Goal: Transaction & Acquisition: Purchase product/service

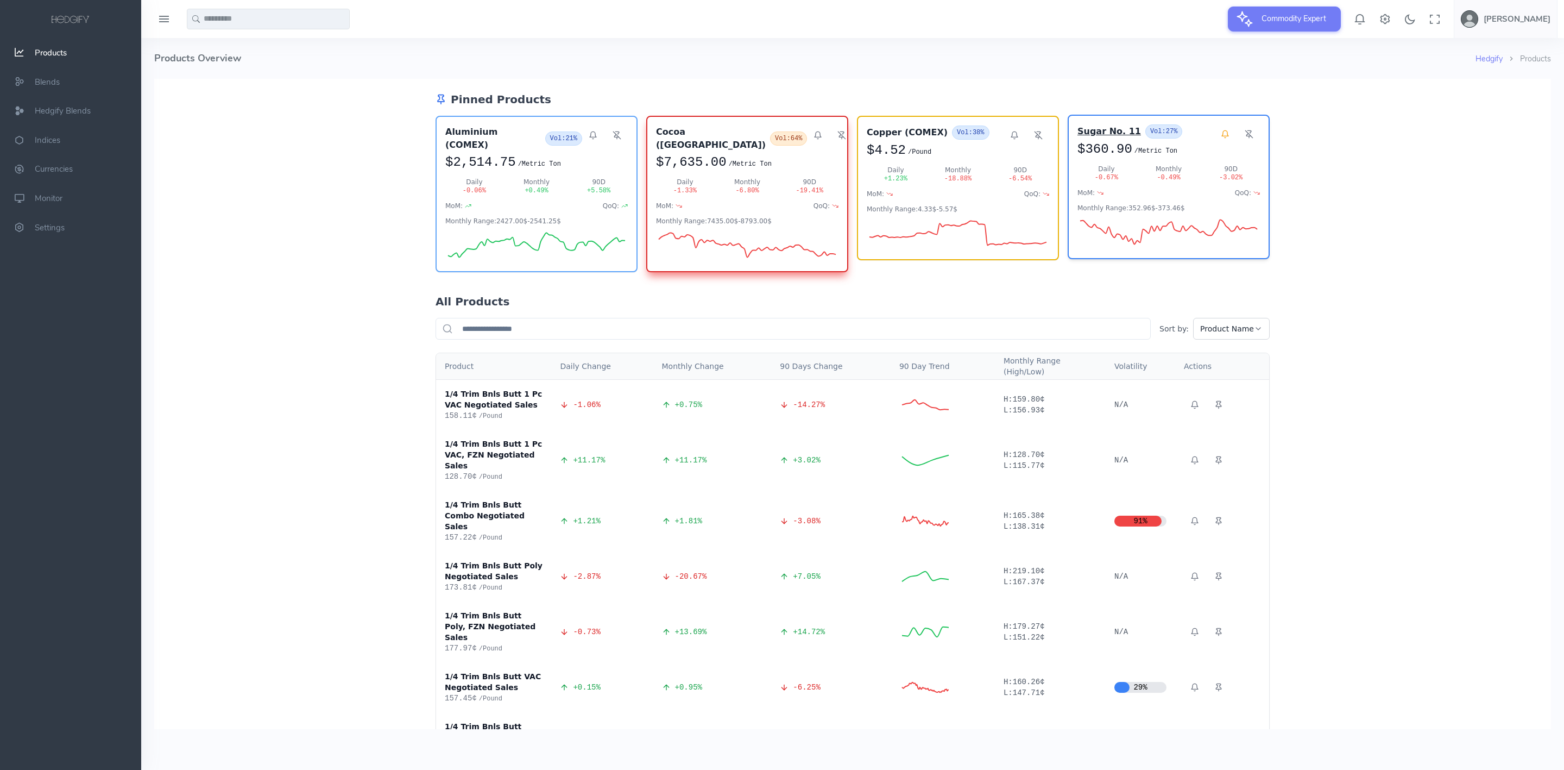
click at [1078, 132] on h3 "Sugar No. 11" at bounding box center [1110, 131] width 64 height 13
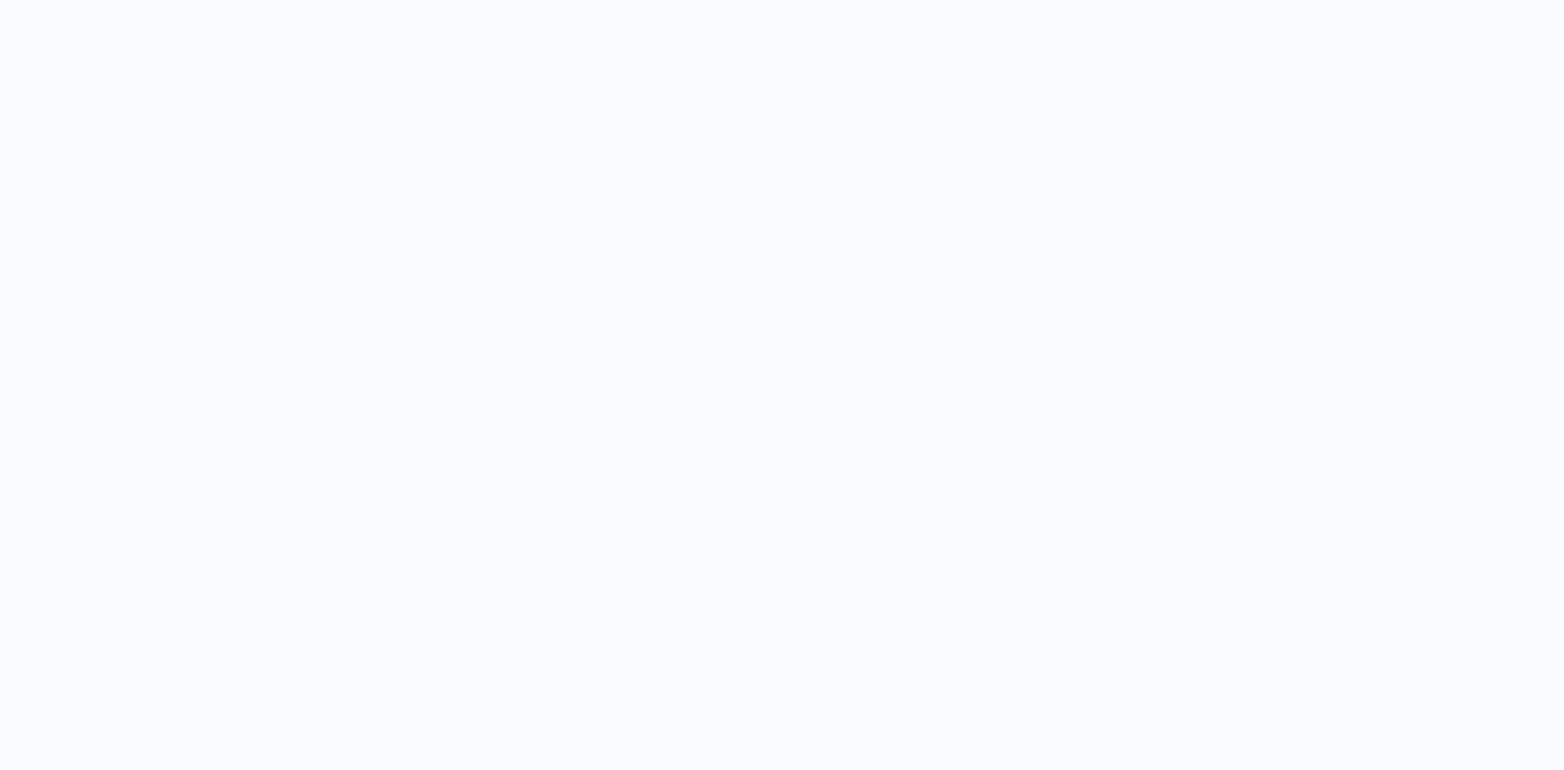
select select "****"
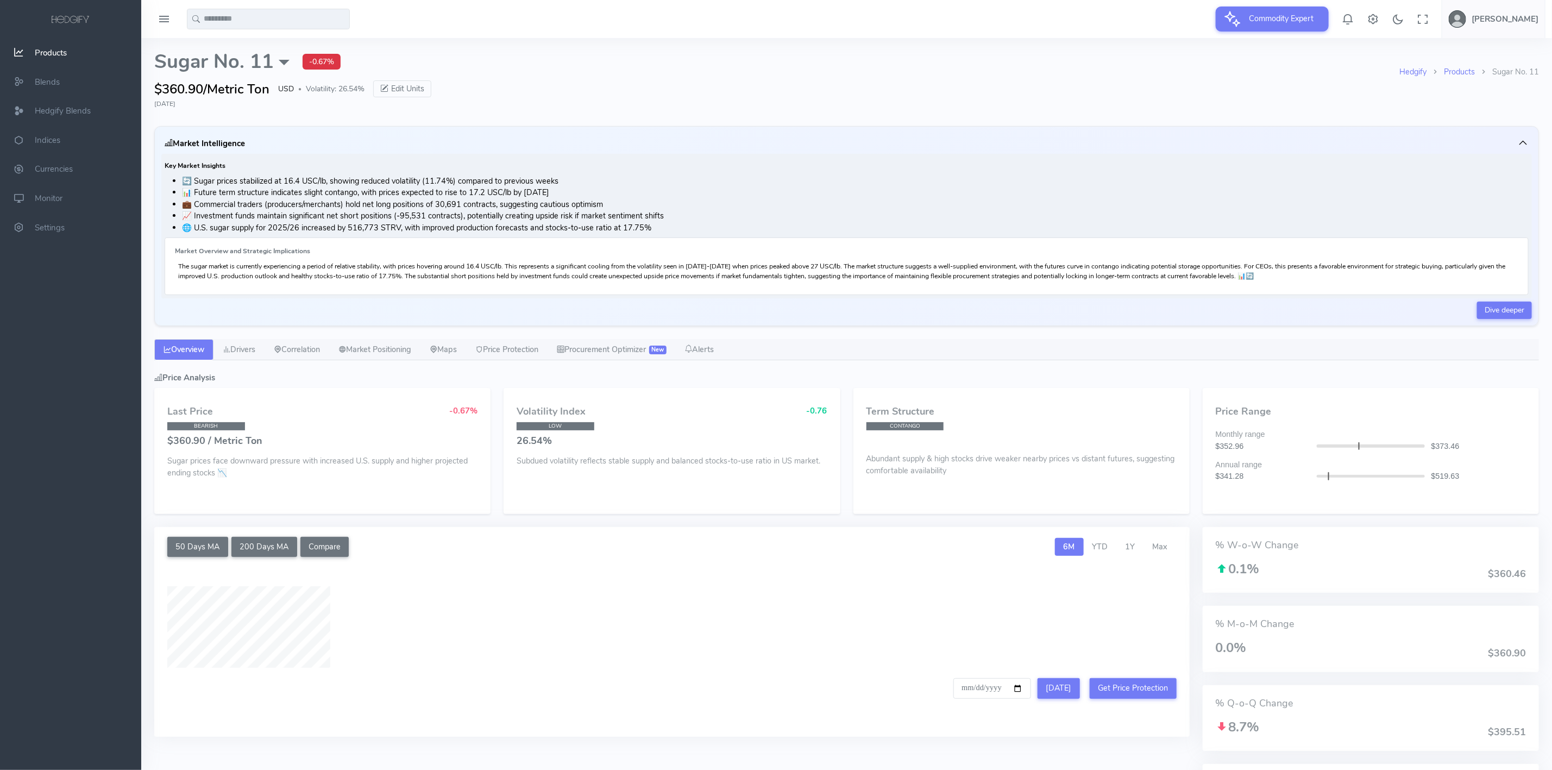
type input "**********"
drag, startPoint x: 523, startPoint y: 352, endPoint x: 607, endPoint y: 355, distance: 83.7
click at [523, 352] on link "Price Protection" at bounding box center [506, 350] width 81 height 22
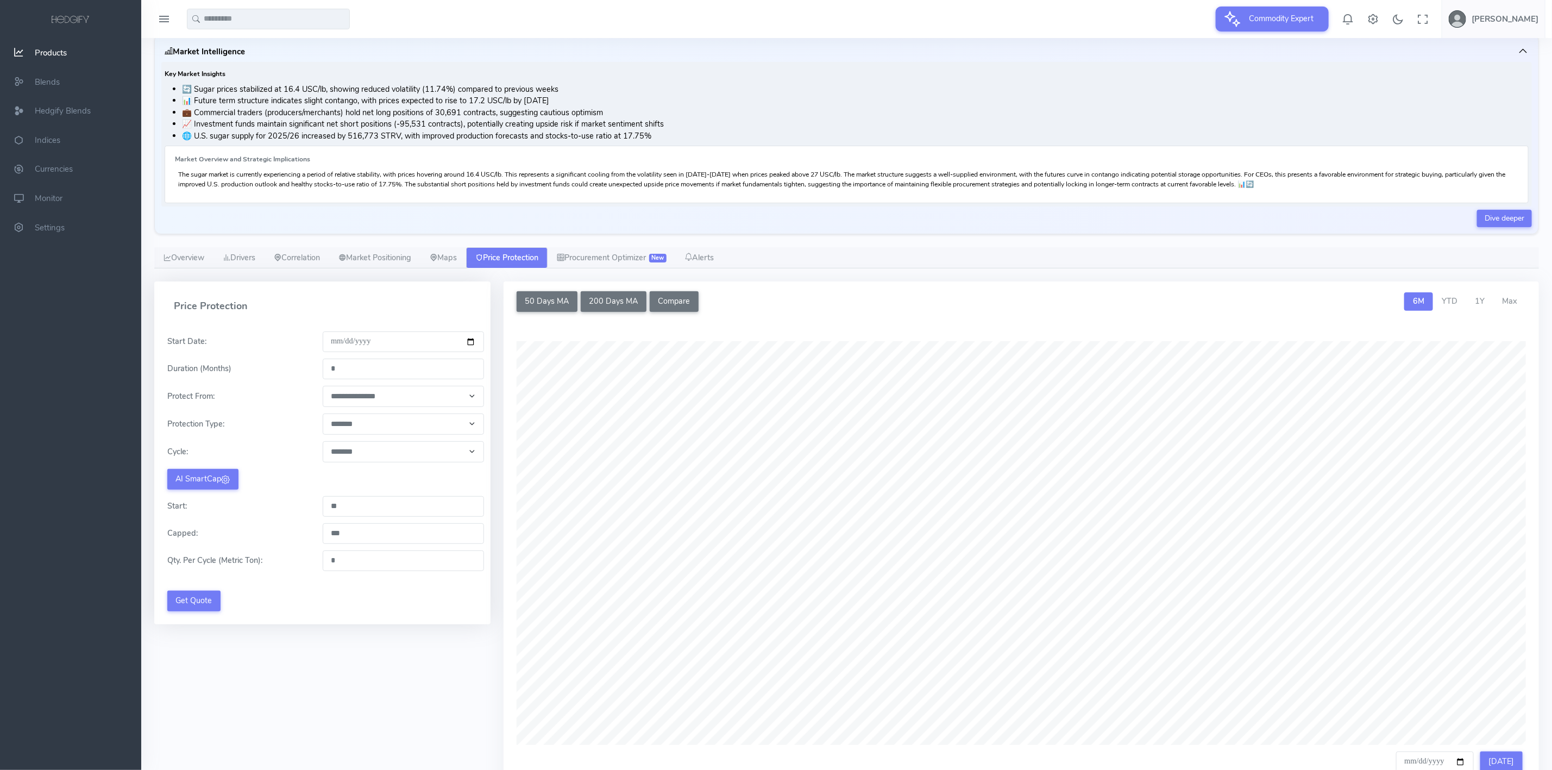
scroll to position [181, 0]
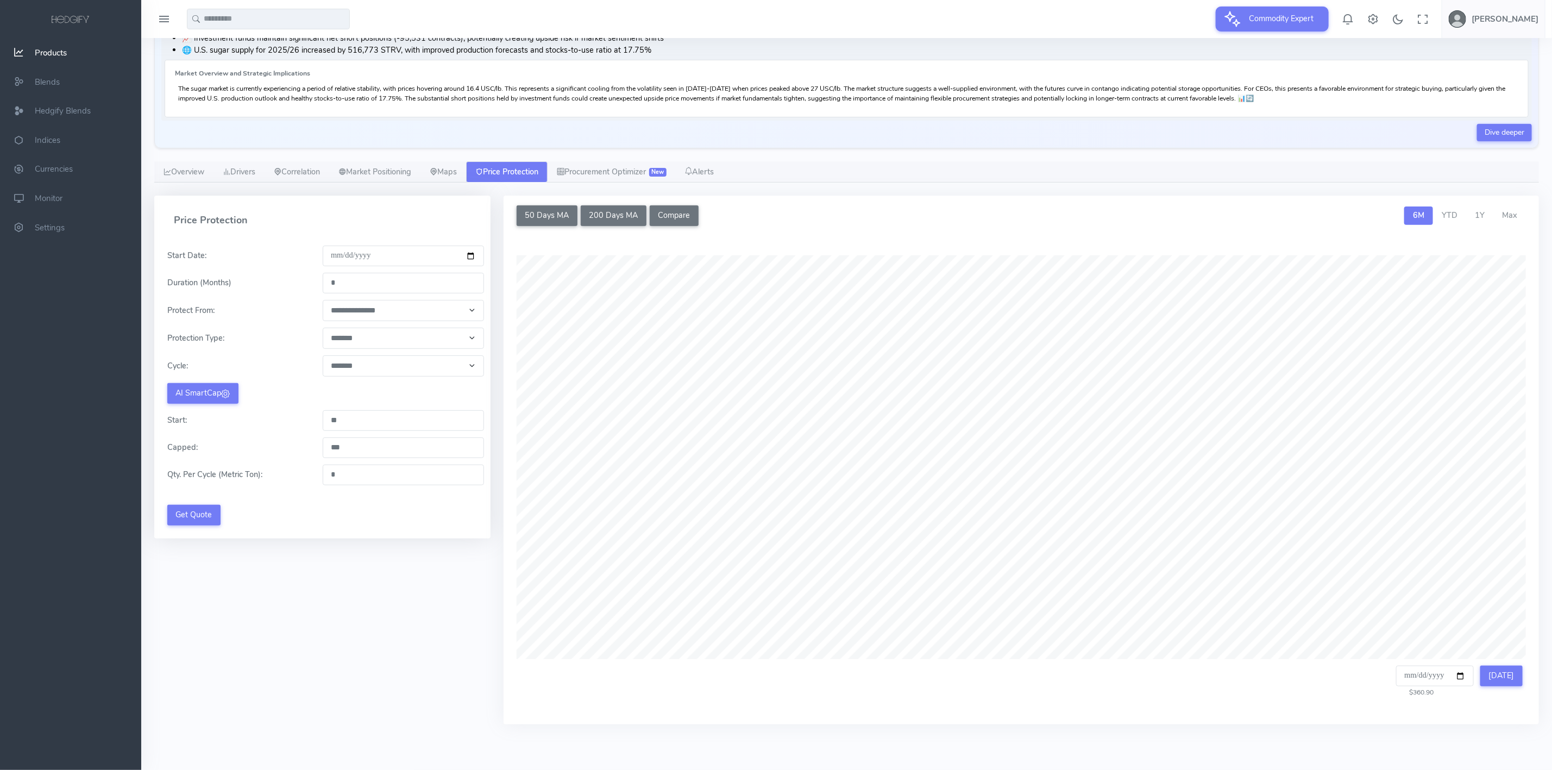
click at [409, 290] on input "*" at bounding box center [404, 283] width 162 height 21
click at [404, 289] on input "*" at bounding box center [404, 283] width 162 height 21
type input "*"
click at [292, 313] on div "**********" at bounding box center [322, 310] width 323 height 21
click at [365, 303] on select "**********" at bounding box center [404, 310] width 162 height 21
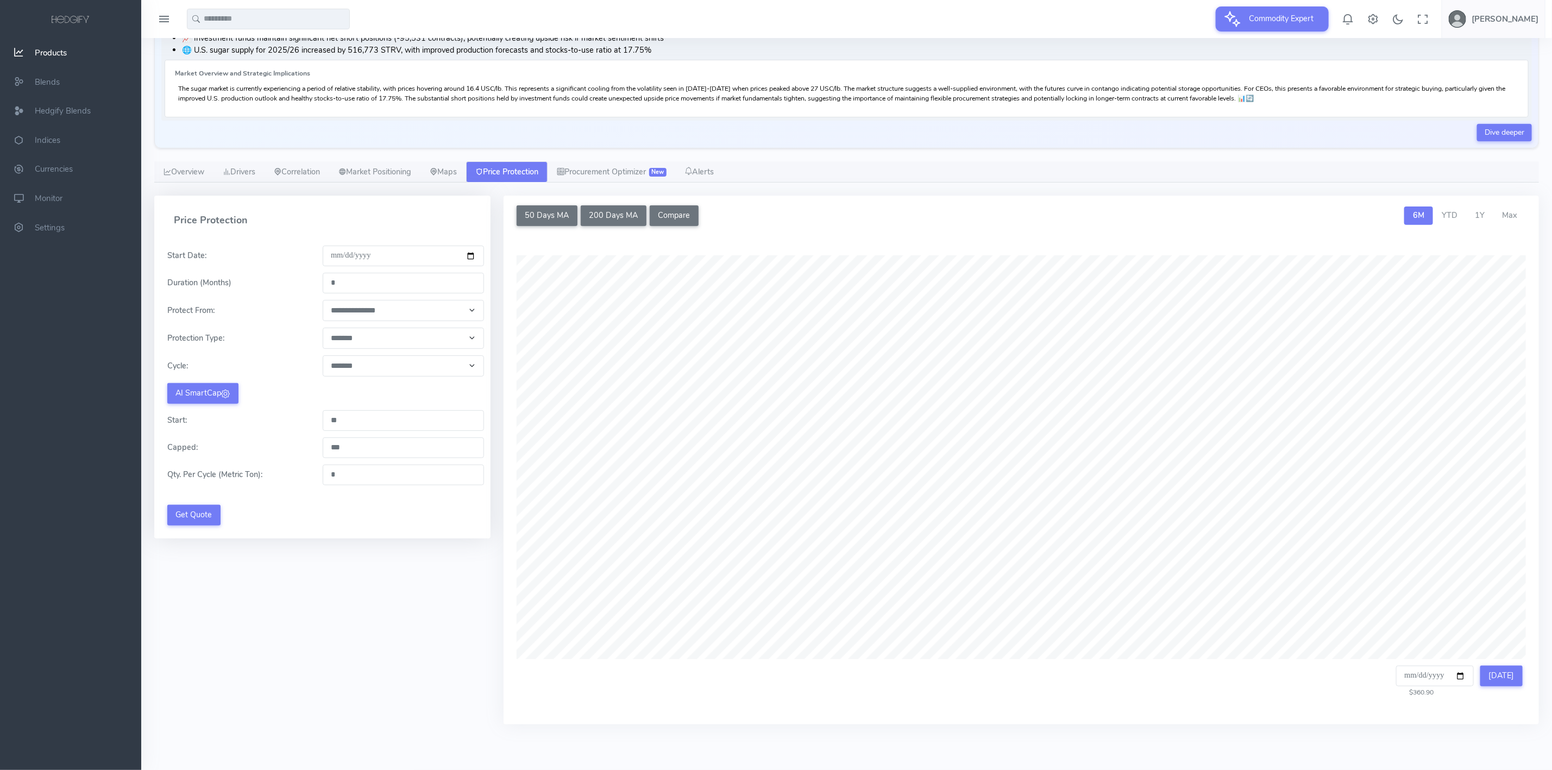
click at [323, 300] on select "**********" at bounding box center [404, 310] width 162 height 21
click at [367, 344] on select "**********" at bounding box center [404, 337] width 162 height 21
click at [362, 370] on select "******* ******** ******** ******** ******** ******** ******** ********* *******…" at bounding box center [404, 365] width 162 height 21
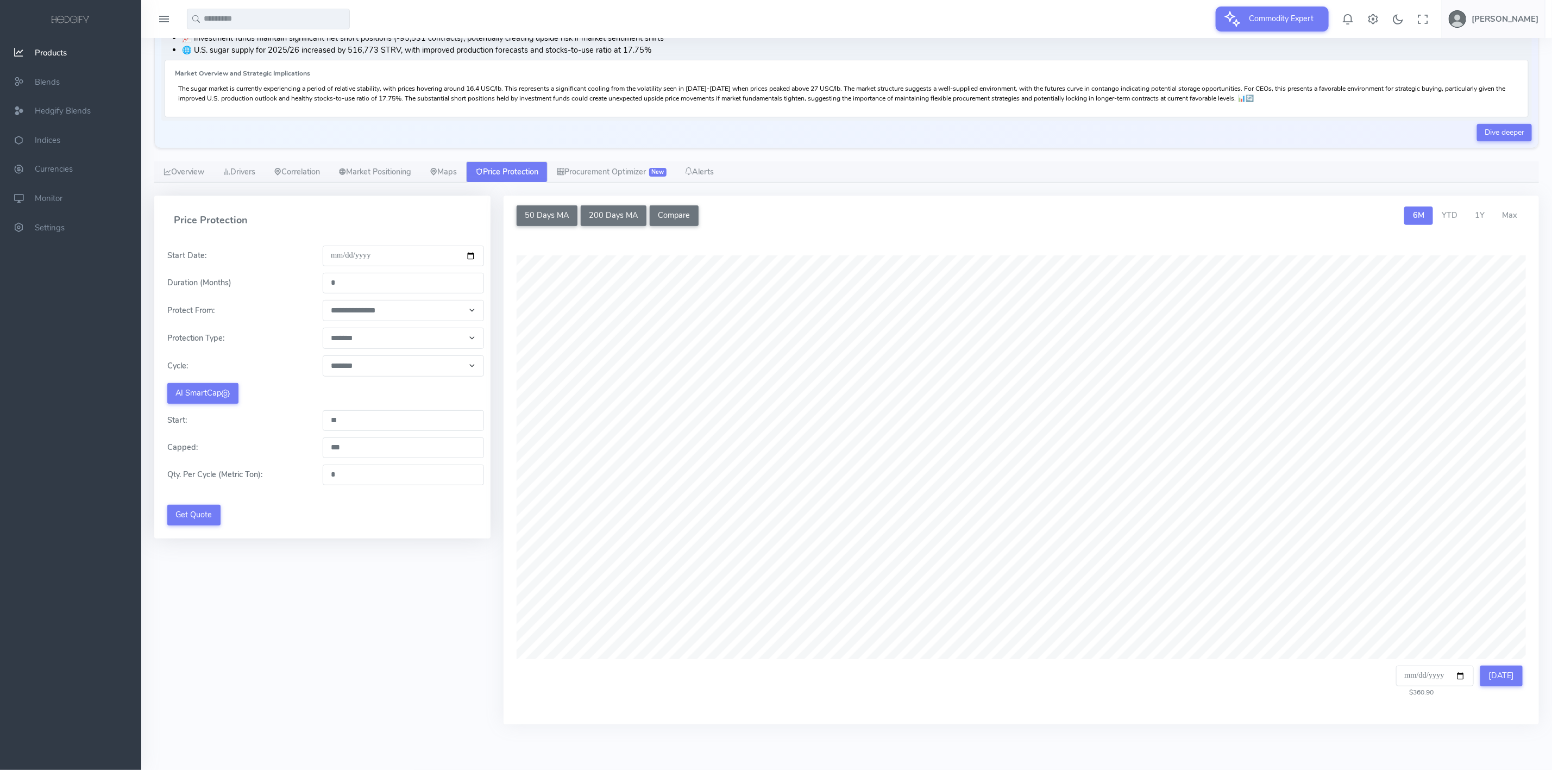
click at [300, 349] on div "**********" at bounding box center [322, 385] width 310 height 280
click at [223, 393] on icon at bounding box center [225, 393] width 9 height 9
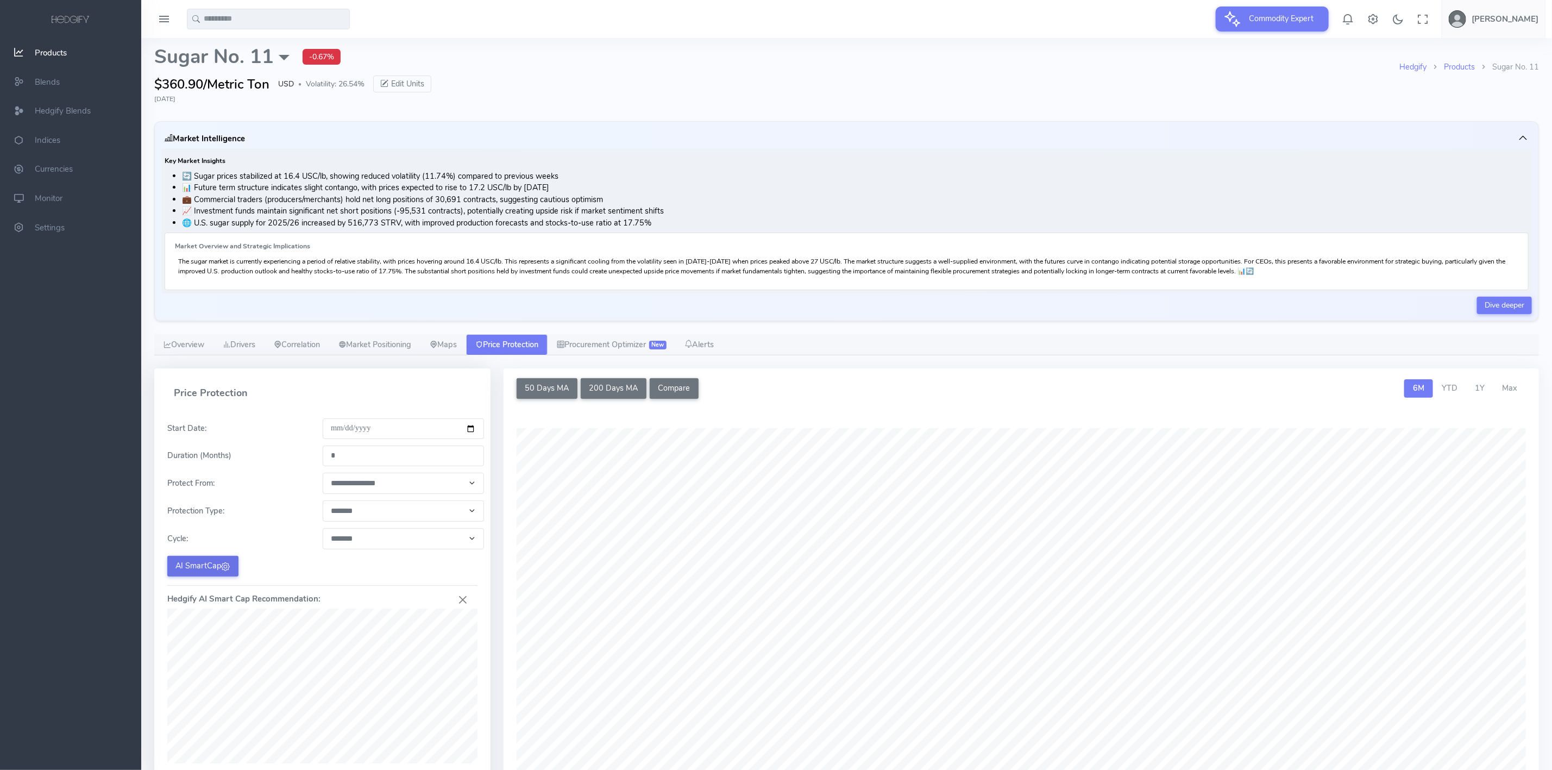
scroll to position [0, 0]
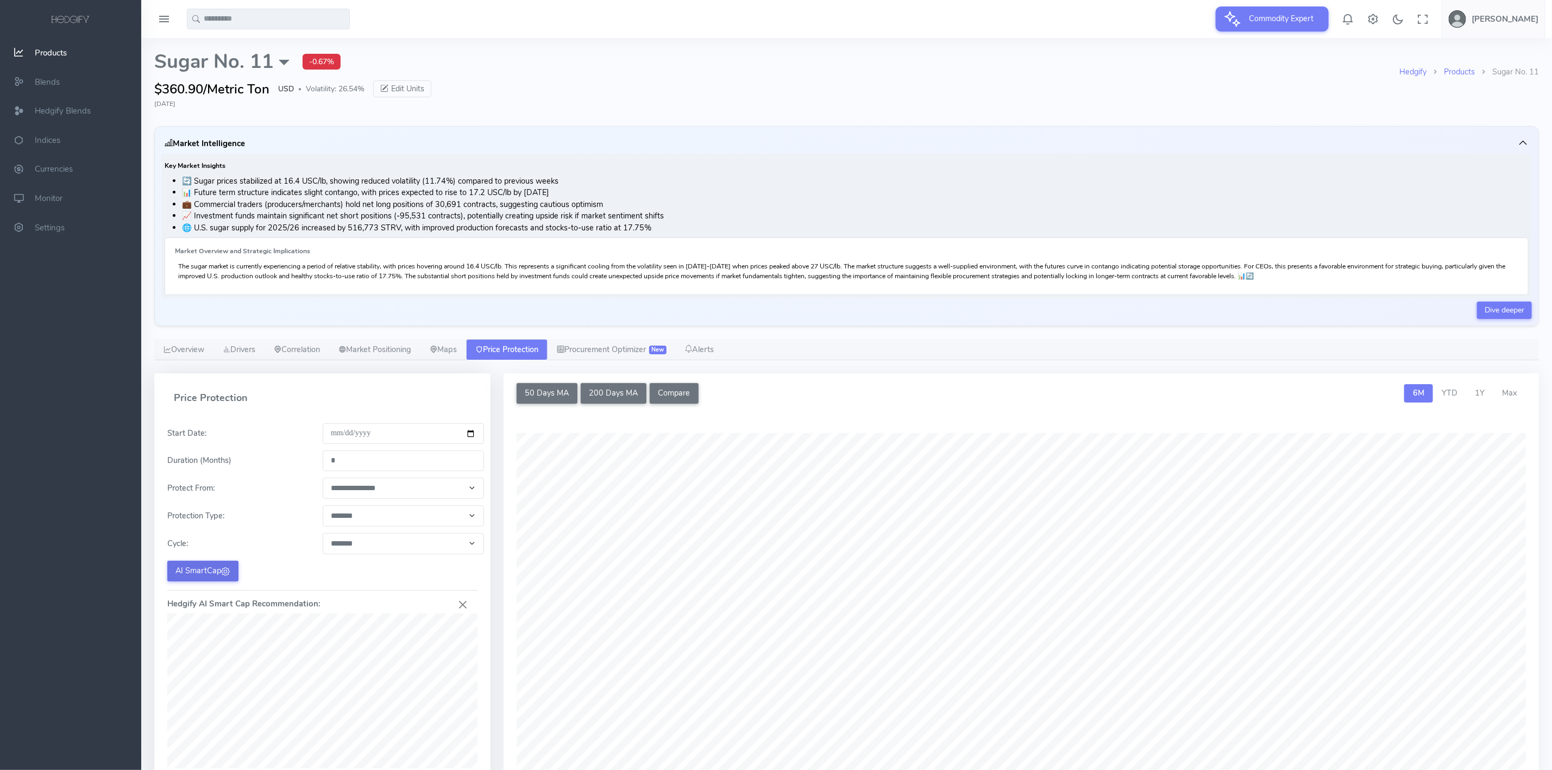
click at [1525, 142] on icon "button" at bounding box center [1522, 142] width 11 height 11
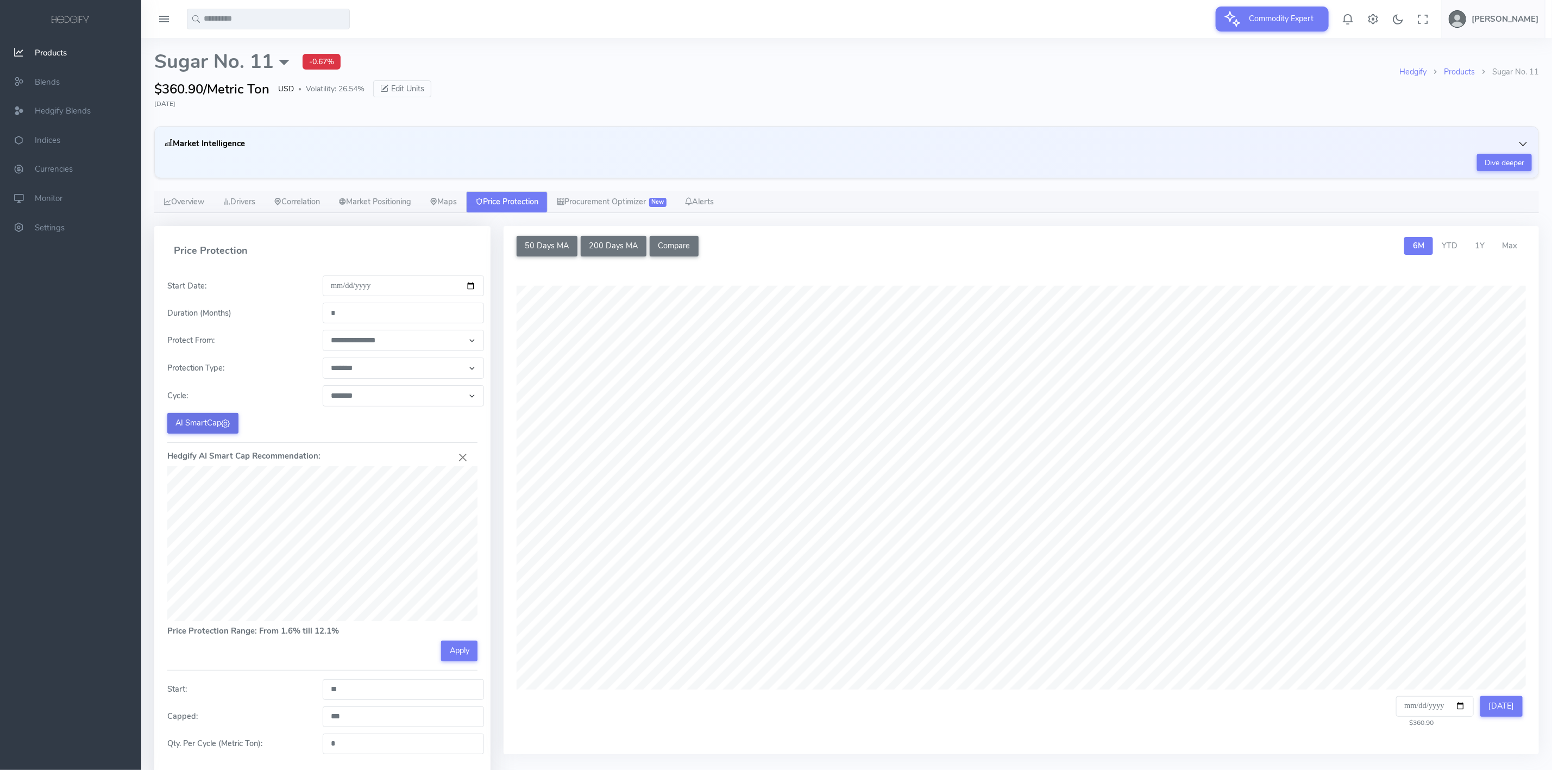
scroll to position [90, 0]
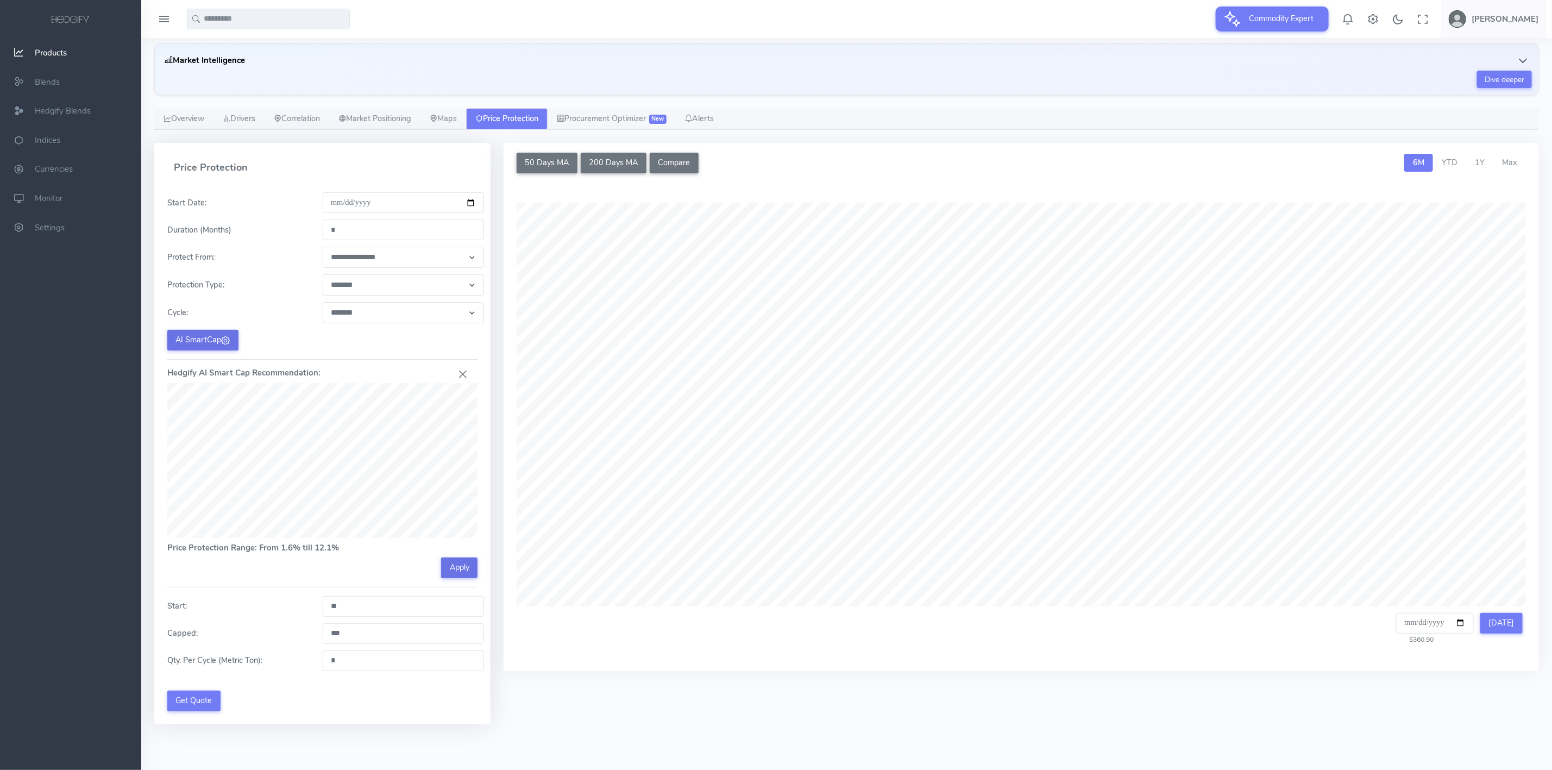
click at [450, 564] on button "Apply" at bounding box center [459, 567] width 36 height 21
type input "****"
drag, startPoint x: 345, startPoint y: 634, endPoint x: 295, endPoint y: 632, distance: 50.5
click at [295, 632] on div "Capped: *****" at bounding box center [322, 633] width 323 height 21
type input "***"
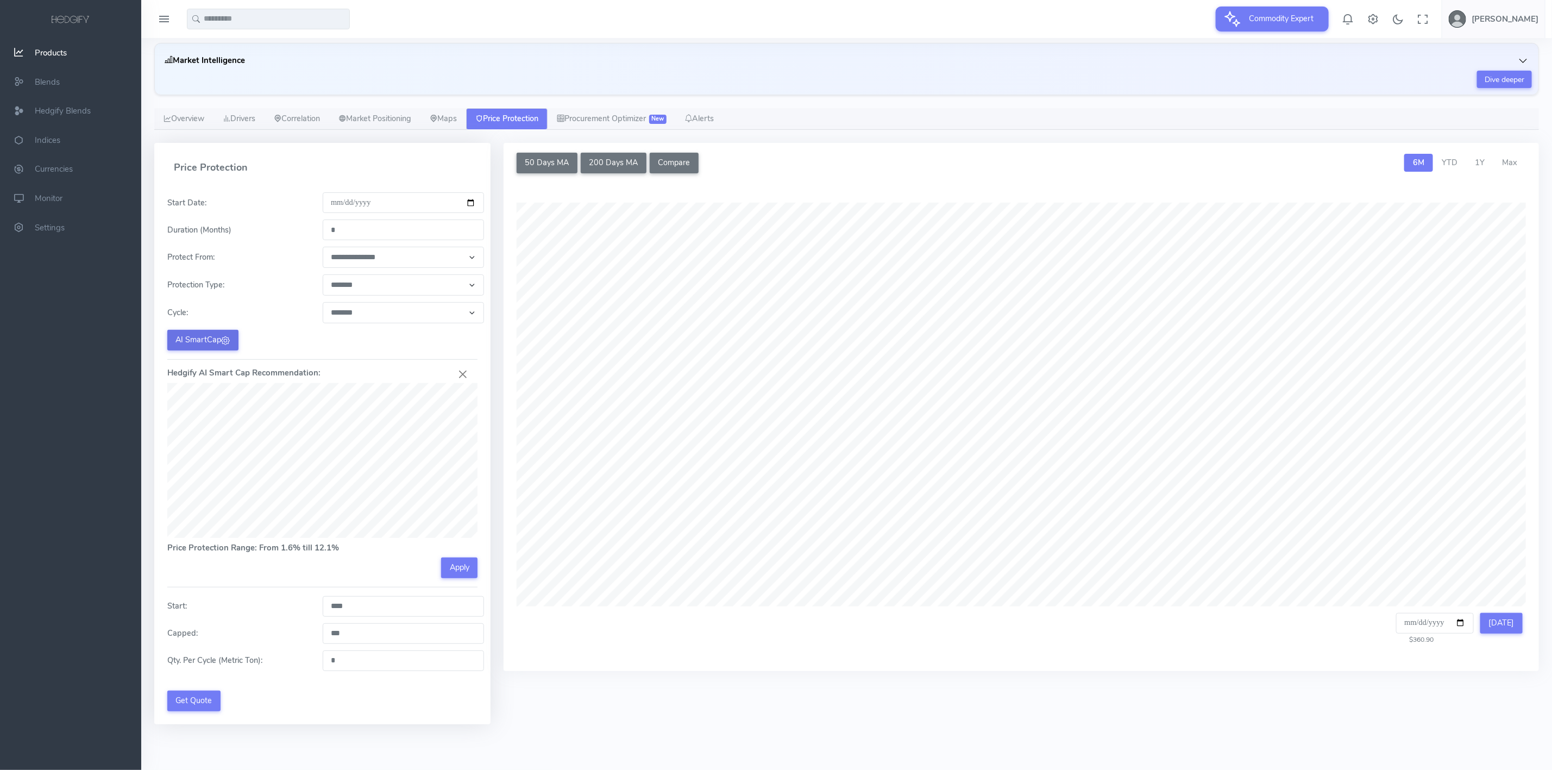
click at [295, 631] on div "Capped: ***" at bounding box center [322, 633] width 323 height 21
drag, startPoint x: 344, startPoint y: 659, endPoint x: 305, endPoint y: 658, distance: 39.1
click at [305, 658] on div "Qty. Per Cycle (Metric Ton): *" at bounding box center [322, 660] width 323 height 21
type input "***"
click at [312, 706] on div "**********" at bounding box center [322, 451] width 310 height 519
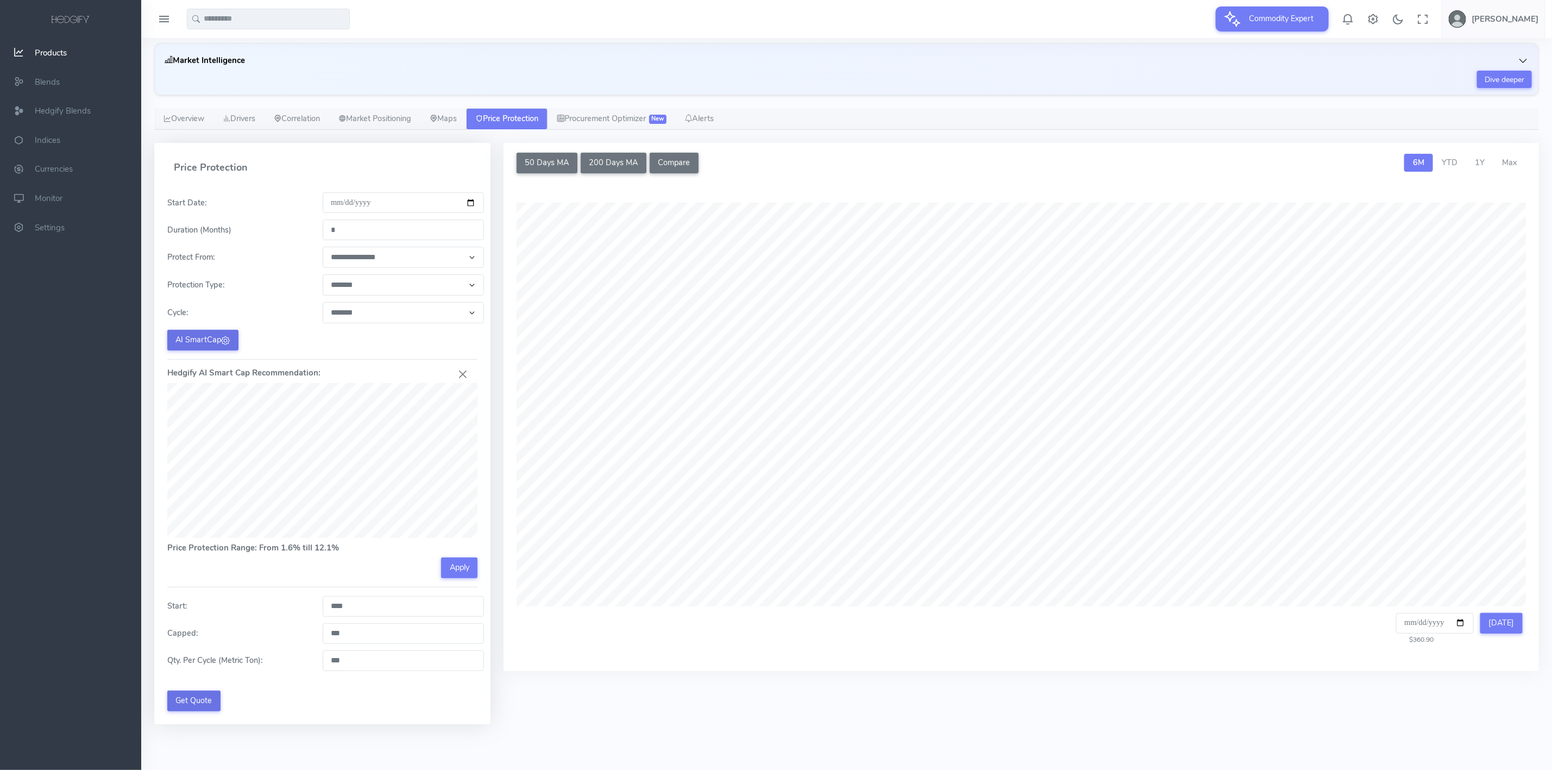
click at [203, 697] on button "Get Quote" at bounding box center [193, 700] width 53 height 21
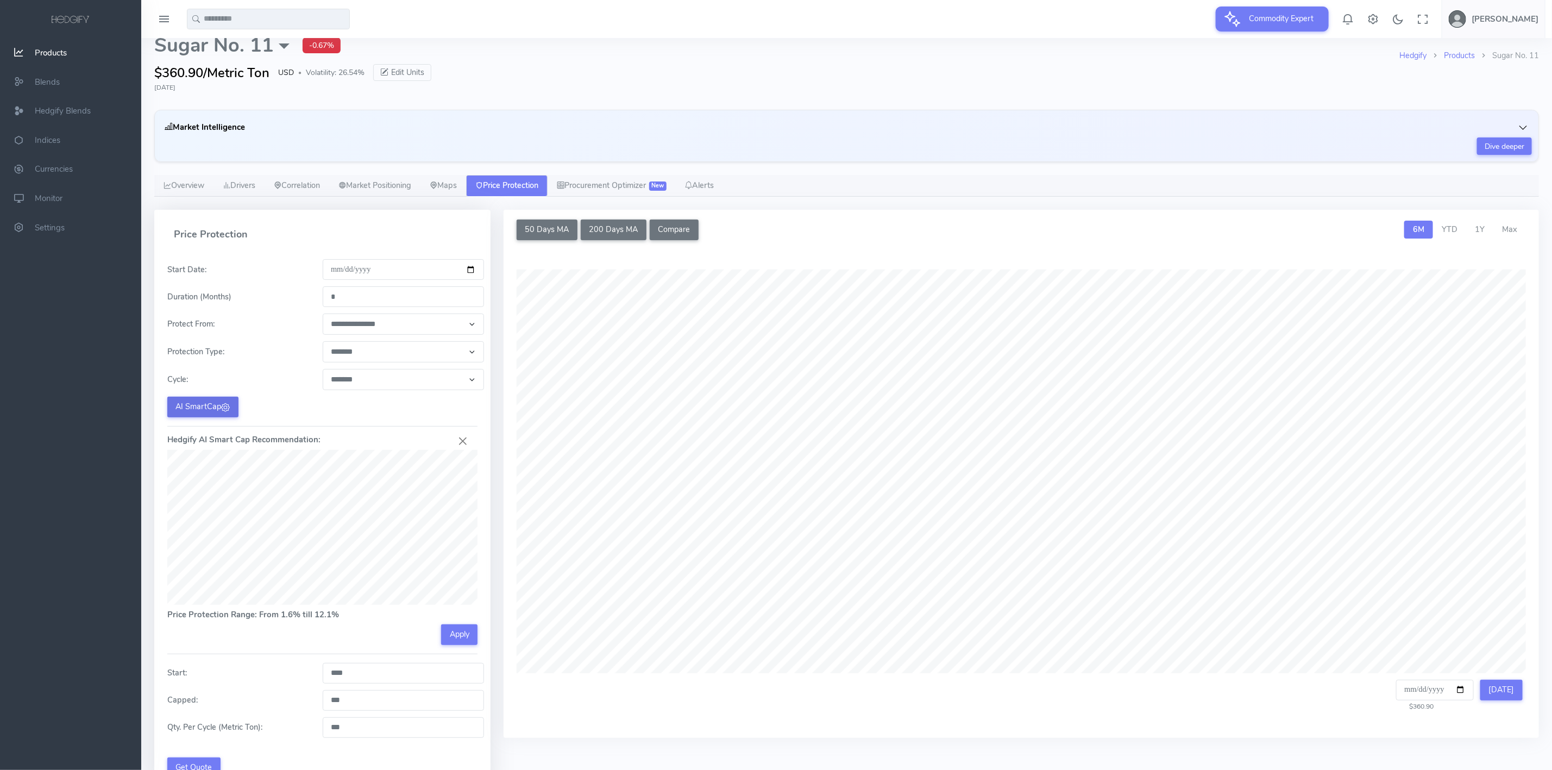
scroll to position [0, 0]
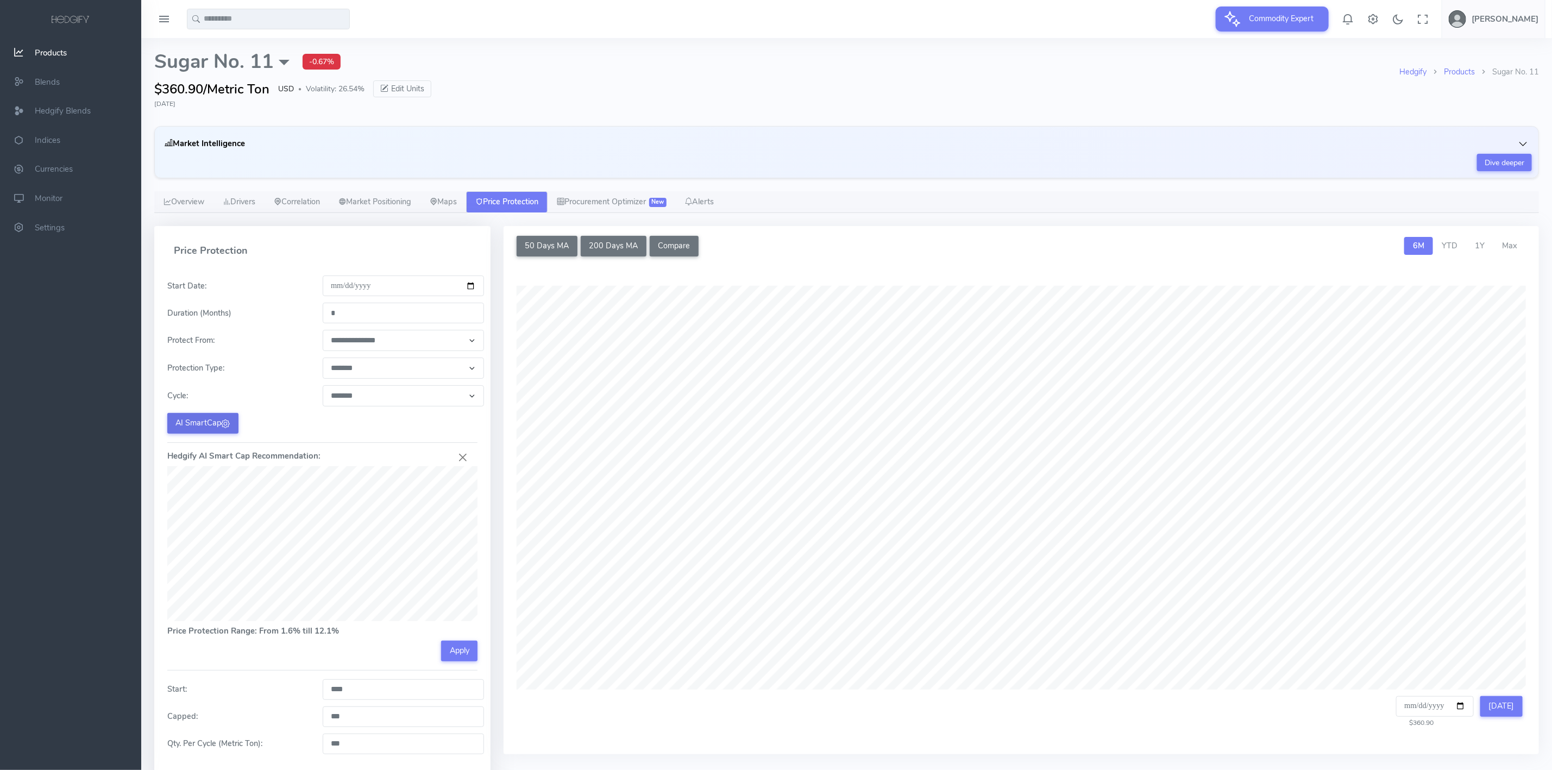
click at [39, 47] on span "Products" at bounding box center [51, 52] width 32 height 11
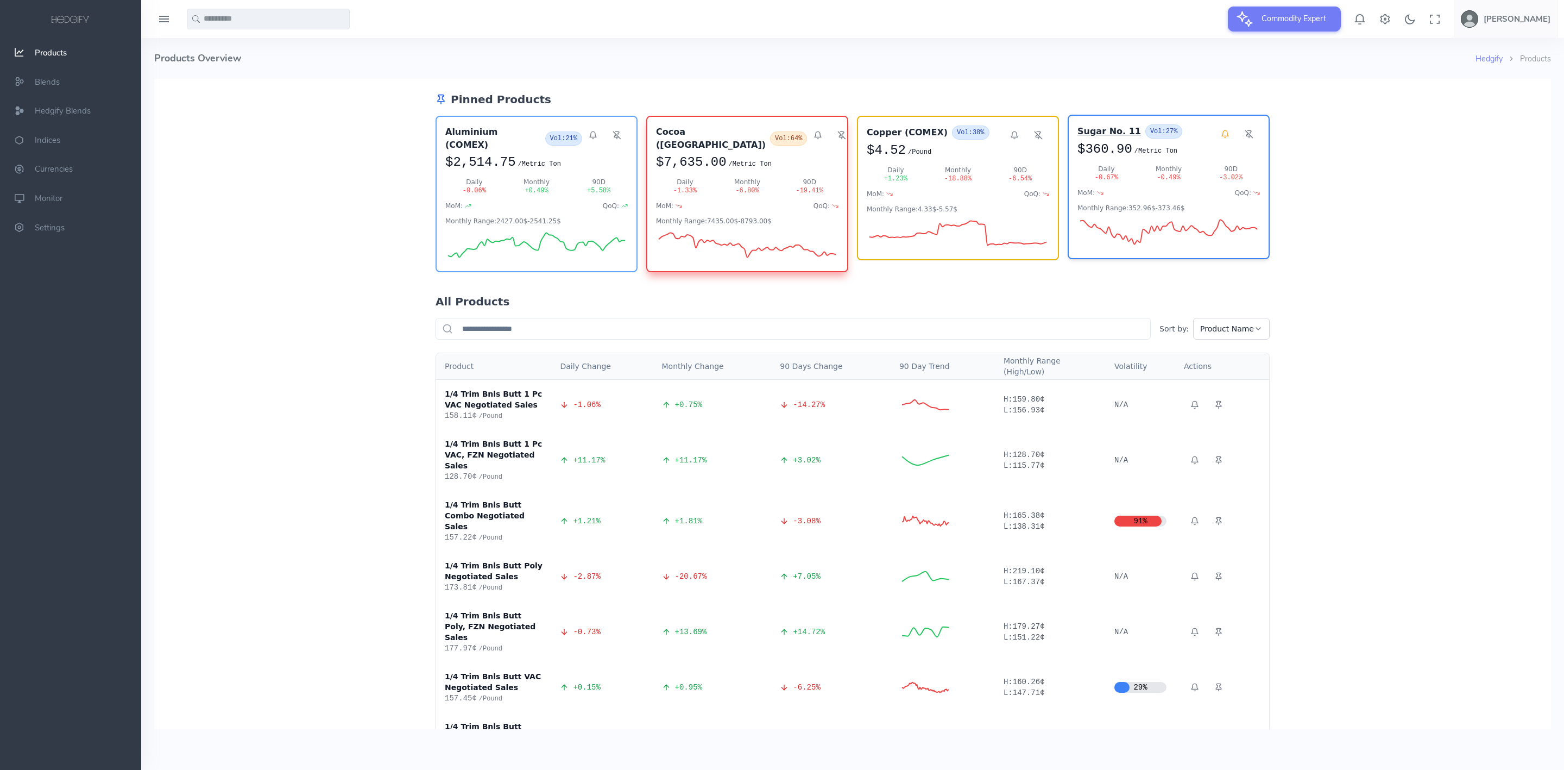
click at [1086, 132] on h3 "Sugar No. 11" at bounding box center [1110, 131] width 64 height 13
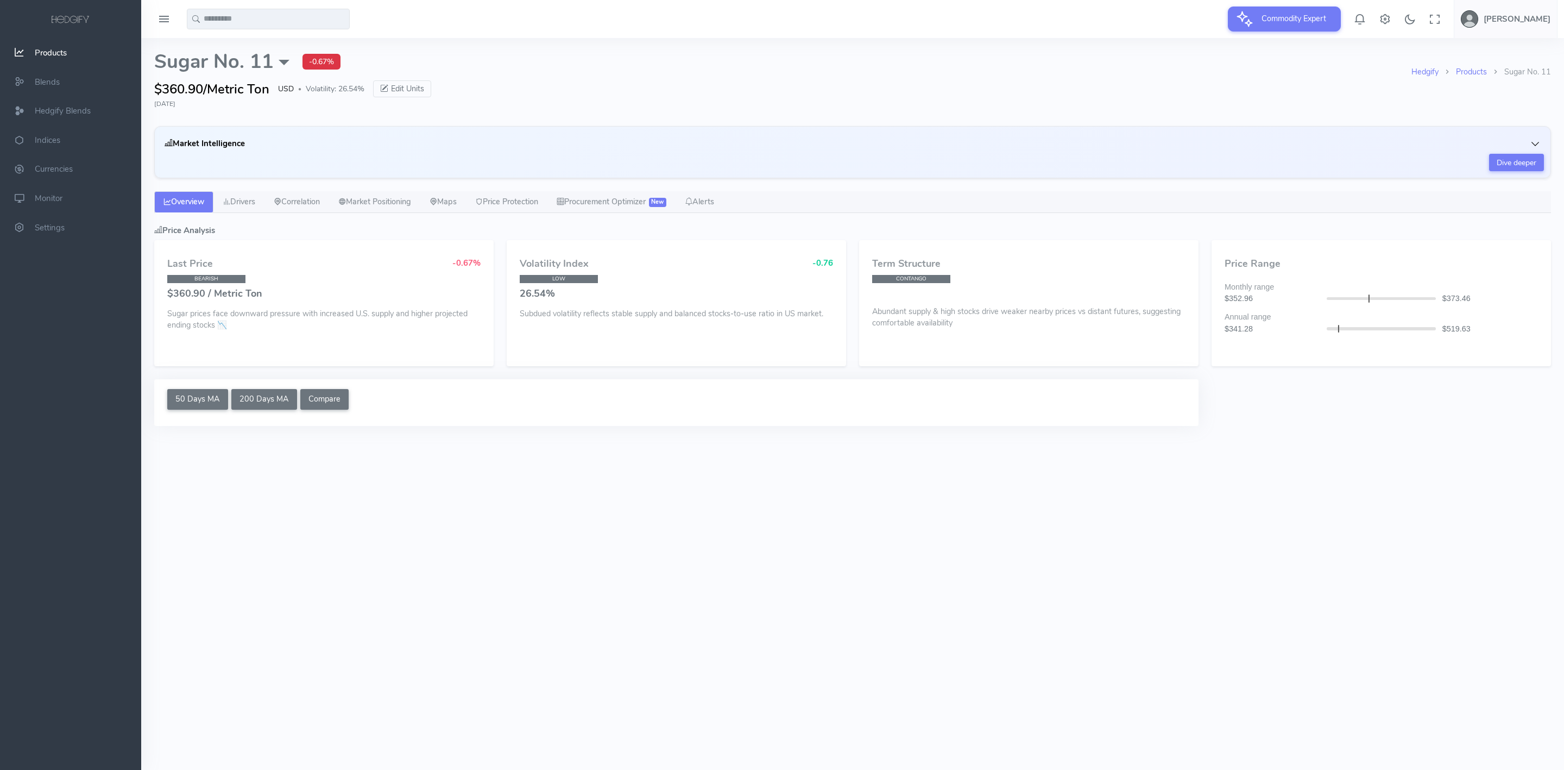
select select "****"
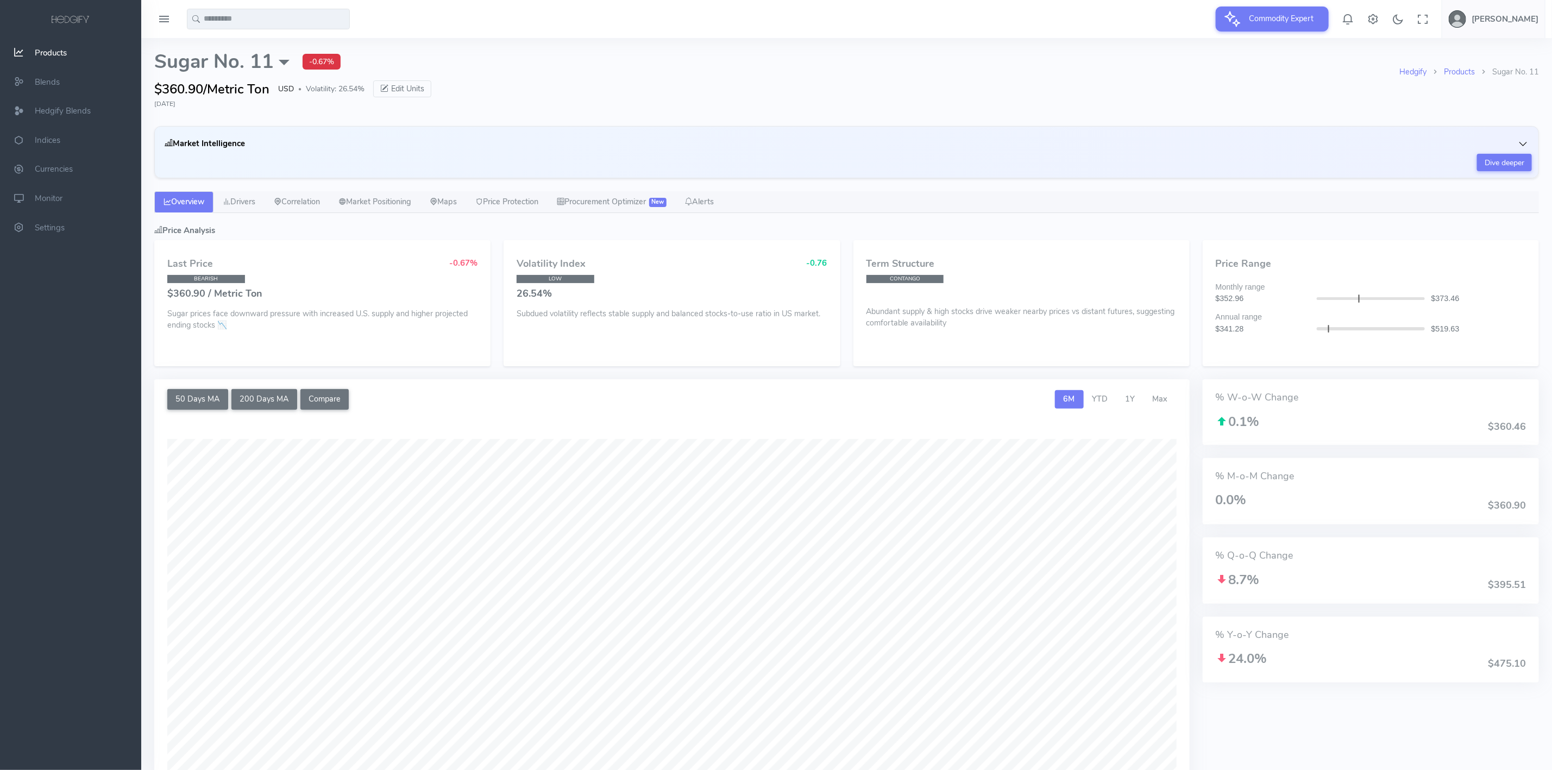
click at [1524, 137] on button "Market Intelligence" at bounding box center [846, 143] width 1370 height 21
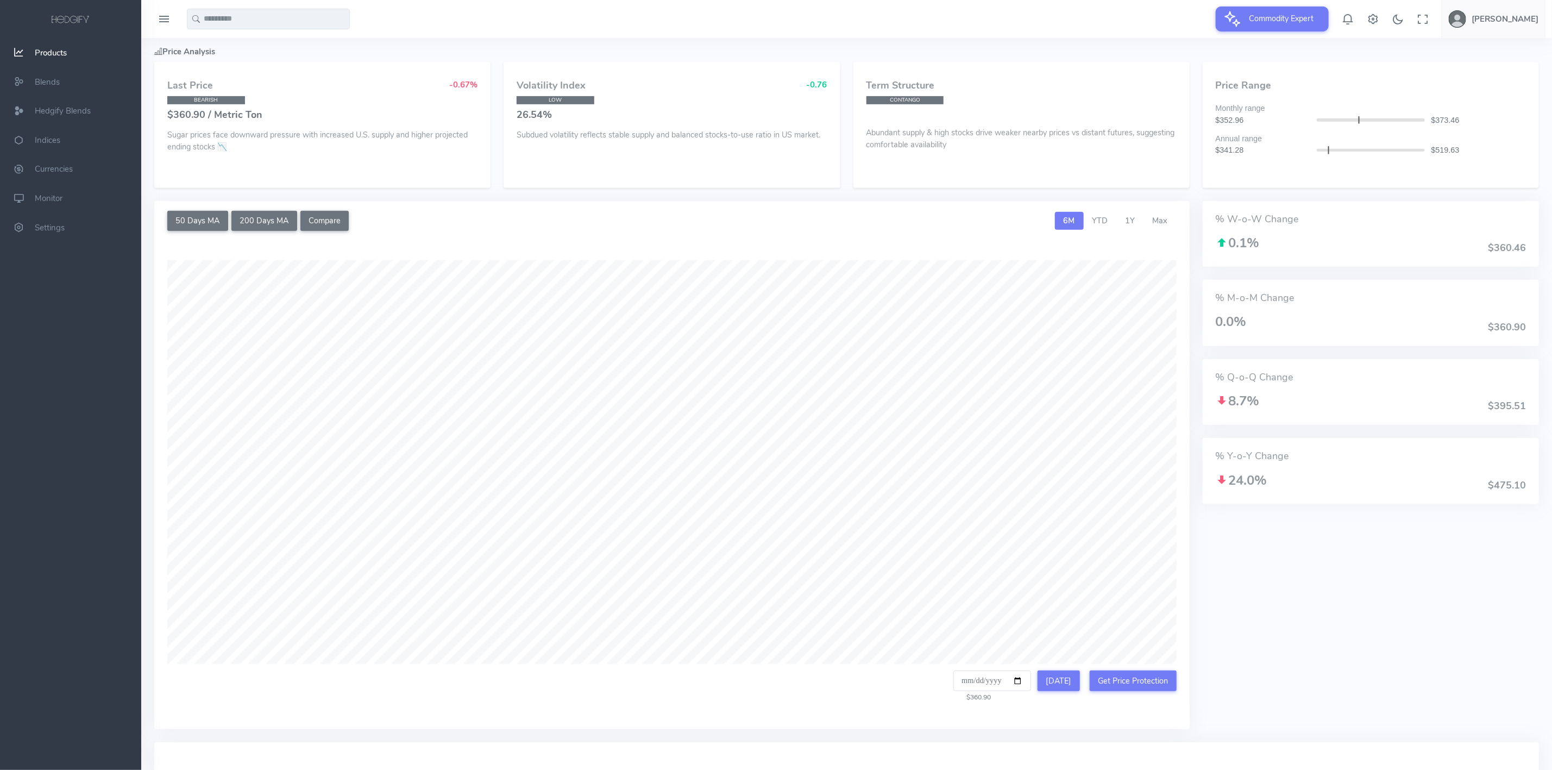
scroll to position [244, 0]
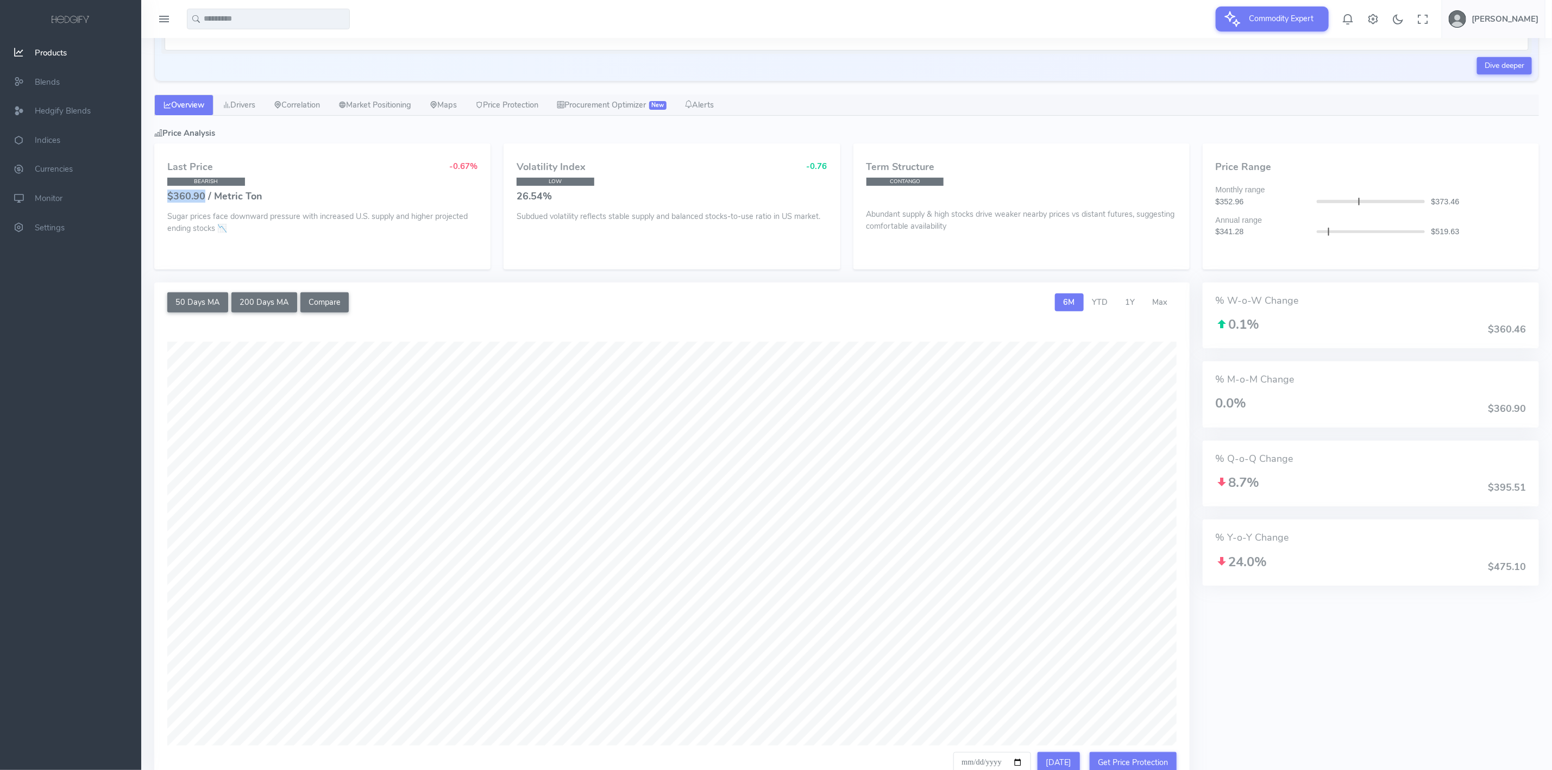
drag, startPoint x: 169, startPoint y: 198, endPoint x: 202, endPoint y: 197, distance: 32.6
click at [202, 197] on h4 "$360.90 / Metric Ton" at bounding box center [322, 196] width 310 height 11
drag, startPoint x: 582, startPoint y: 217, endPoint x: 652, endPoint y: 218, distance: 70.1
click at [652, 218] on p "Subdued volatility reflects stable supply and balanced stocks-to-use ratio in U…" at bounding box center [671, 217] width 310 height 12
click at [695, 247] on div "Volatility Index -0.76 LOW 26.54% Subdued volatility reflects stable supply and…" at bounding box center [671, 206] width 336 height 126
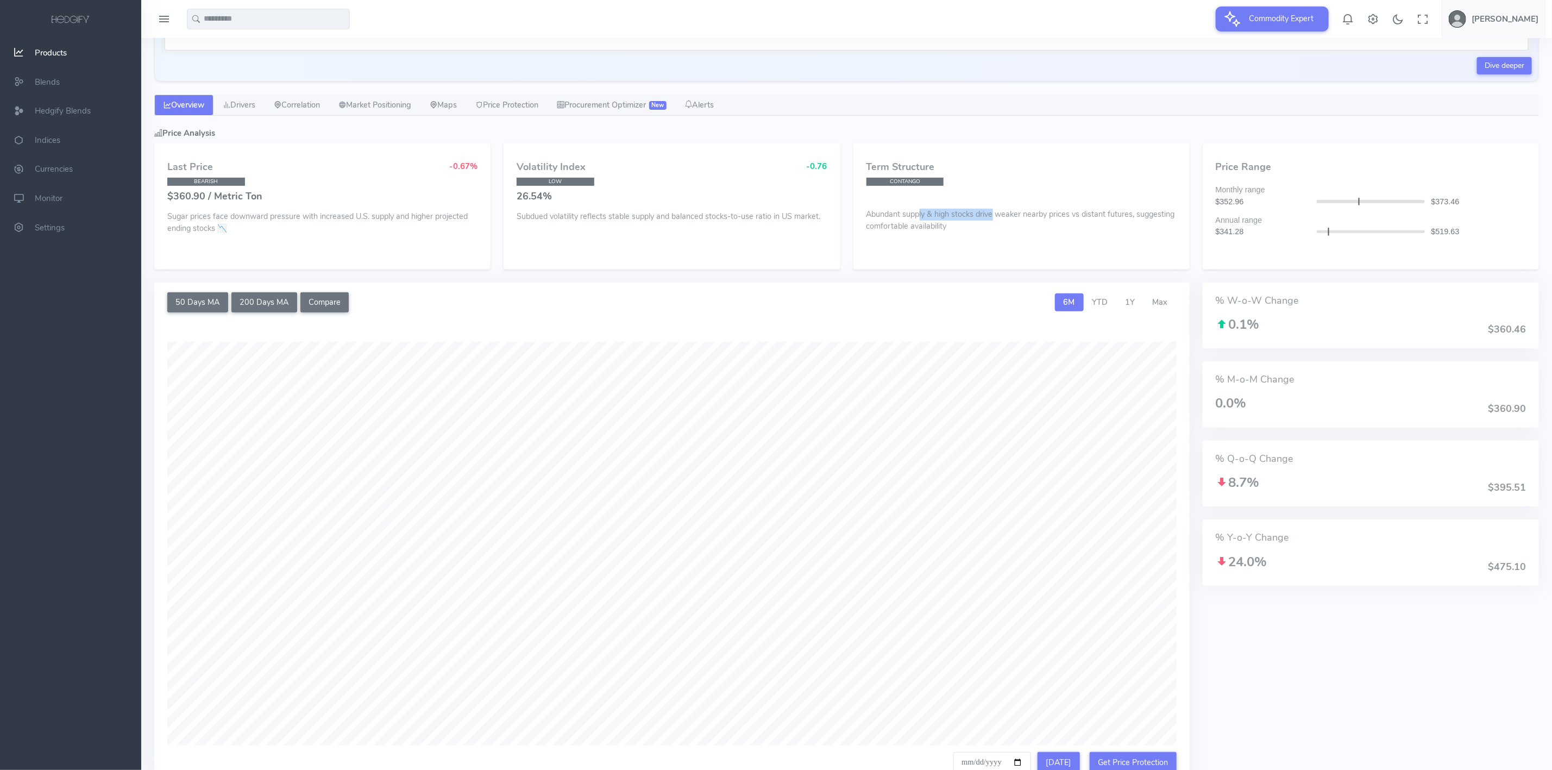
drag, startPoint x: 952, startPoint y: 220, endPoint x: 994, endPoint y: 220, distance: 42.4
click at [994, 220] on p "Abundant supply & high stocks drive weaker nearby prices vs distant futures, su…" at bounding box center [1021, 218] width 310 height 27
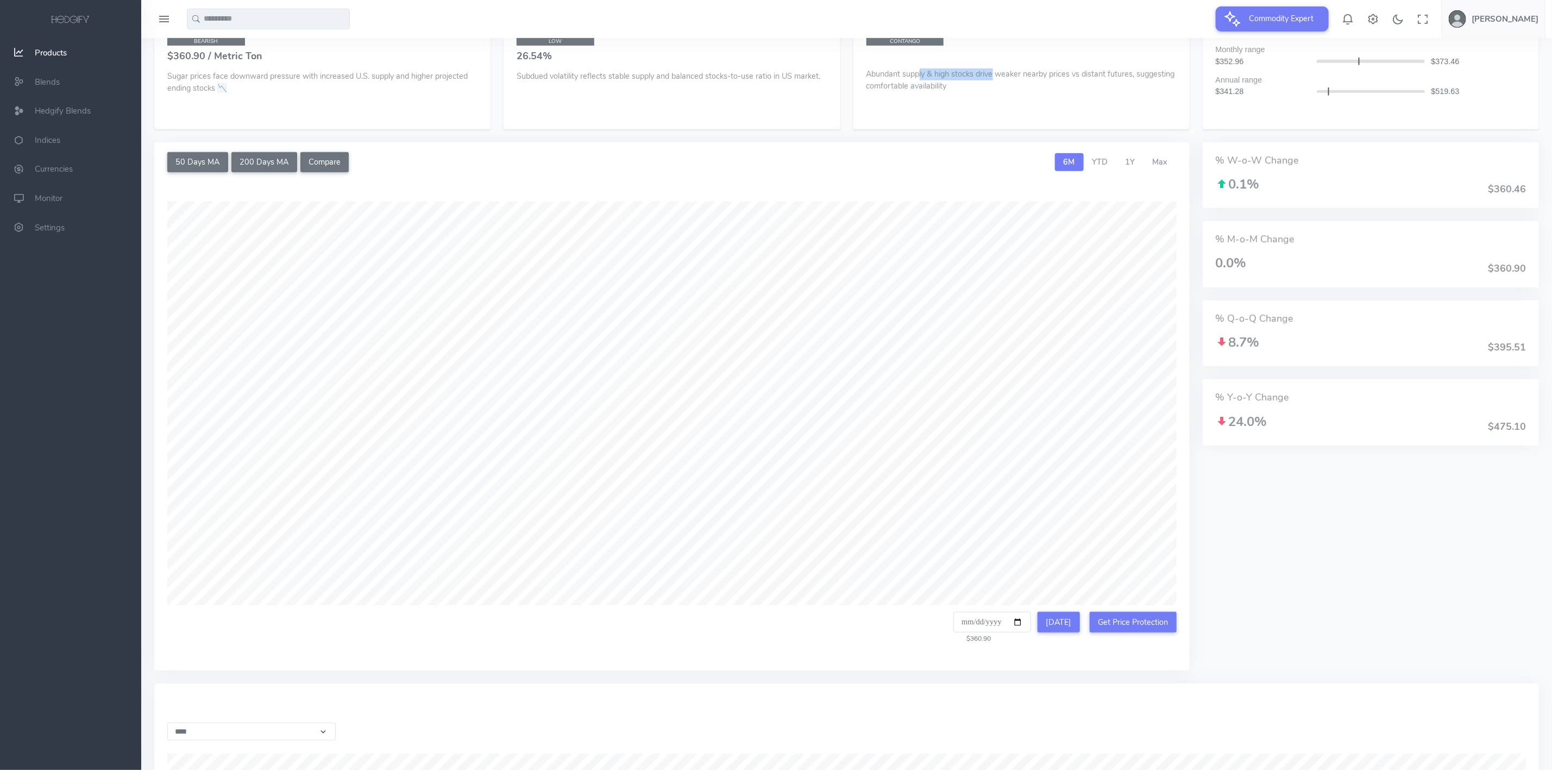
scroll to position [407, 0]
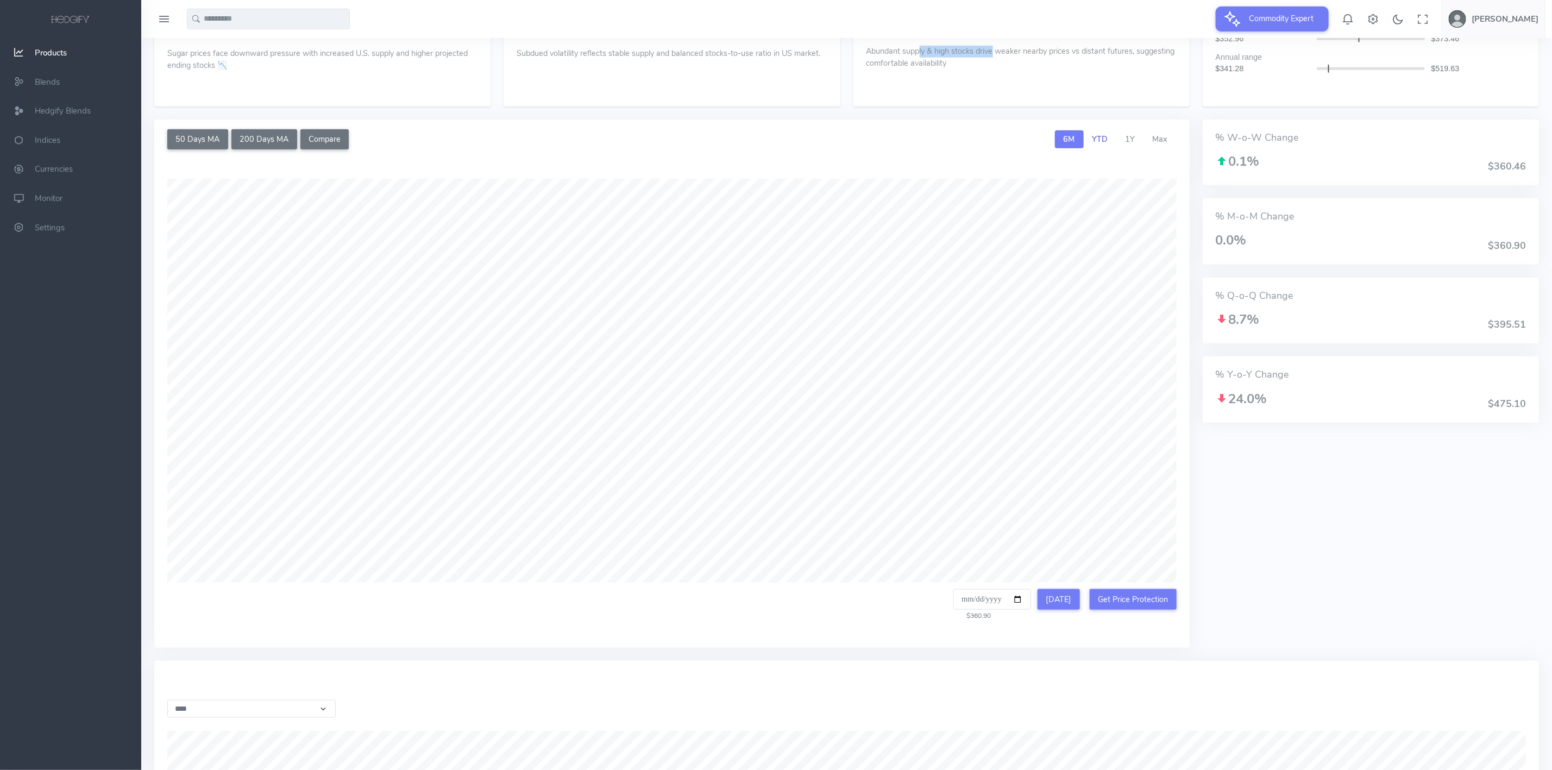
click at [1103, 141] on span "YTD" at bounding box center [1100, 139] width 16 height 11
click at [1135, 142] on span "1Y" at bounding box center [1130, 139] width 10 height 11
click at [1163, 138] on span "Max" at bounding box center [1159, 139] width 15 height 11
click at [1063, 601] on button "Today" at bounding box center [1058, 599] width 42 height 21
type input "**********"
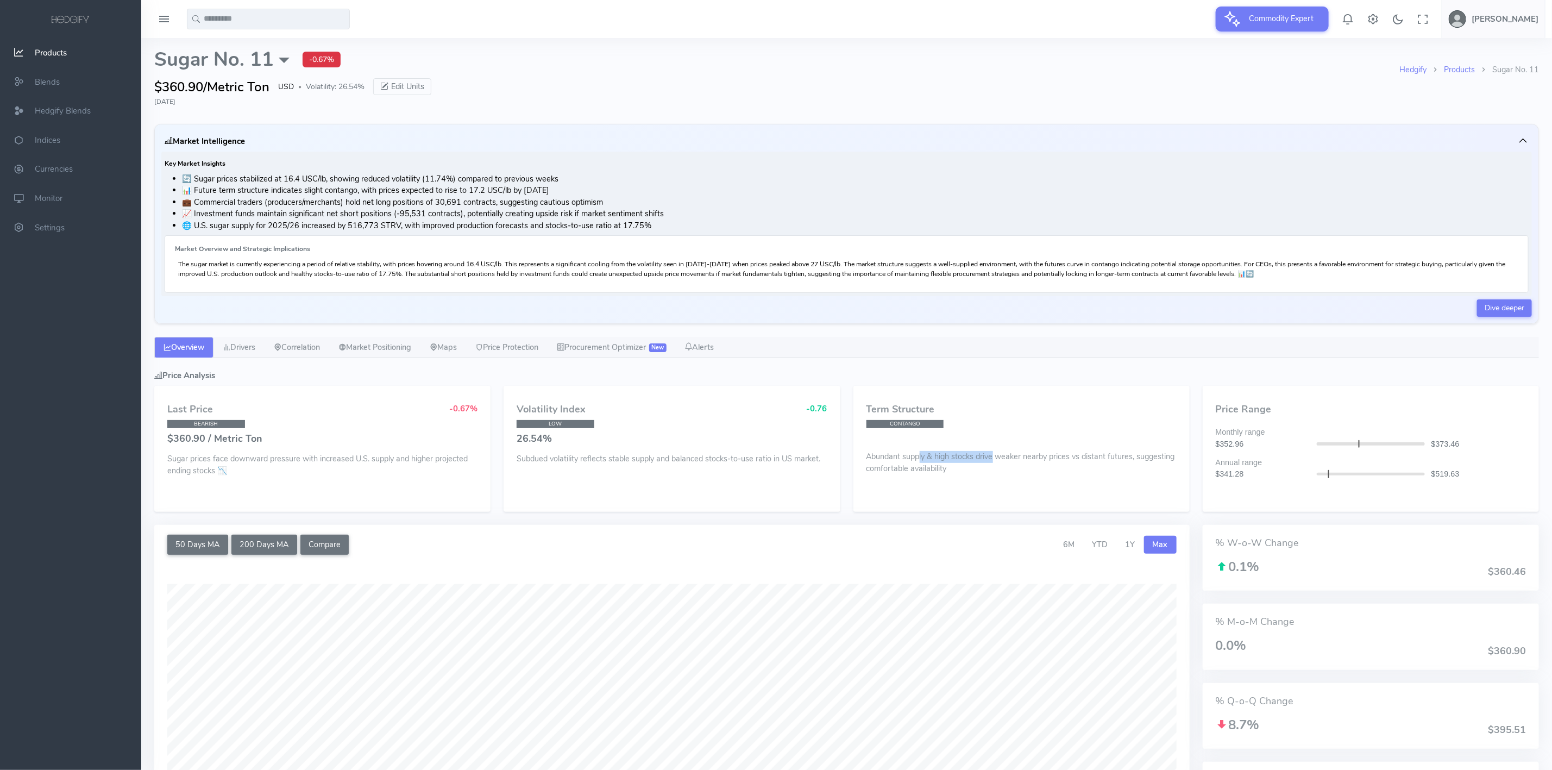
scroll to position [0, 0]
click at [256, 348] on link "Drivers" at bounding box center [238, 350] width 51 height 22
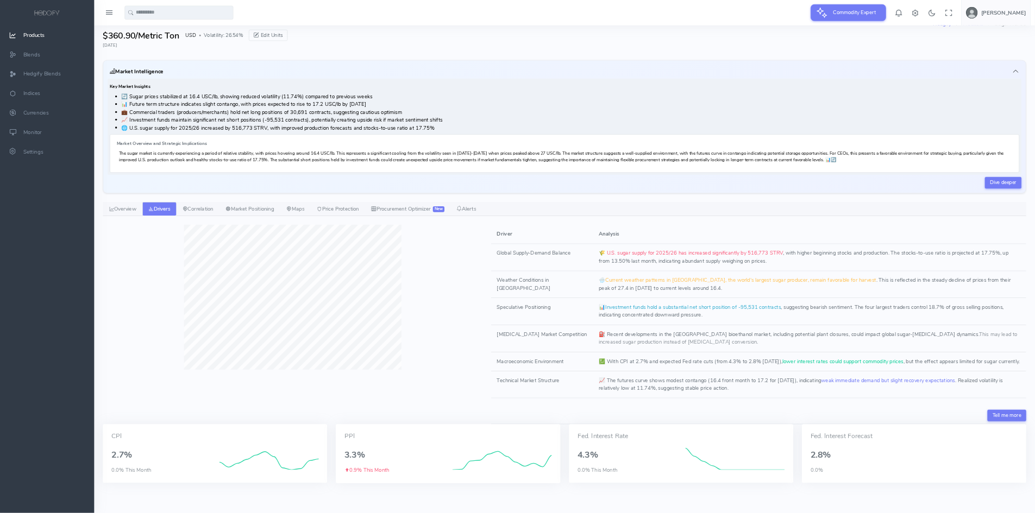
scroll to position [52, 0]
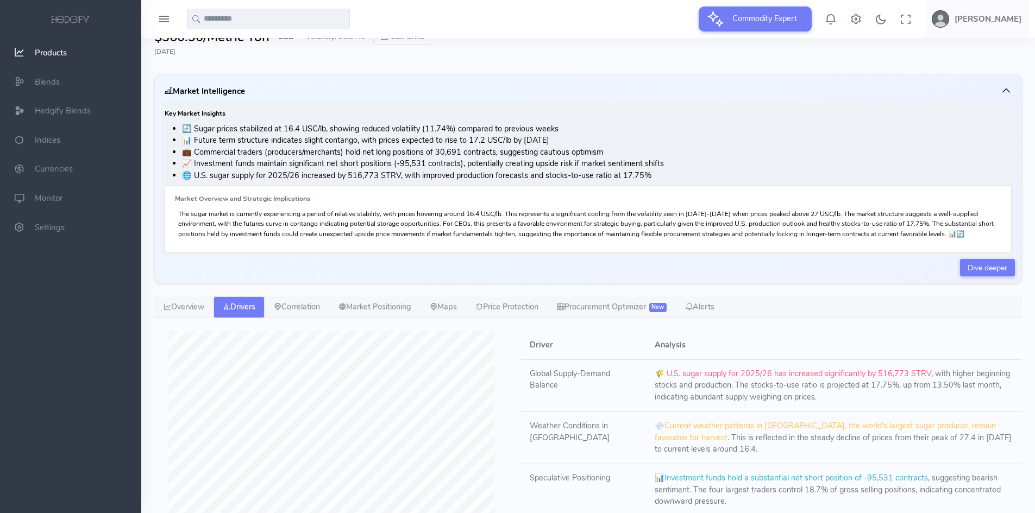
drag, startPoint x: 1507, startPoint y: 0, endPoint x: 767, endPoint y: 105, distance: 747.6
click at [767, 105] on div "Key Market Insights 🔄 Sugar prices stabilized at 16.4 USC/lb, showing reduced v…" at bounding box center [587, 179] width 853 height 154
click at [1001, 83] on button "Market Intelligence" at bounding box center [587, 91] width 853 height 21
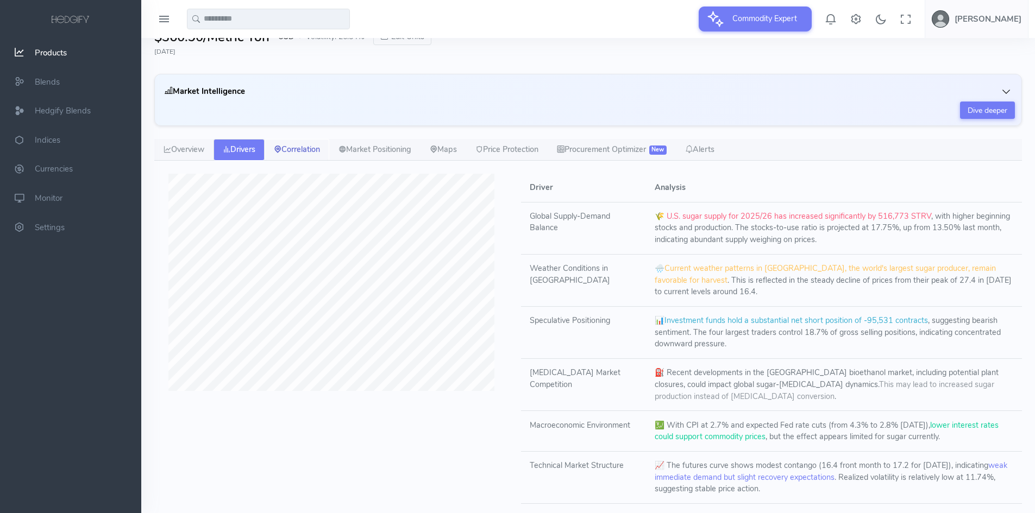
click at [301, 153] on link "Correlation" at bounding box center [296, 150] width 65 height 22
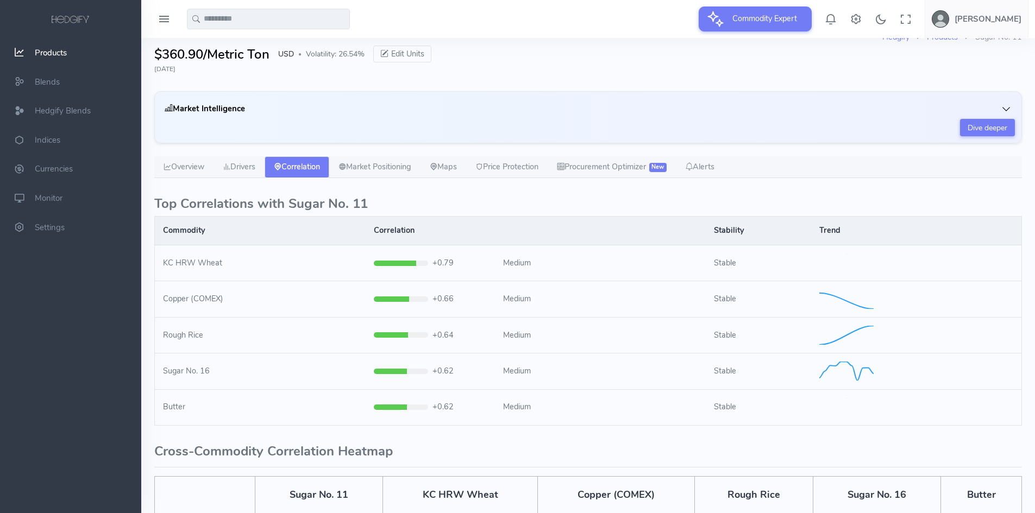
scroll to position [0, 0]
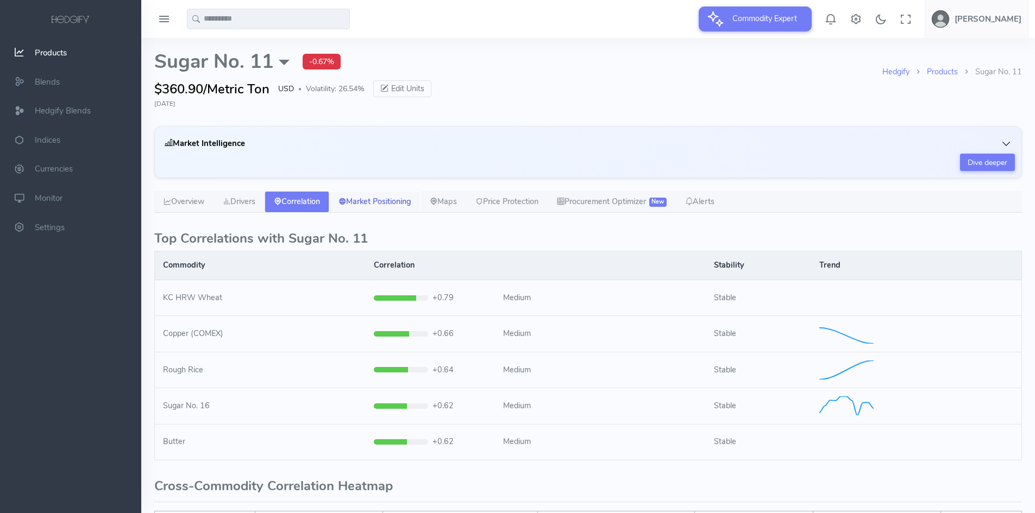
click at [407, 202] on link "Market Positioning" at bounding box center [374, 202] width 91 height 22
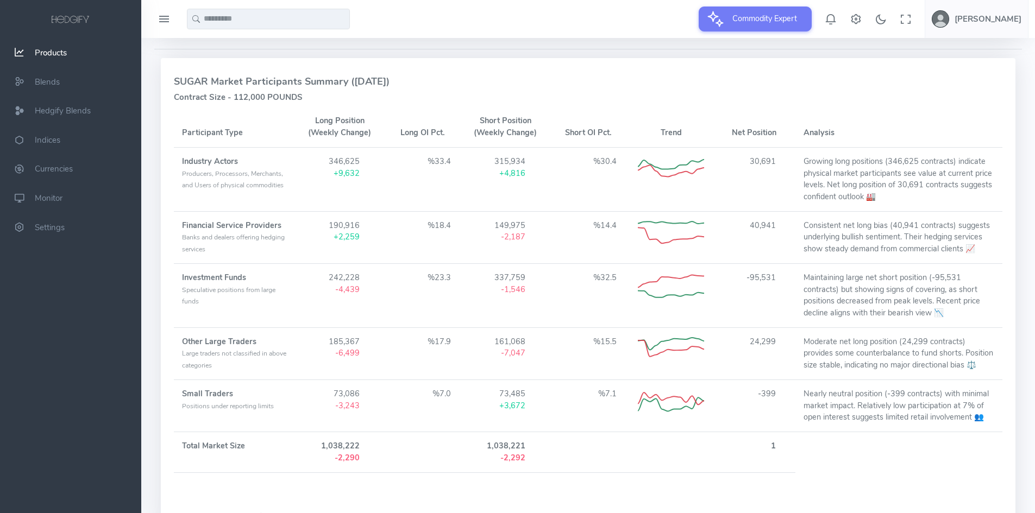
scroll to position [272, 0]
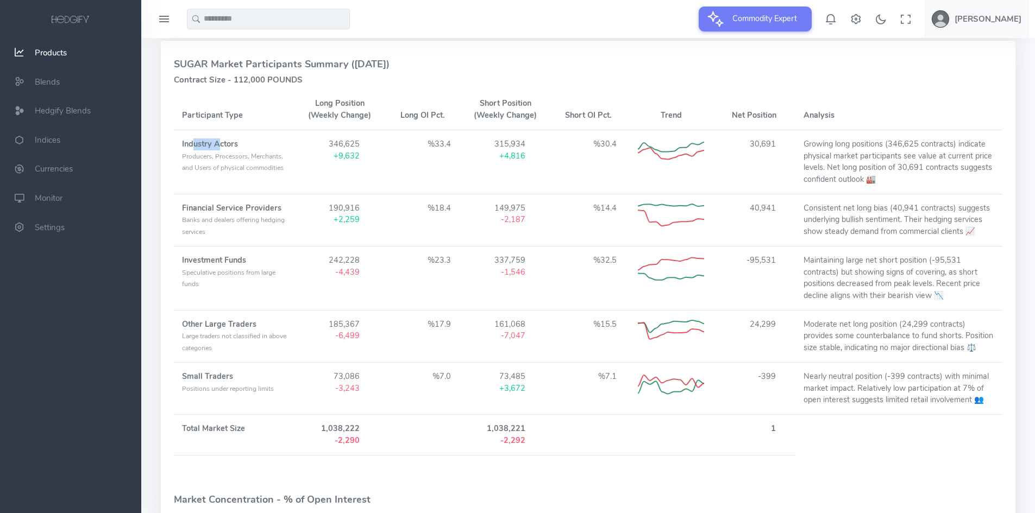
drag, startPoint x: 192, startPoint y: 141, endPoint x: 219, endPoint y: 143, distance: 27.3
click at [219, 143] on strong "Industry Actors" at bounding box center [210, 143] width 56 height 11
drag, startPoint x: 757, startPoint y: 137, endPoint x: 795, endPoint y: 140, distance: 38.1
click at [795, 140] on tr "Industry Actors Producers, Processors, Merchants, and Users of physical commodi…" at bounding box center [588, 162] width 828 height 64
click at [763, 141] on td "30,691" at bounding box center [753, 162] width 83 height 64
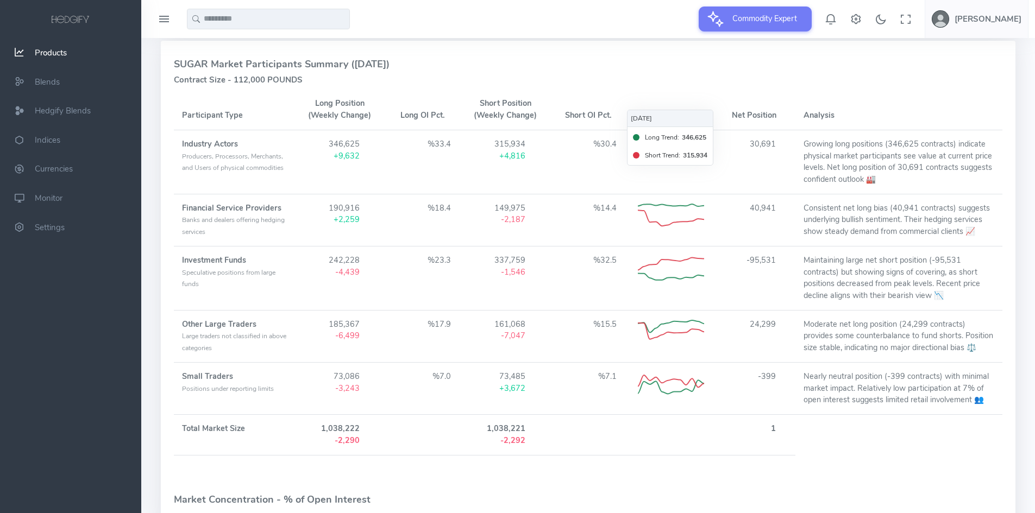
click at [738, 166] on td "30,691" at bounding box center [753, 162] width 83 height 64
drag, startPoint x: 752, startPoint y: 142, endPoint x: 777, endPoint y: 142, distance: 25.0
click at [777, 142] on td "30,691" at bounding box center [753, 162] width 83 height 64
click at [560, 207] on td "%14.4" at bounding box center [587, 220] width 83 height 52
click at [665, 209] on icon at bounding box center [671, 216] width 66 height 27
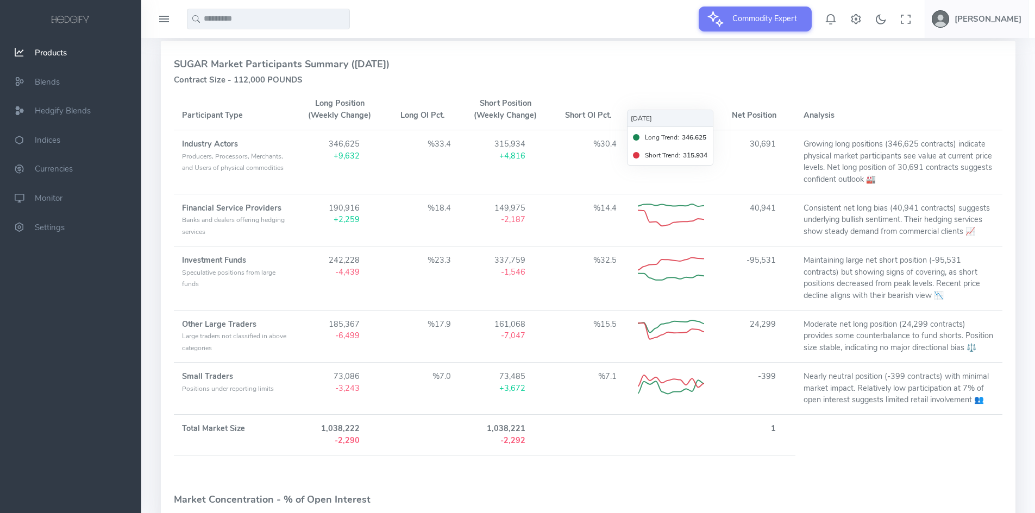
click at [757, 206] on td "40,941" at bounding box center [753, 220] width 83 height 52
click at [659, 119] on th "Trend" at bounding box center [670, 110] width 83 height 40
click at [663, 162] on icon at bounding box center [671, 151] width 66 height 27
drag, startPoint x: 212, startPoint y: 268, endPoint x: 250, endPoint y: 268, distance: 38.0
click at [250, 268] on span "Speculative positions from large funds" at bounding box center [228, 278] width 93 height 21
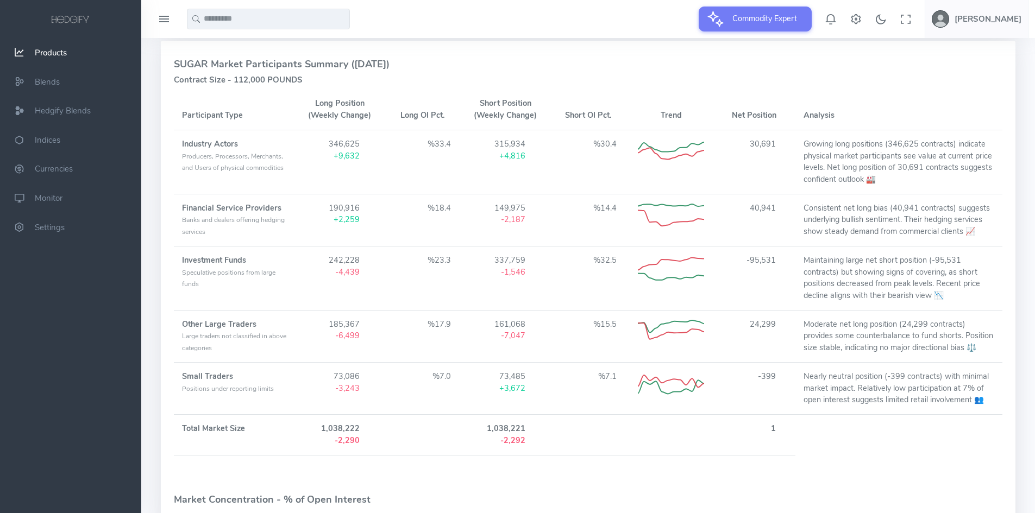
click at [238, 261] on strong "Investment Funds" at bounding box center [214, 260] width 64 height 11
drag, startPoint x: 752, startPoint y: 256, endPoint x: 764, endPoint y: 257, distance: 12.6
click at [764, 257] on td "-95,531" at bounding box center [753, 278] width 83 height 64
click at [778, 287] on td "-95,531" at bounding box center [753, 278] width 83 height 64
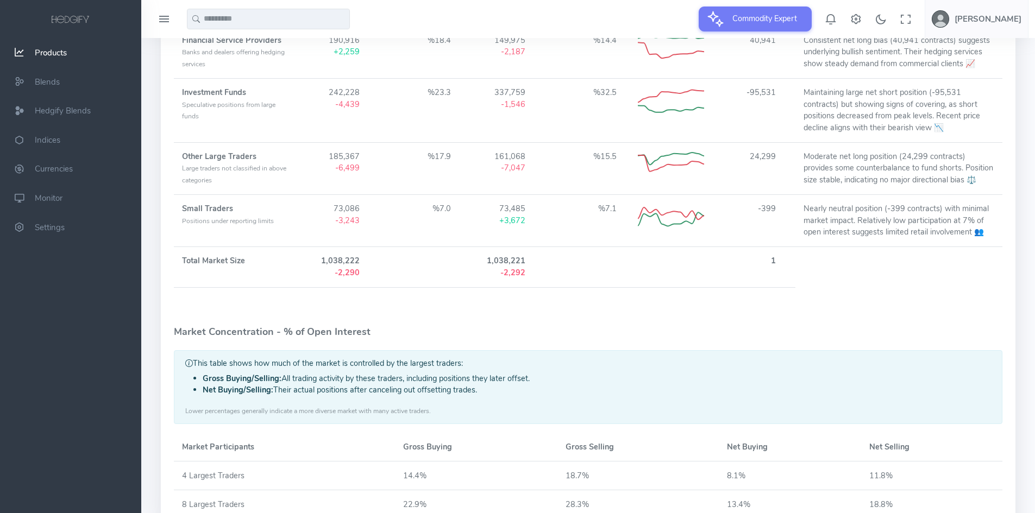
scroll to position [517, 0]
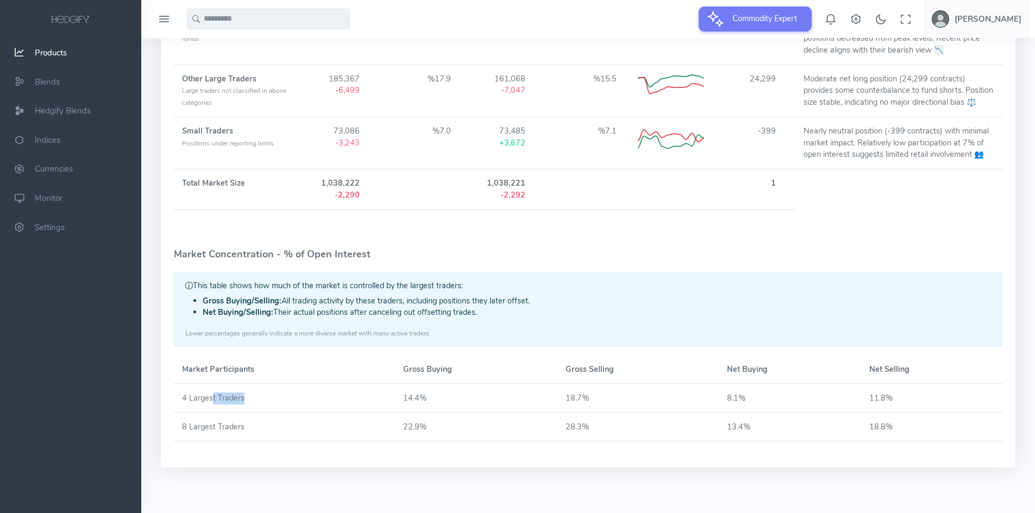
drag, startPoint x: 211, startPoint y: 399, endPoint x: 243, endPoint y: 396, distance: 32.7
click at [243, 396] on td "4 Largest Traders" at bounding box center [284, 398] width 221 height 29
drag, startPoint x: 563, startPoint y: 396, endPoint x: 574, endPoint y: 396, distance: 10.3
click at [574, 396] on td "18.7%" at bounding box center [637, 398] width 161 height 29
click at [209, 427] on td "8 Largest Traders" at bounding box center [284, 427] width 221 height 29
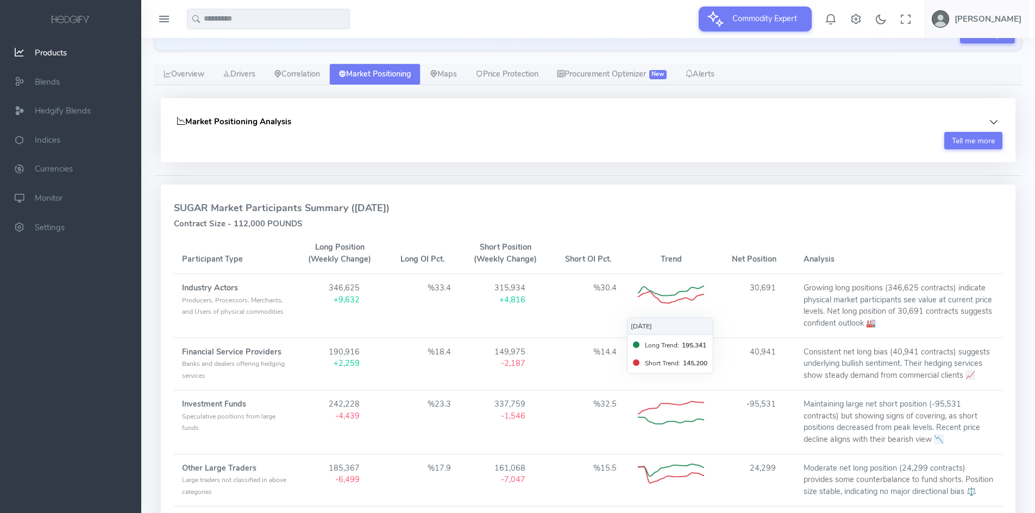
scroll to position [0, 0]
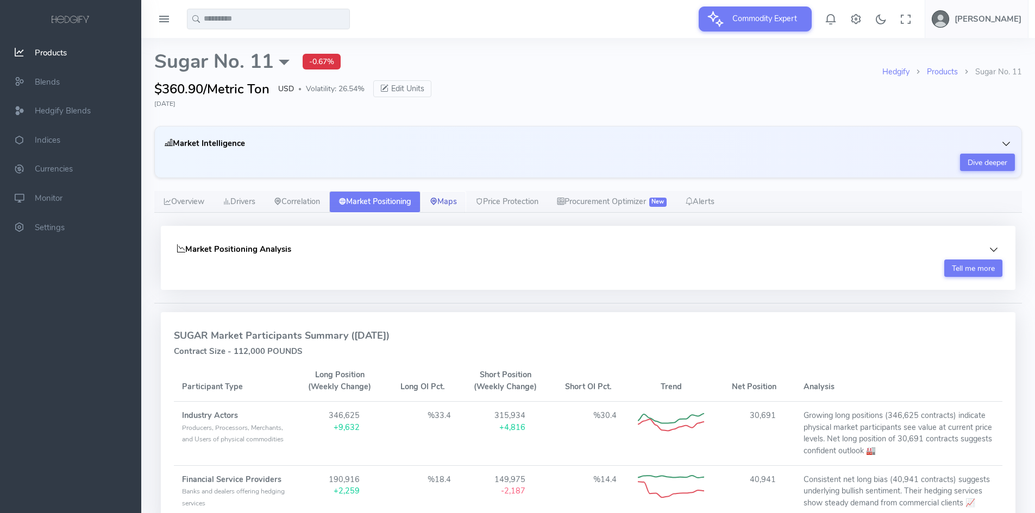
click at [454, 202] on link "Maps" at bounding box center [443, 202] width 46 height 22
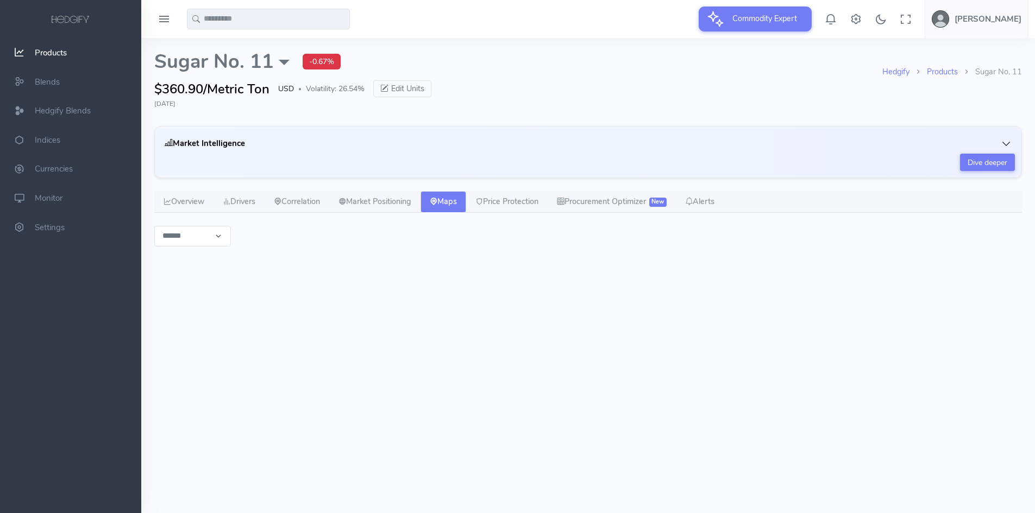
click at [904, 238] on div "**********" at bounding box center [587, 465] width 867 height 478
click at [355, 203] on link "Market Positioning" at bounding box center [374, 202] width 91 height 22
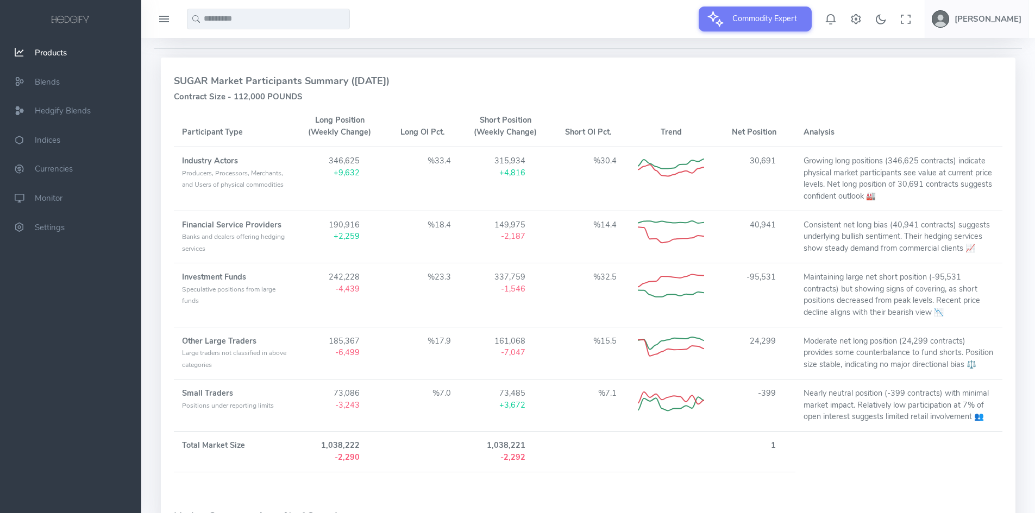
scroll to position [272, 0]
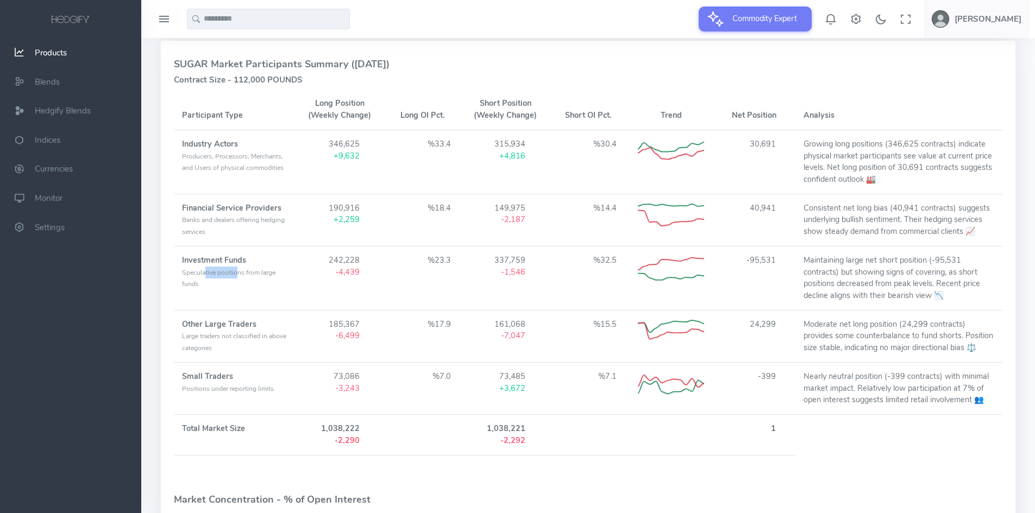
drag, startPoint x: 205, startPoint y: 274, endPoint x: 239, endPoint y: 275, distance: 33.7
click at [239, 275] on span "Speculative positions from large funds" at bounding box center [228, 278] width 93 height 21
drag, startPoint x: 750, startPoint y: 259, endPoint x: 783, endPoint y: 263, distance: 32.8
click at [783, 263] on td "-95,531" at bounding box center [753, 278] width 83 height 64
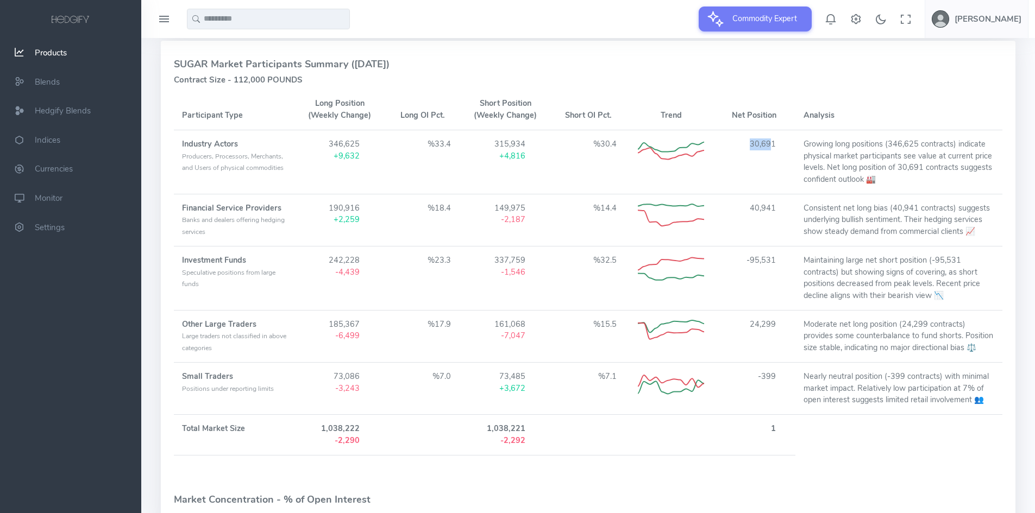
drag, startPoint x: 752, startPoint y: 142, endPoint x: 770, endPoint y: 143, distance: 17.5
click at [770, 143] on td "30,691" at bounding box center [753, 162] width 83 height 64
drag, startPoint x: 752, startPoint y: 206, endPoint x: 766, endPoint y: 207, distance: 14.2
click at [766, 207] on td "40,941" at bounding box center [753, 220] width 83 height 52
click at [764, 204] on td "40,941" at bounding box center [753, 220] width 83 height 52
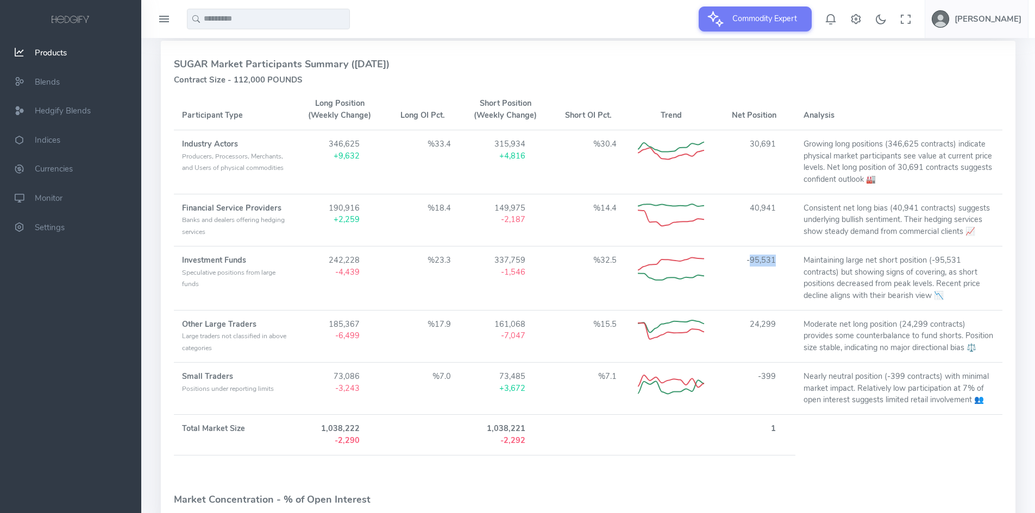
drag, startPoint x: 749, startPoint y: 262, endPoint x: 780, endPoint y: 262, distance: 31.5
click at [780, 262] on td "-95,531" at bounding box center [753, 278] width 83 height 64
drag, startPoint x: 748, startPoint y: 324, endPoint x: 773, endPoint y: 324, distance: 24.4
click at [773, 324] on td "24,299" at bounding box center [753, 336] width 83 height 52
click at [235, 331] on td "Other Large Traders Large traders not classified in above categories" at bounding box center [236, 336] width 124 height 52
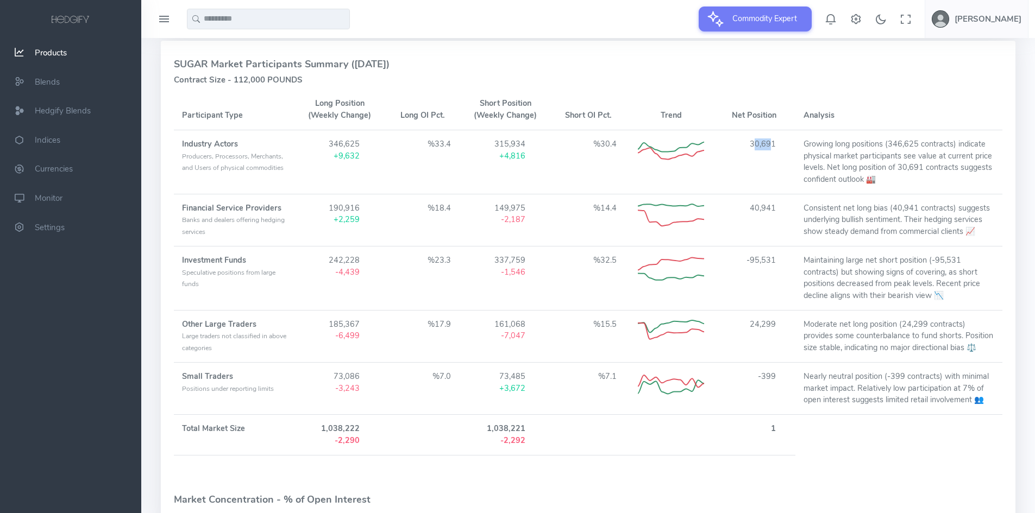
drag, startPoint x: 753, startPoint y: 142, endPoint x: 773, endPoint y: 142, distance: 20.1
click at [773, 142] on td "30,691" at bounding box center [753, 162] width 83 height 64
drag, startPoint x: 749, startPoint y: 267, endPoint x: 771, endPoint y: 260, distance: 22.7
click at [771, 260] on td "-95,531" at bounding box center [753, 278] width 83 height 64
click at [928, 265] on td "Maintaining large net short position (-95,531 contracts) but showing signs of c…" at bounding box center [898, 278] width 207 height 64
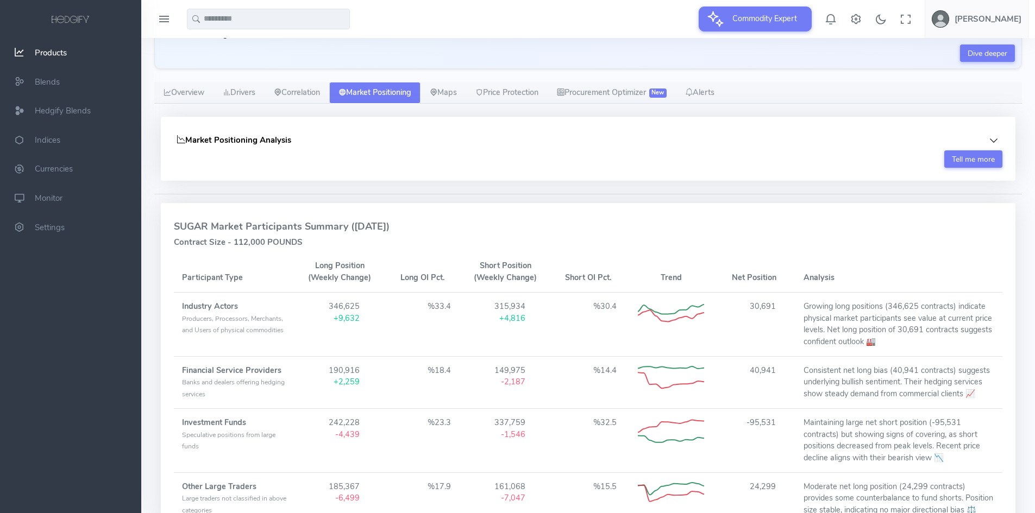
scroll to position [109, 0]
click at [466, 95] on link "Maps" at bounding box center [443, 94] width 46 height 22
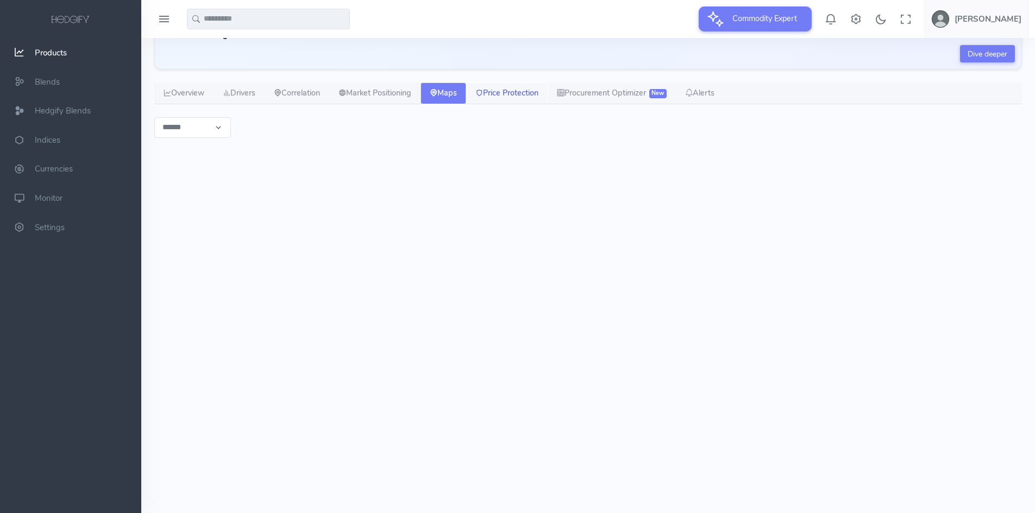
click at [527, 91] on link "Price Protection" at bounding box center [506, 94] width 81 height 22
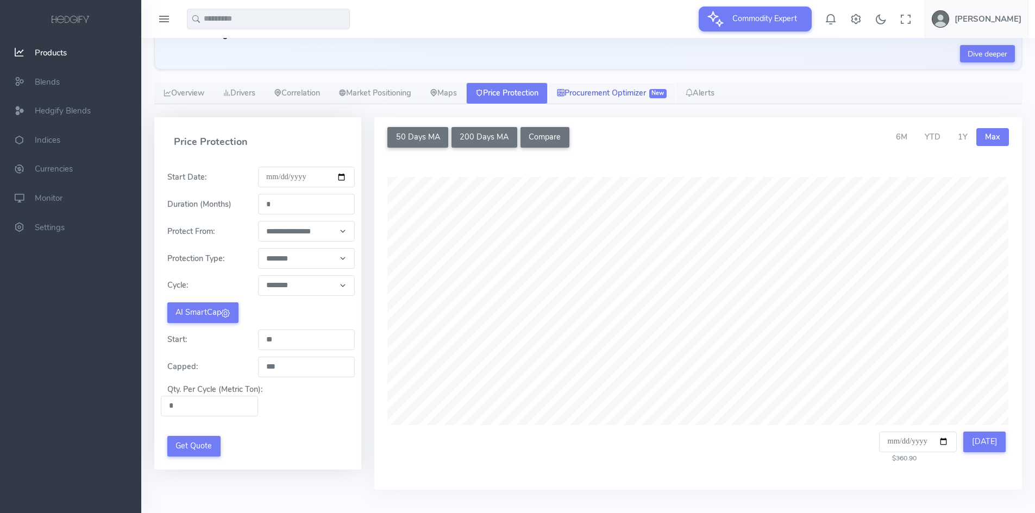
click at [613, 95] on link "Procurement Optimizer New" at bounding box center [611, 94] width 128 height 22
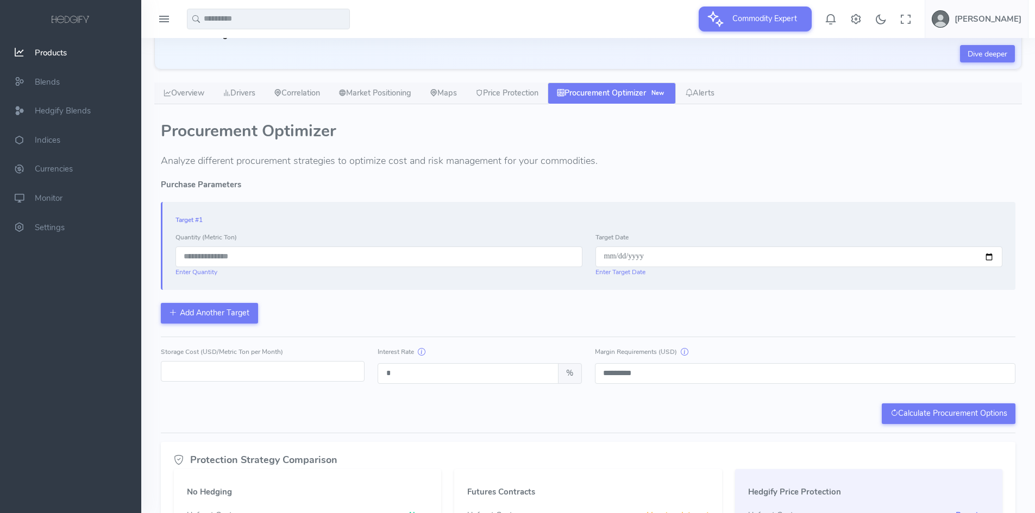
click at [247, 260] on input "number" at bounding box center [378, 257] width 407 height 21
type input "****"
click at [622, 177] on div "Procurement Optimizer Analyze different procurement strategies to optimize cost…" at bounding box center [587, 147] width 867 height 60
click at [991, 258] on input "date" at bounding box center [798, 257] width 407 height 21
type input "**********"
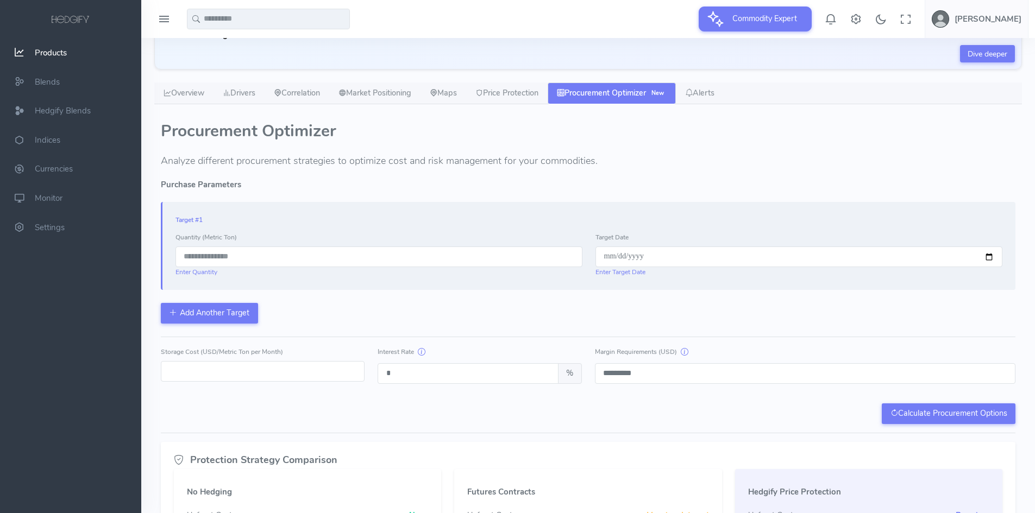
click at [763, 306] on div "**********" at bounding box center [588, 263] width 854 height 122
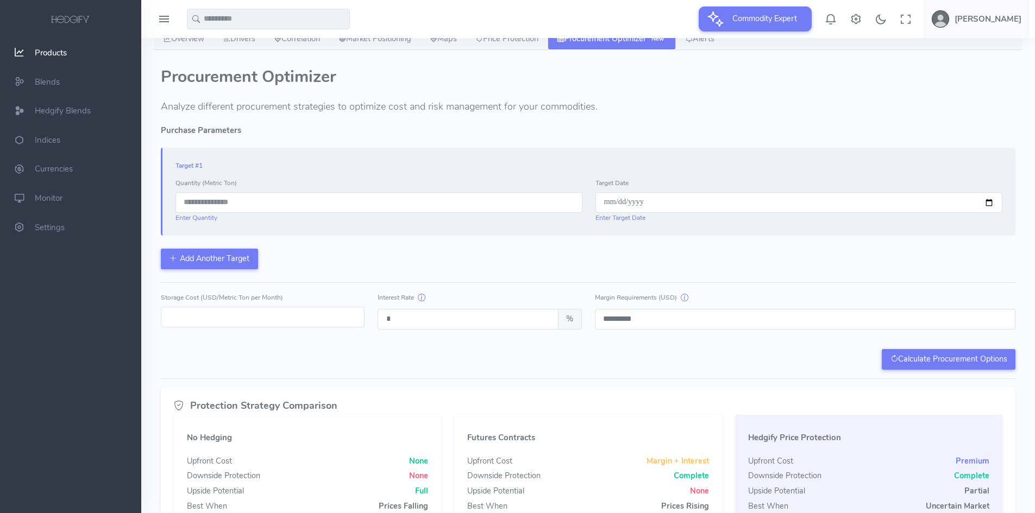
drag, startPoint x: 181, startPoint y: 318, endPoint x: 163, endPoint y: 322, distance: 18.2
click at [159, 317] on div "Storage Cost (USD/Metric Ton per Month) *" at bounding box center [262, 311] width 217 height 38
type input "**"
click at [334, 356] on div "Calculate Procurement Options" at bounding box center [588, 359] width 854 height 21
drag, startPoint x: 401, startPoint y: 317, endPoint x: 377, endPoint y: 317, distance: 24.4
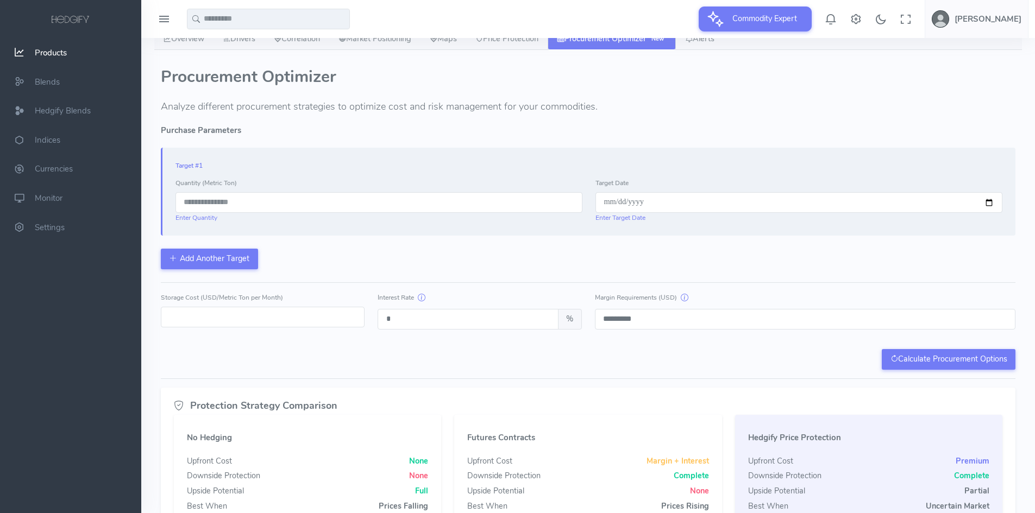
click at [377, 317] on div "Interest Rate * %" at bounding box center [479, 311] width 217 height 38
type input "*"
click at [401, 374] on div "Procurement Optimizer Analyze different procurement strategies to optimize cost…" at bounding box center [587, 342] width 867 height 558
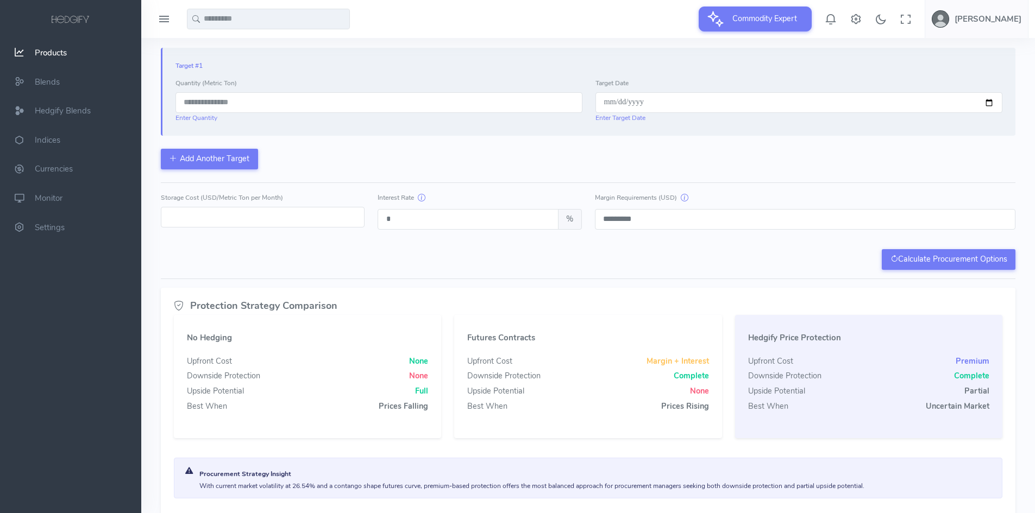
scroll to position [316, 0]
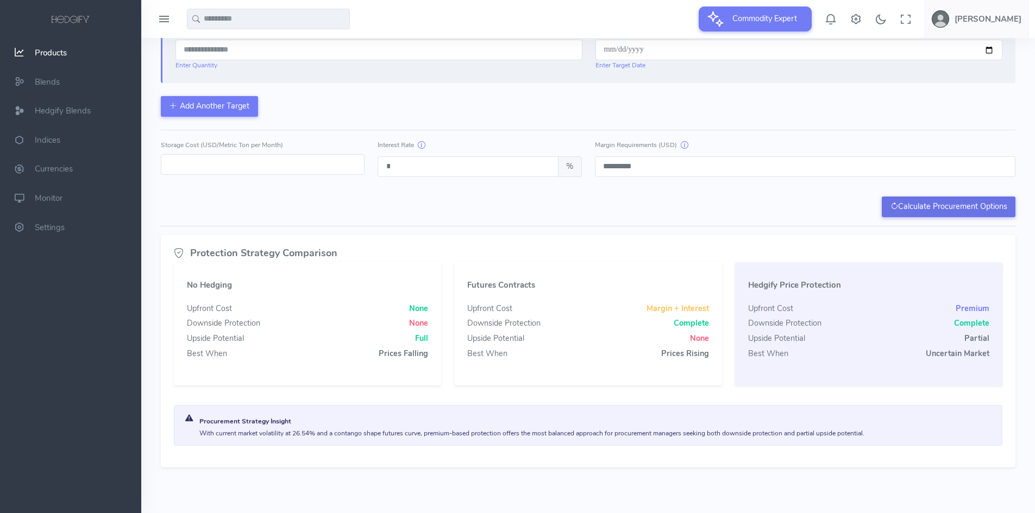
click at [960, 206] on button "Calculate Procurement Options" at bounding box center [948, 207] width 134 height 21
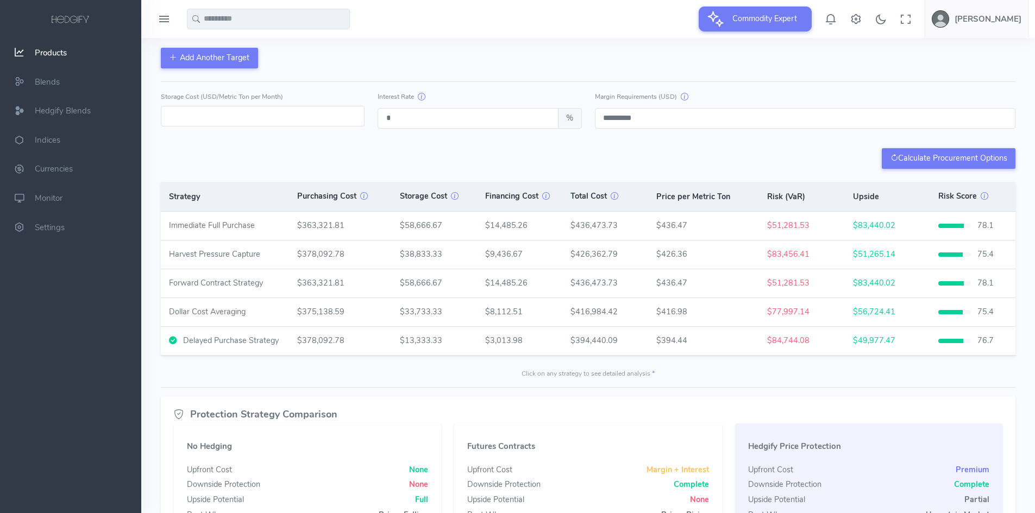
scroll to position [370, 0]
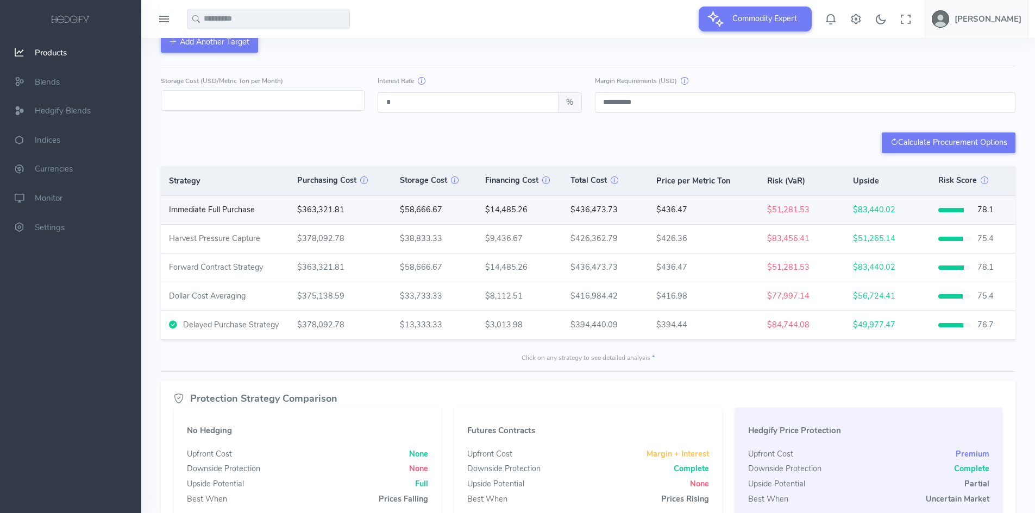
click at [245, 212] on div "Immediate Full Purchase" at bounding box center [212, 210] width 86 height 12
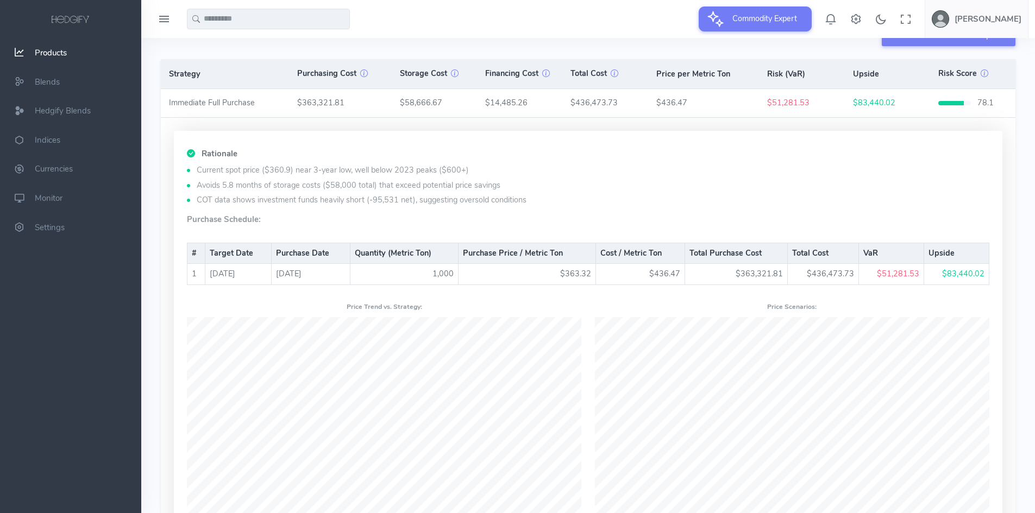
scroll to position [424, 0]
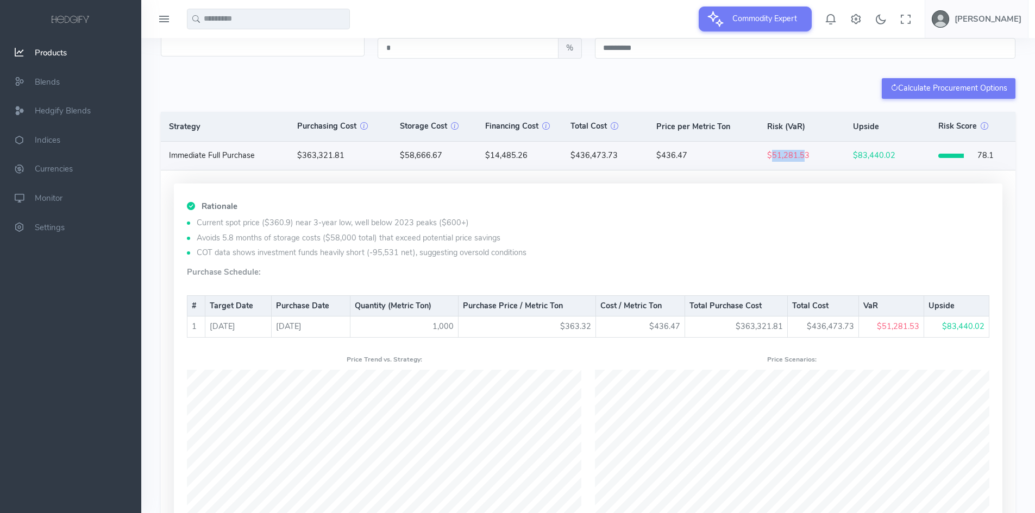
drag, startPoint x: 773, startPoint y: 153, endPoint x: 805, endPoint y: 154, distance: 32.6
click at [805, 154] on span "$51,281.53" at bounding box center [788, 155] width 42 height 11
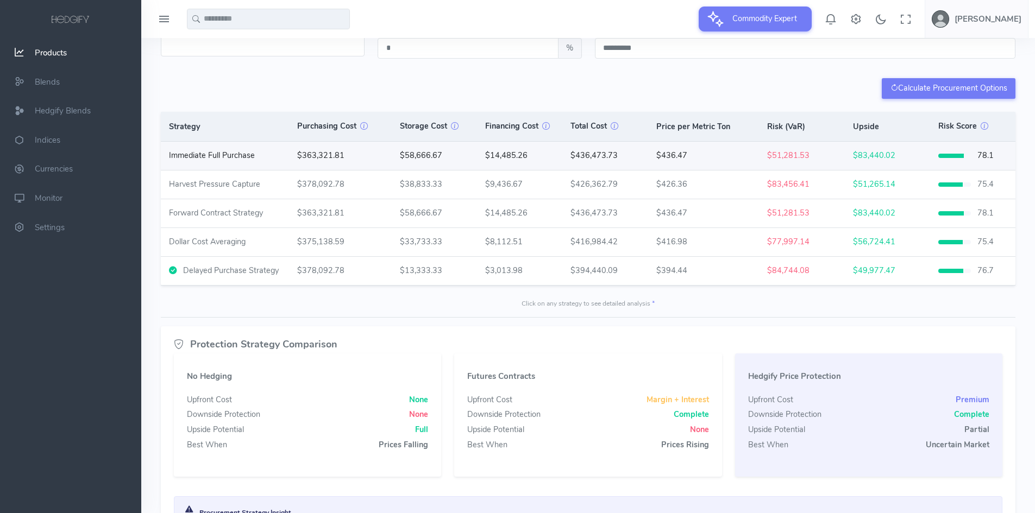
click at [828, 152] on td "$51,281.53" at bounding box center [801, 156] width 85 height 28
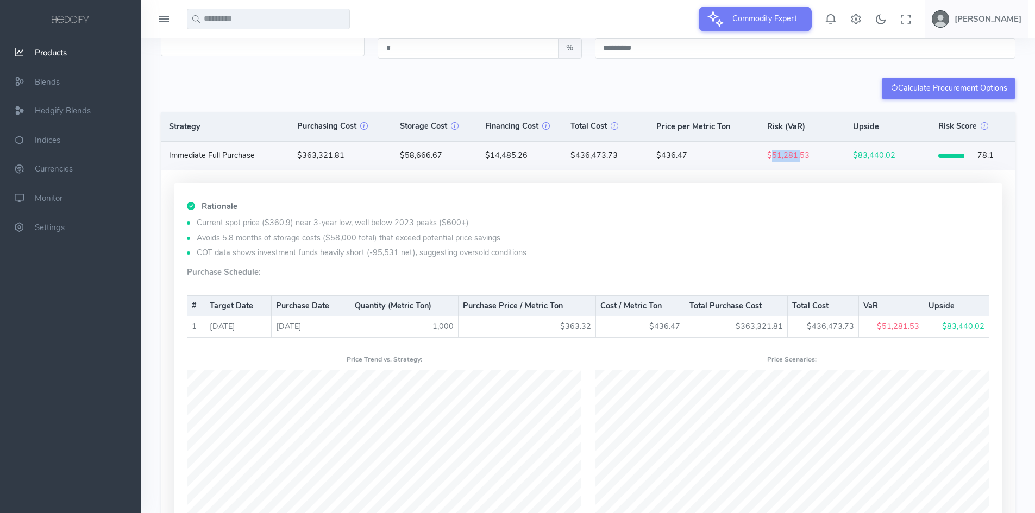
drag, startPoint x: 771, startPoint y: 155, endPoint x: 799, endPoint y: 156, distance: 28.3
click at [799, 156] on span "$51,281.53" at bounding box center [788, 155] width 42 height 11
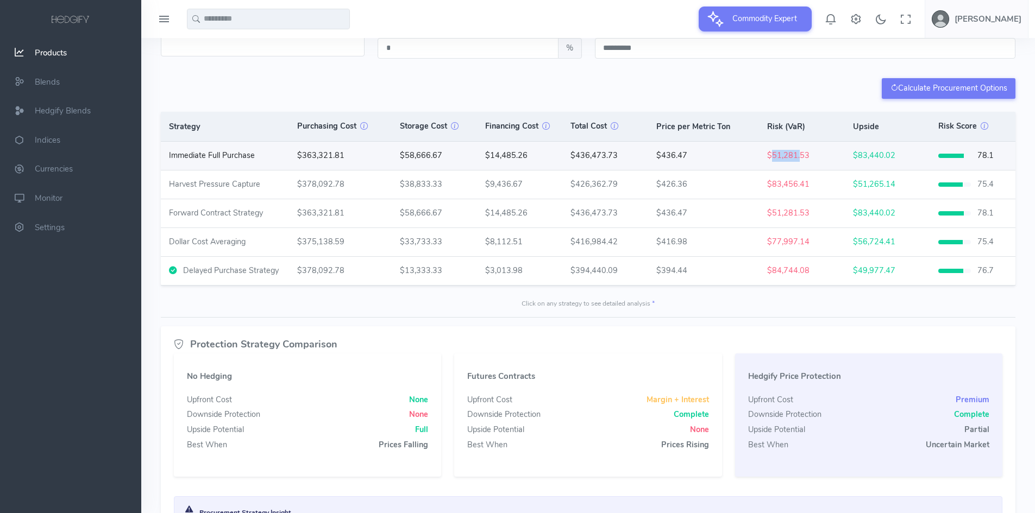
click at [783, 164] on td "$51,281.53" at bounding box center [801, 156] width 85 height 28
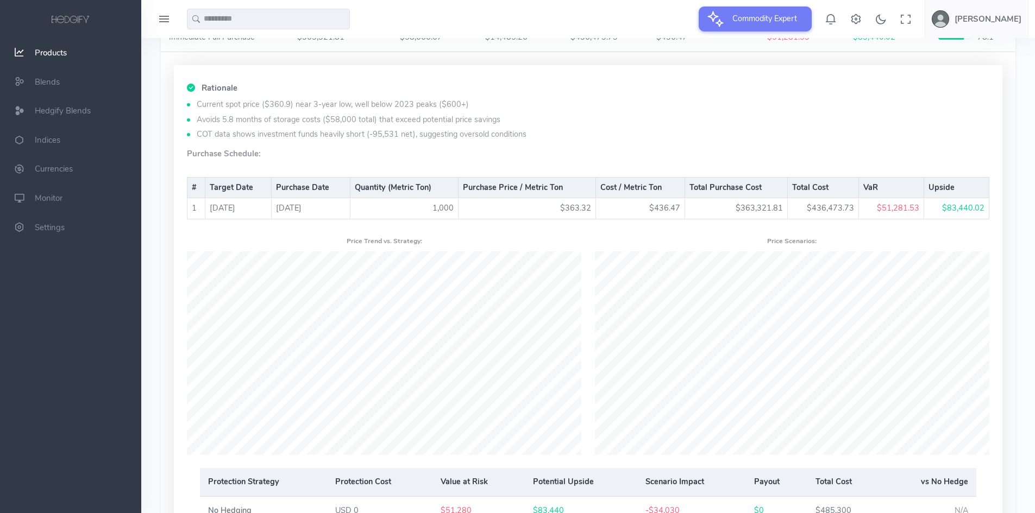
scroll to position [478, 0]
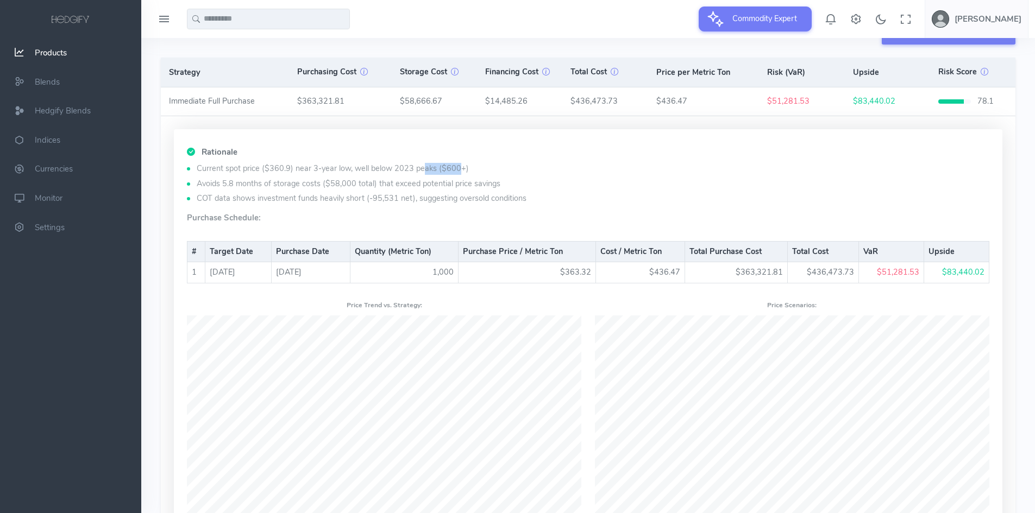
drag, startPoint x: 301, startPoint y: 171, endPoint x: 333, endPoint y: 171, distance: 32.6
click at [333, 171] on li "Current spot price ($360.9) near 3-year low, well below 2023 peaks ($600+)" at bounding box center [588, 169] width 802 height 12
click at [355, 172] on li "Current spot price ($360.9) near 3-year low, well below 2023 peaks ($600+)" at bounding box center [588, 169] width 802 height 12
drag, startPoint x: 378, startPoint y: 169, endPoint x: 411, endPoint y: 169, distance: 33.1
click at [411, 169] on li "Current spot price ($360.9) near 3-year low, well below 2023 peaks ($600+)" at bounding box center [588, 169] width 802 height 12
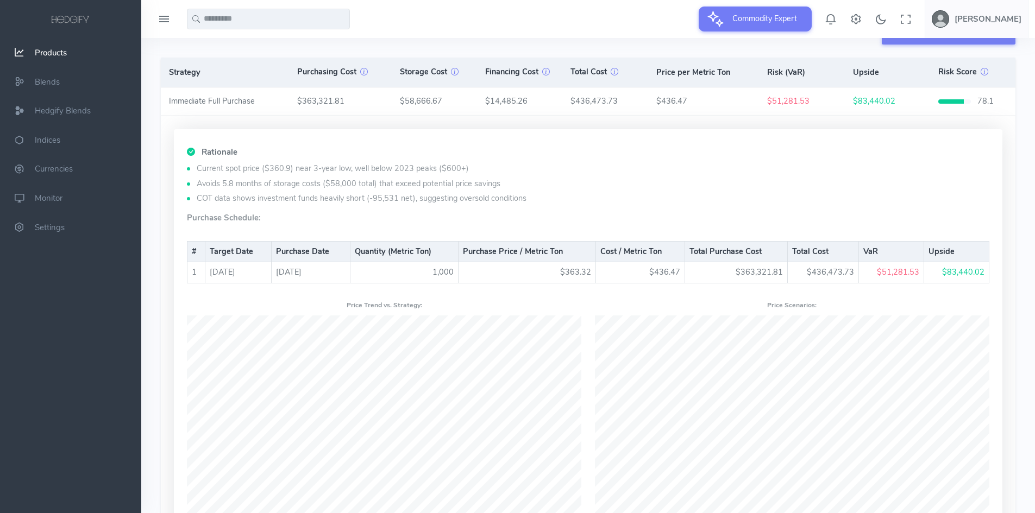
click at [482, 171] on li "Current spot price ($360.9) near 3-year low, well below 2023 peaks ($600+)" at bounding box center [588, 169] width 802 height 12
drag, startPoint x: 198, startPoint y: 200, endPoint x: 210, endPoint y: 200, distance: 11.9
click at [210, 200] on li "COT data shows investment funds heavily short (-95,531 net), suggesting oversol…" at bounding box center [588, 199] width 802 height 12
click at [257, 198] on li "COT data shows investment funds heavily short (-95,531 net), suggesting oversol…" at bounding box center [588, 199] width 802 height 12
click at [345, 200] on li "COT data shows investment funds heavily short (-95,531 net), suggesting oversol…" at bounding box center [588, 199] width 802 height 12
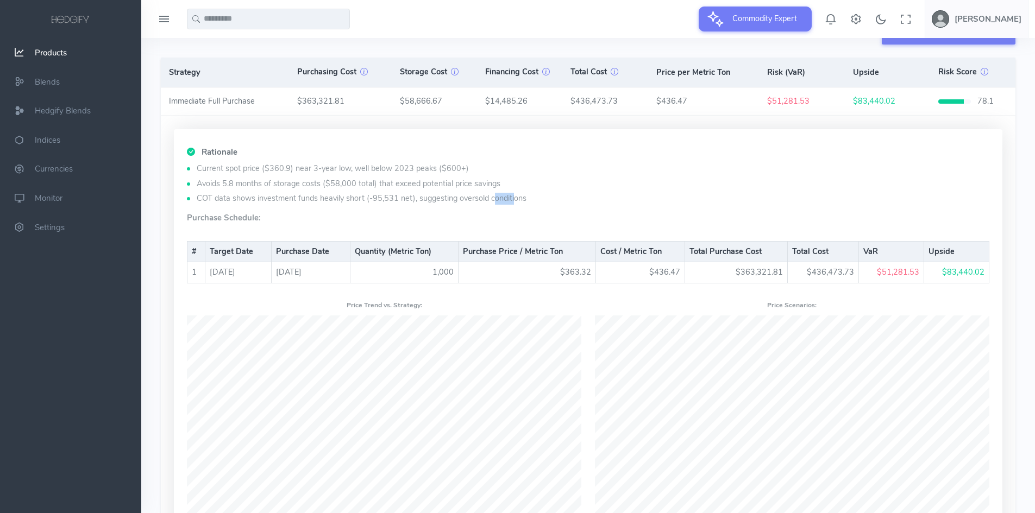
drag, startPoint x: 375, startPoint y: 199, endPoint x: 399, endPoint y: 198, distance: 23.4
click at [399, 198] on li "COT data shows investment funds heavily short (-95,531 net), suggesting oversol…" at bounding box center [588, 199] width 802 height 12
drag, startPoint x: 426, startPoint y: 200, endPoint x: 465, endPoint y: 201, distance: 39.1
click at [463, 201] on li "COT data shows investment funds heavily short (-95,531 net), suggesting oversol…" at bounding box center [588, 199] width 802 height 12
click at [517, 162] on div "Rationale Current spot price ($360.9) near 3-year low, well below 2023 peaks ($…" at bounding box center [588, 372] width 828 height 487
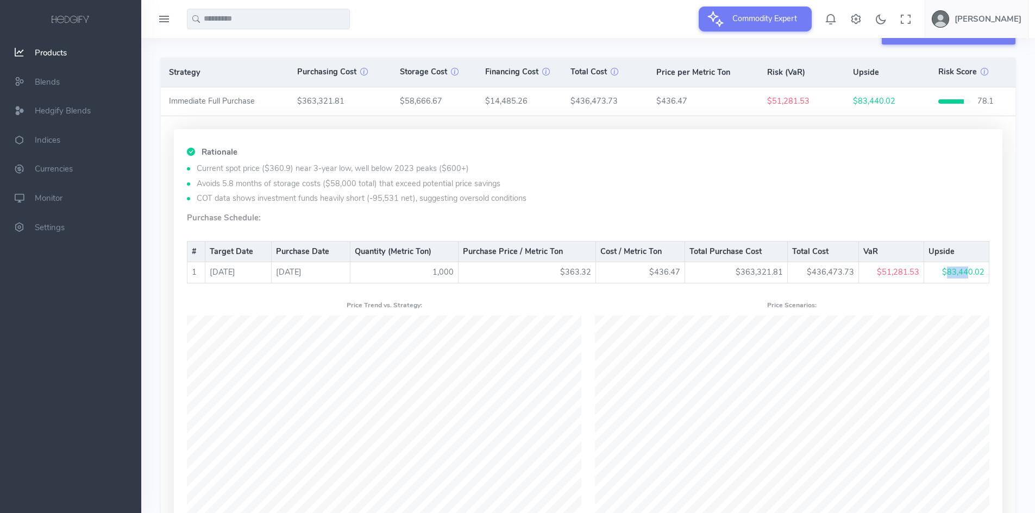
drag, startPoint x: 948, startPoint y: 270, endPoint x: 968, endPoint y: 272, distance: 20.7
click at [968, 272] on td "$83,440.02" at bounding box center [956, 272] width 65 height 21
click at [892, 204] on li "COT data shows investment funds heavily short (-95,531 net), suggesting oversol…" at bounding box center [588, 199] width 802 height 12
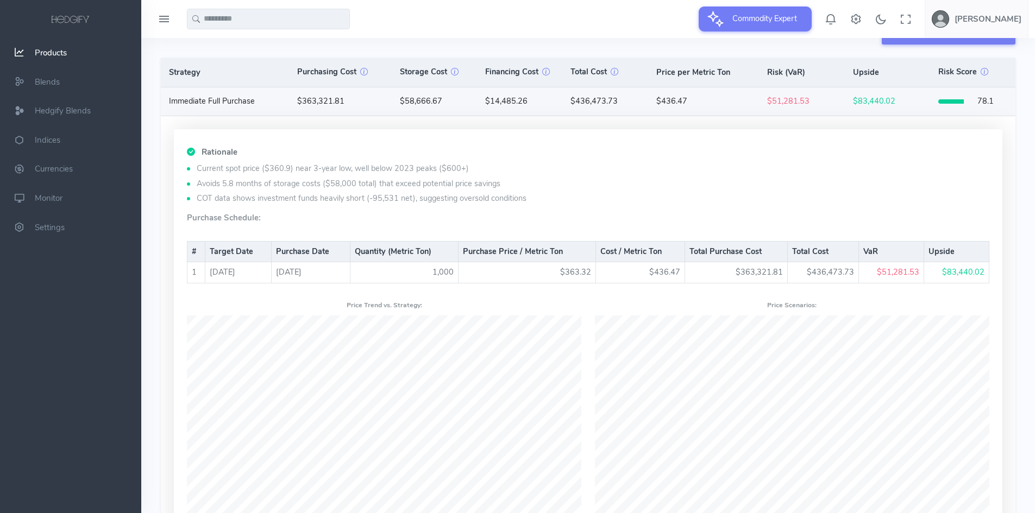
click at [357, 105] on td "$363,321.81" at bounding box center [340, 101] width 103 height 28
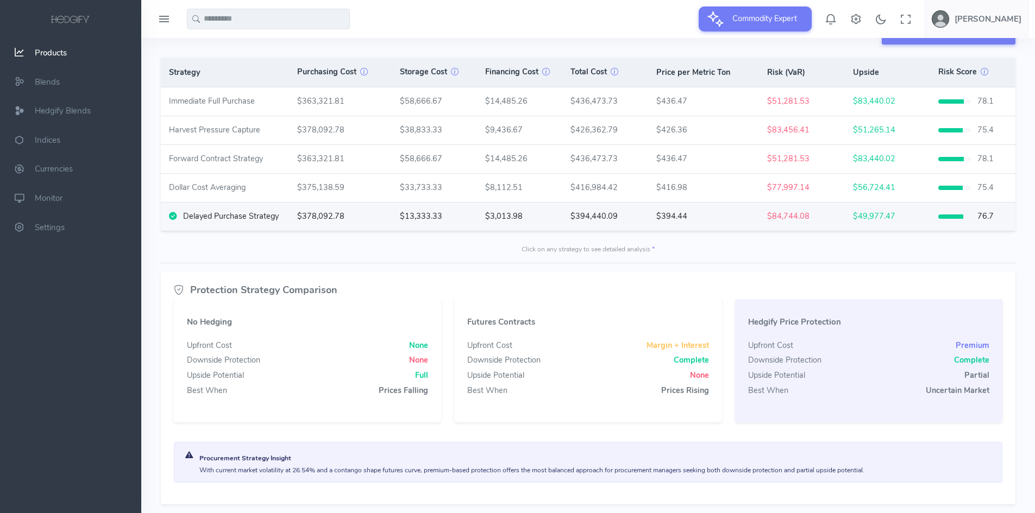
click at [376, 217] on td "$378,092.78" at bounding box center [340, 217] width 103 height 28
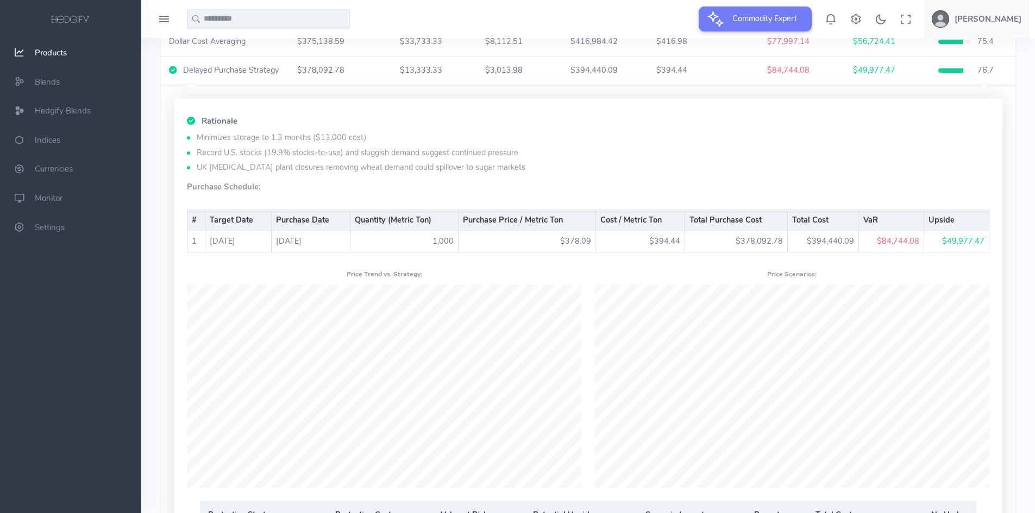
scroll to position [641, 0]
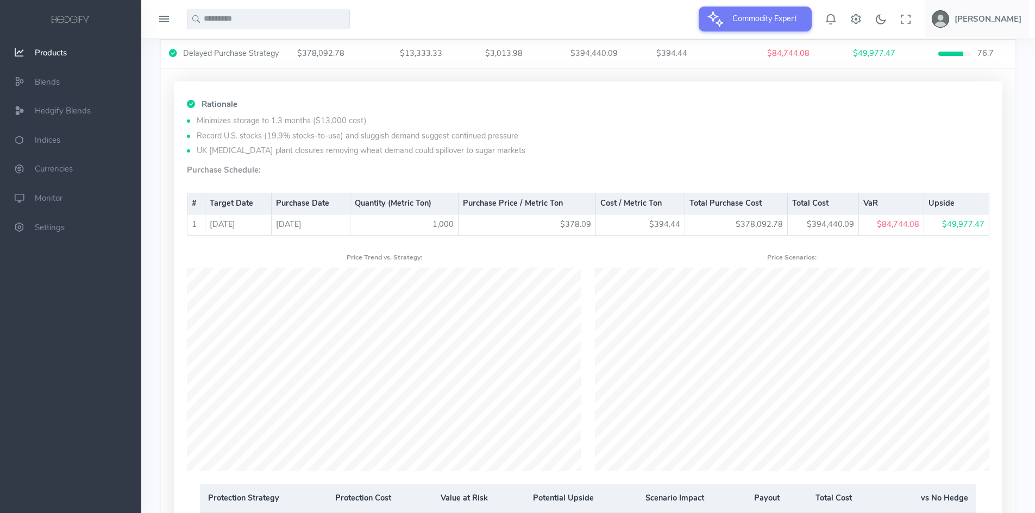
drag, startPoint x: 218, startPoint y: 124, endPoint x: 275, endPoint y: 124, distance: 57.0
click at [275, 124] on li "Minimizes storage to 1.3 months ($13,000 cost)" at bounding box center [588, 121] width 802 height 12
click at [287, 122] on li "Minimizes storage to 1.3 months ($13,000 cost)" at bounding box center [588, 121] width 802 height 12
drag, startPoint x: 276, startPoint y: 119, endPoint x: 300, endPoint y: 116, distance: 24.1
click at [300, 116] on li "Minimizes storage to 1.3 months ($13,000 cost)" at bounding box center [588, 121] width 802 height 12
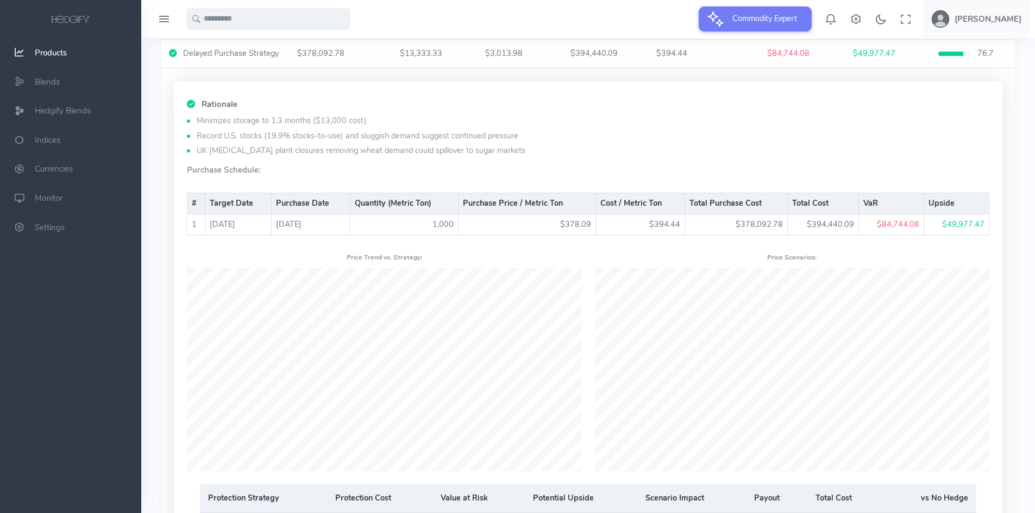
drag, startPoint x: 326, startPoint y: 118, endPoint x: 345, endPoint y: 118, distance: 19.6
click at [345, 118] on li "Minimizes storage to 1.3 months ($13,000 cost)" at bounding box center [588, 121] width 802 height 12
click at [380, 117] on li "Minimizes storage to 1.3 months ($13,000 cost)" at bounding box center [588, 121] width 802 height 12
drag, startPoint x: 211, startPoint y: 138, endPoint x: 263, endPoint y: 140, distance: 52.7
click at [263, 140] on li "Record U.S. stocks (19.9% stocks-to-use) and sluggish demand suggest continued …" at bounding box center [588, 136] width 802 height 12
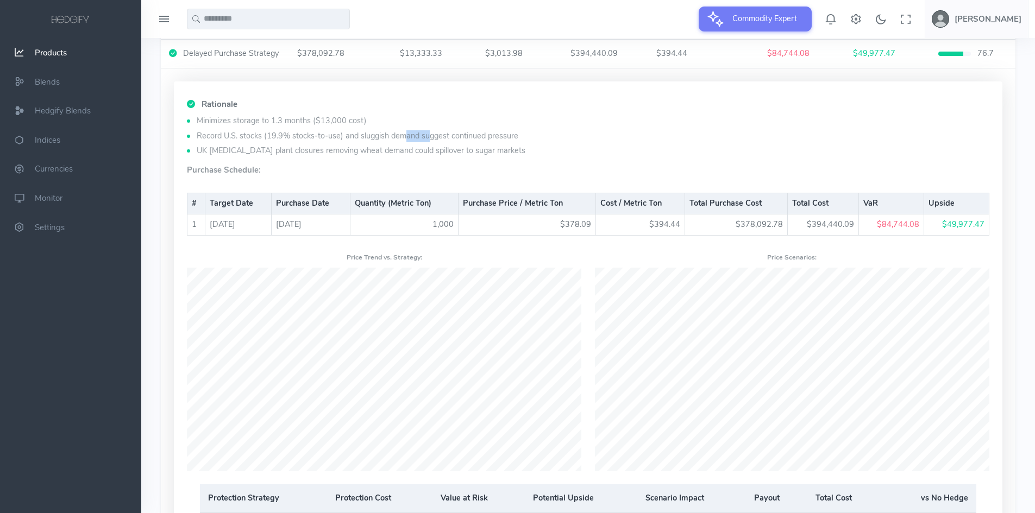
drag, startPoint x: 280, startPoint y: 138, endPoint x: 305, endPoint y: 136, distance: 25.6
click at [305, 136] on li "Record U.S. stocks (19.9% stocks-to-use) and sluggish demand suggest continued …" at bounding box center [588, 136] width 802 height 12
drag, startPoint x: 371, startPoint y: 137, endPoint x: 461, endPoint y: 137, distance: 89.6
click at [461, 137] on li "Record U.S. stocks (19.9% stocks-to-use) and sluggish demand suggest continued …" at bounding box center [588, 136] width 802 height 12
drag, startPoint x: 888, startPoint y: 225, endPoint x: 906, endPoint y: 224, distance: 18.0
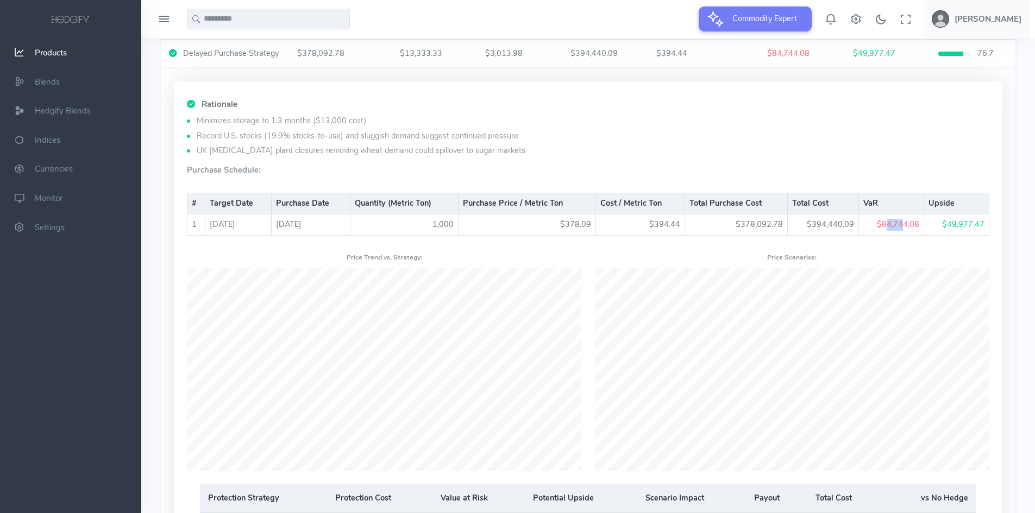
click at [906, 224] on td "$84,744.08" at bounding box center [891, 225] width 65 height 21
drag, startPoint x: 879, startPoint y: 228, endPoint x: 903, endPoint y: 224, distance: 24.7
click at [903, 224] on td "$84,744.08" at bounding box center [891, 225] width 65 height 21
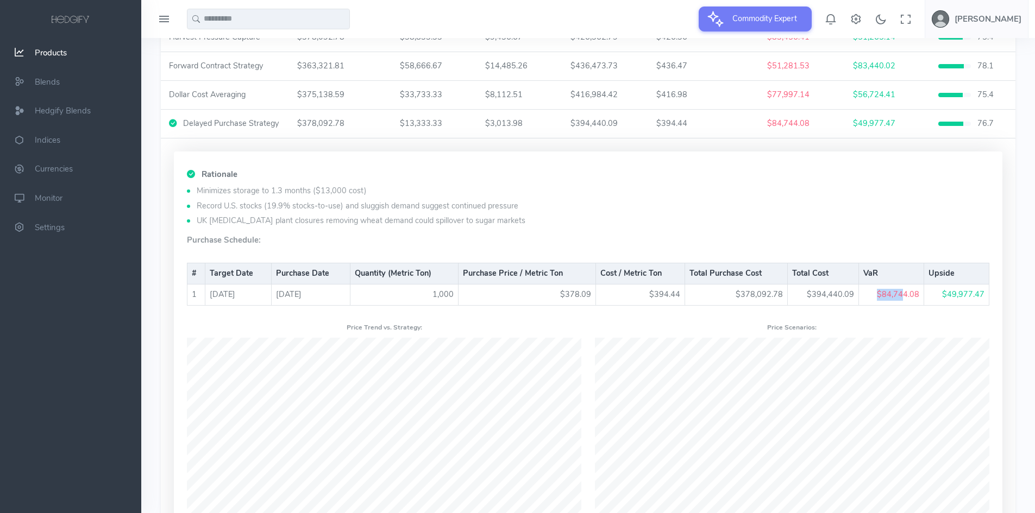
scroll to position [587, 0]
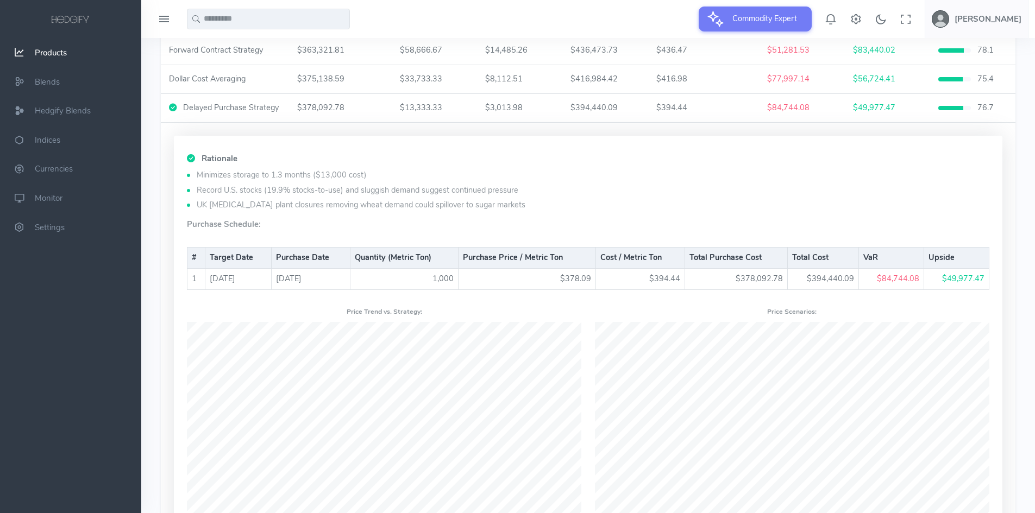
click at [870, 217] on div "Rationale Minimizes storage to 1.3 months ($13,000 cost) Record U.S. stocks (19…" at bounding box center [588, 379] width 828 height 487
drag, startPoint x: 950, startPoint y: 278, endPoint x: 960, endPoint y: 278, distance: 10.3
click at [960, 278] on td "$49,977.47" at bounding box center [956, 279] width 65 height 21
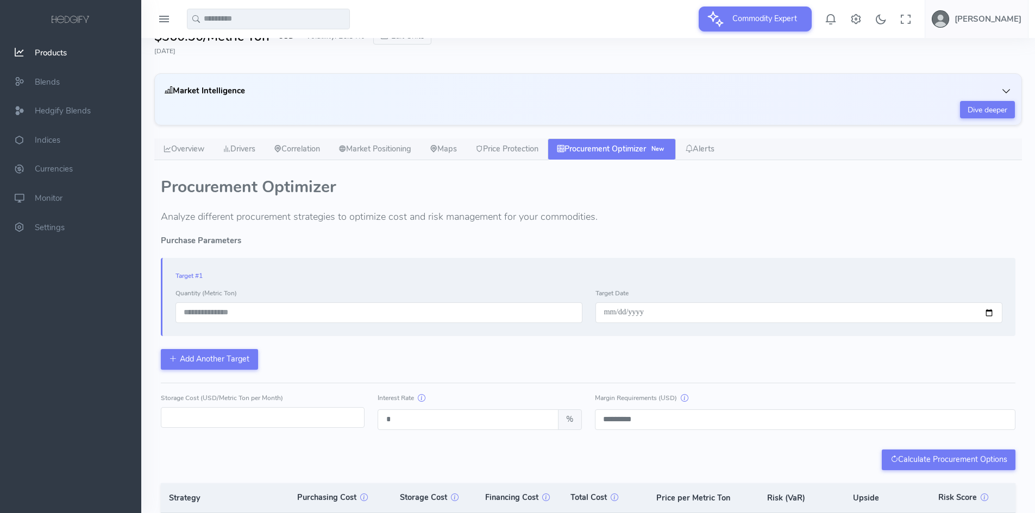
scroll to position [0, 0]
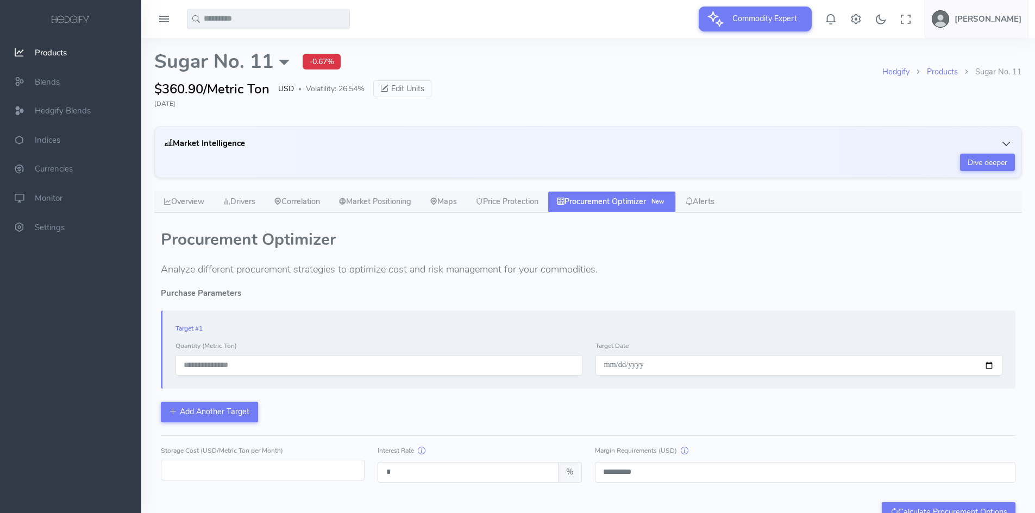
click at [522, 177] on div "Market Intelligence Key Market Insights 🔄 Sugar prices stabilized at 16.4 USC/l…" at bounding box center [587, 152] width 867 height 52
click at [513, 199] on link "Price Protection" at bounding box center [506, 202] width 81 height 22
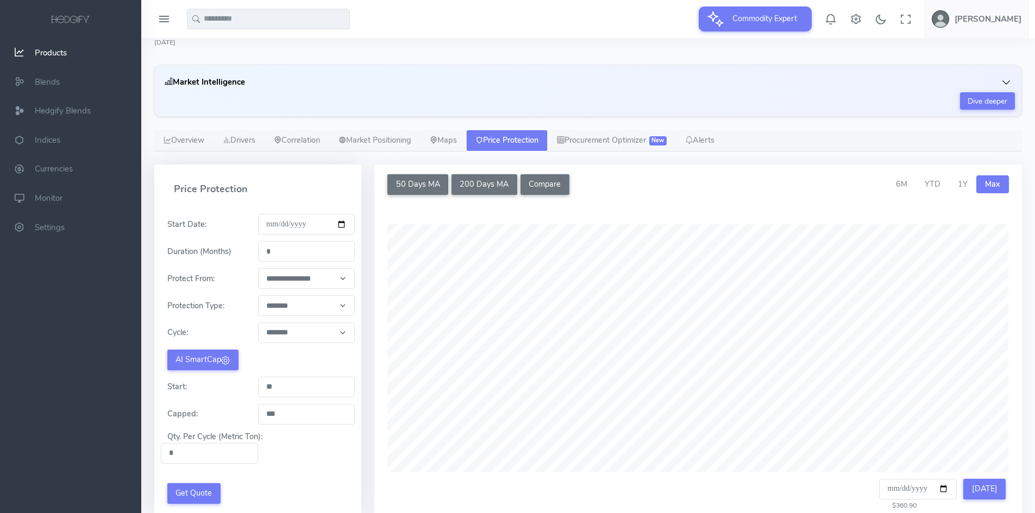
scroll to position [109, 0]
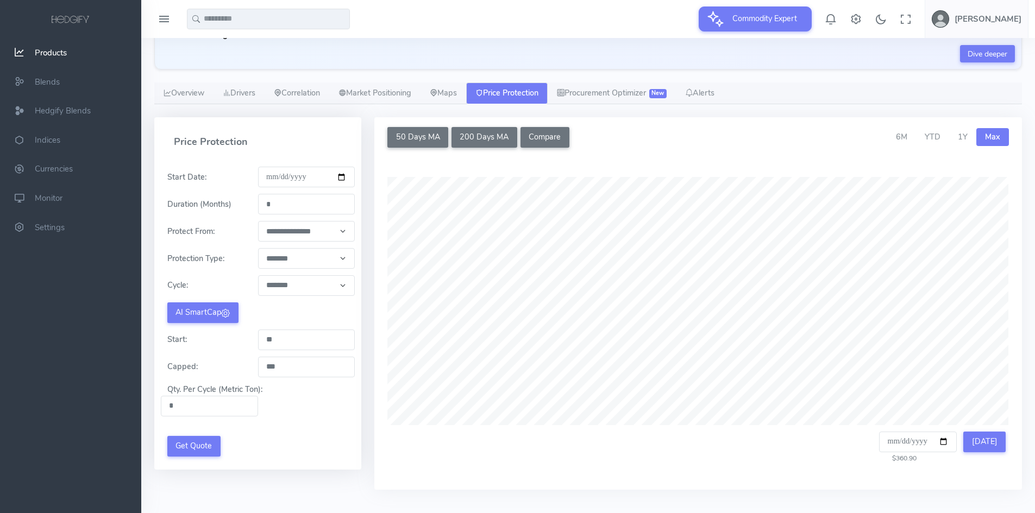
drag, startPoint x: 282, startPoint y: 207, endPoint x: 257, endPoint y: 205, distance: 25.0
click at [257, 205] on div "Duration (Months) *" at bounding box center [258, 204] width 194 height 21
type input "*"
click at [238, 215] on div "**********" at bounding box center [257, 311] width 181 height 289
click at [270, 235] on select "**********" at bounding box center [306, 231] width 97 height 21
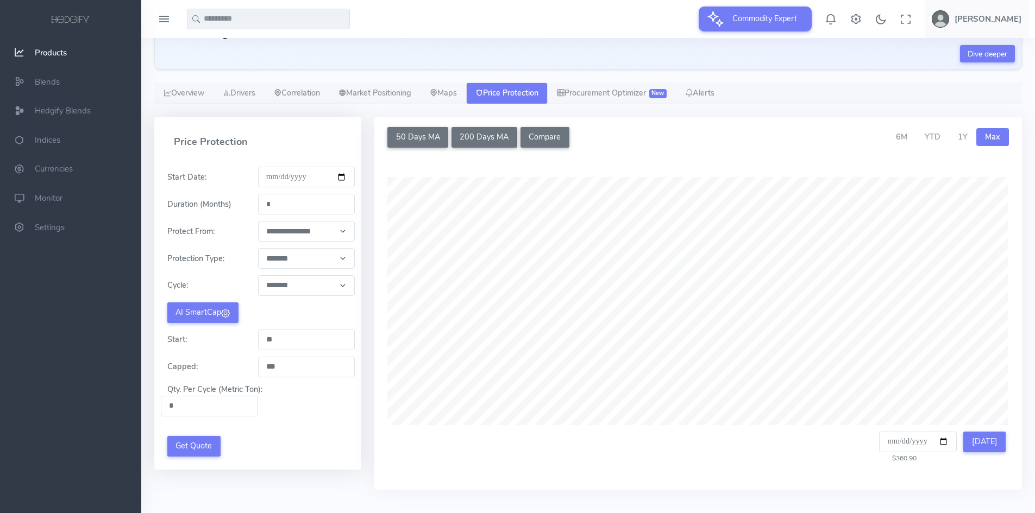
select select "**********"
click at [258, 221] on select "**********" at bounding box center [306, 231] width 97 height 21
type input "****"
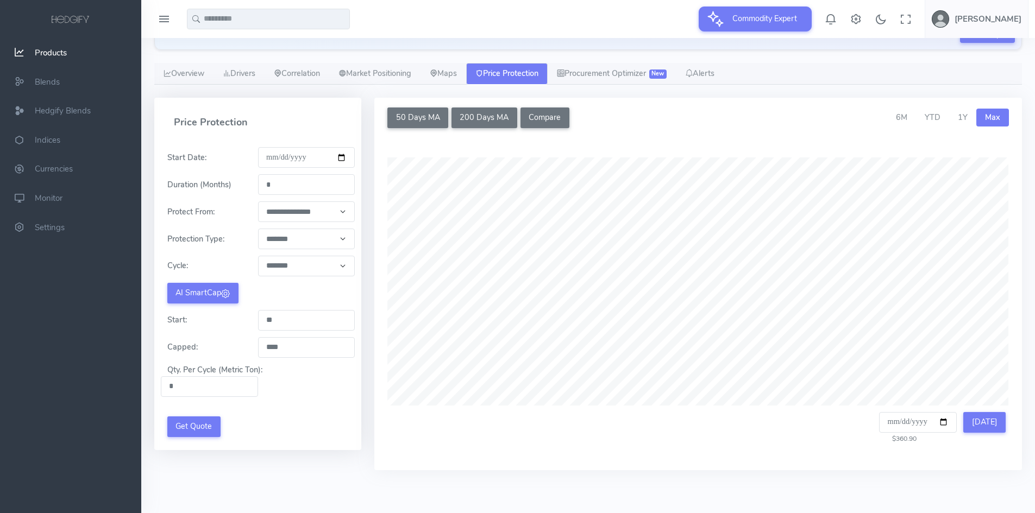
scroll to position [131, 0]
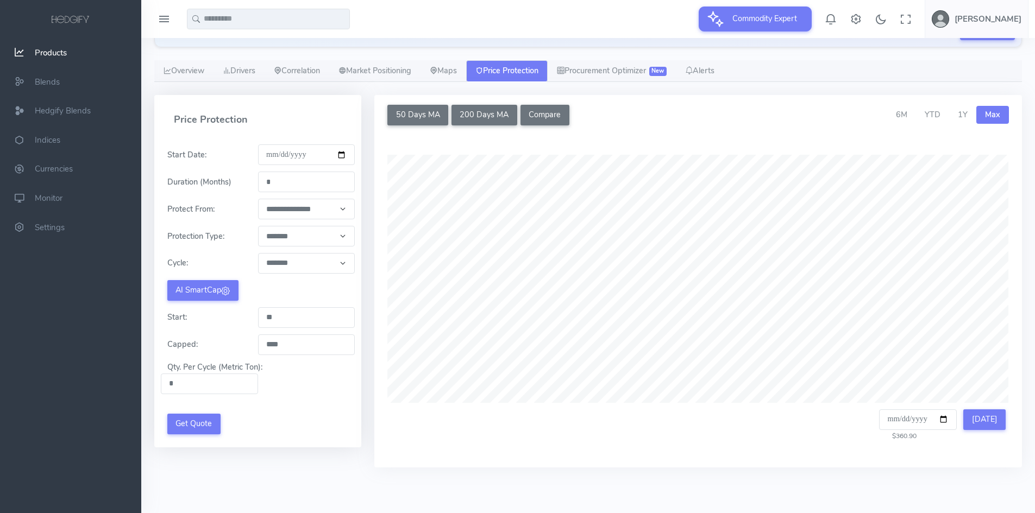
drag, startPoint x: 191, startPoint y: 384, endPoint x: 154, endPoint y: 382, distance: 37.0
click at [154, 382] on div "**********" at bounding box center [258, 288] width 220 height 386
type input "***"
click at [319, 387] on div "Qty. Per Cycle (Metric Ton): ***" at bounding box center [258, 378] width 194 height 33
click at [319, 400] on div "**********" at bounding box center [257, 288] width 181 height 289
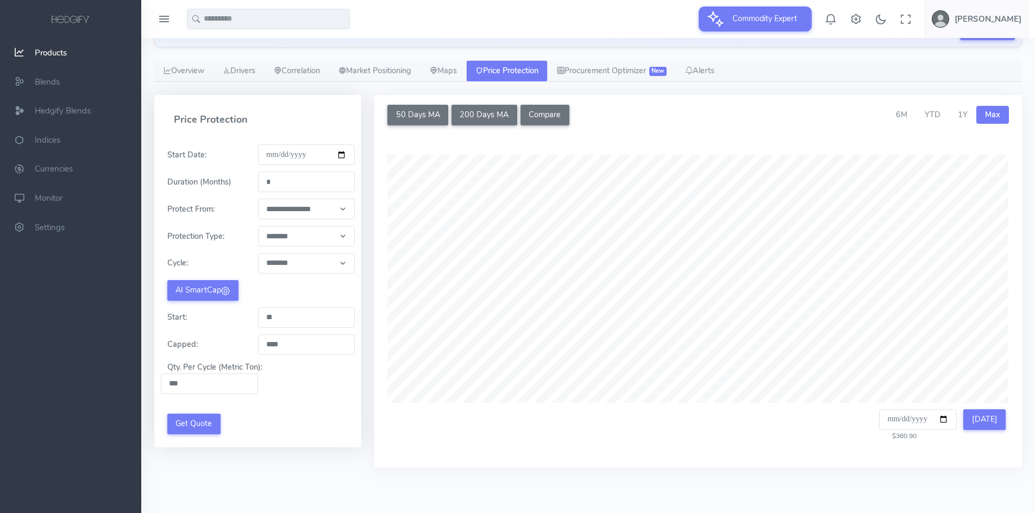
click at [299, 382] on div "Qty. Per Cycle (Metric Ton): ***" at bounding box center [258, 378] width 194 height 33
click at [213, 291] on button "AI SmartCap" at bounding box center [202, 290] width 71 height 21
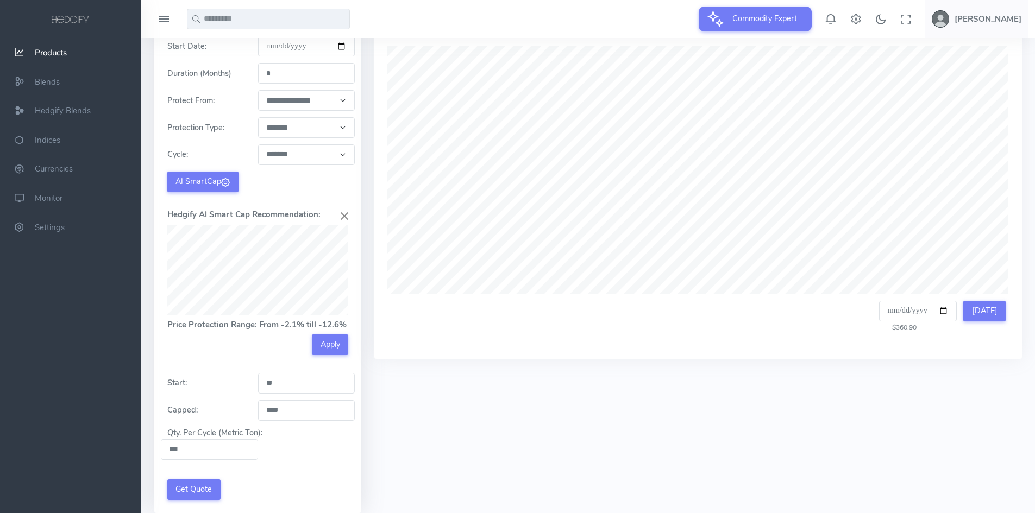
scroll to position [285, 0]
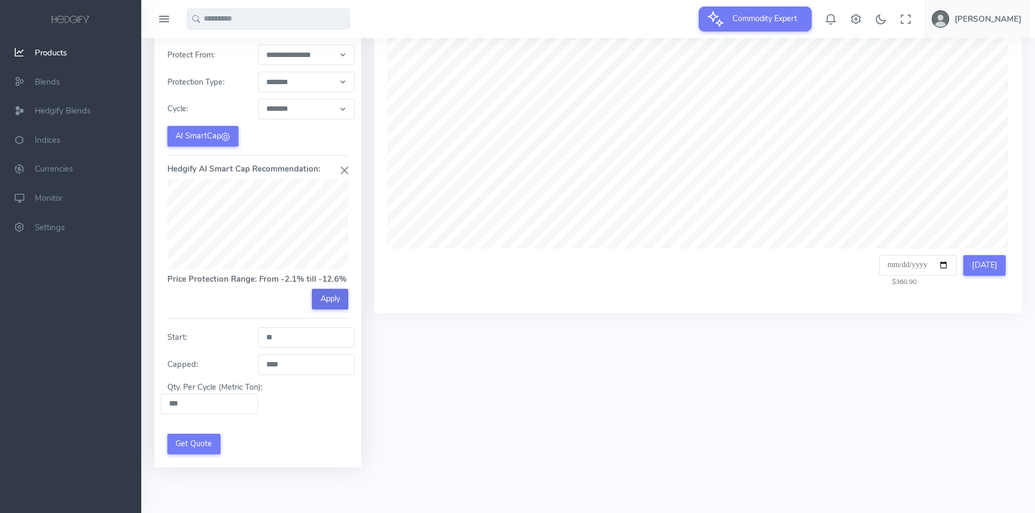
click at [325, 300] on button "Apply" at bounding box center [330, 299] width 36 height 21
type input "*****"
drag, startPoint x: 277, startPoint y: 365, endPoint x: 271, endPoint y: 364, distance: 6.1
click at [271, 364] on input "******" at bounding box center [306, 365] width 97 height 21
drag, startPoint x: 298, startPoint y: 362, endPoint x: 255, endPoint y: 362, distance: 42.9
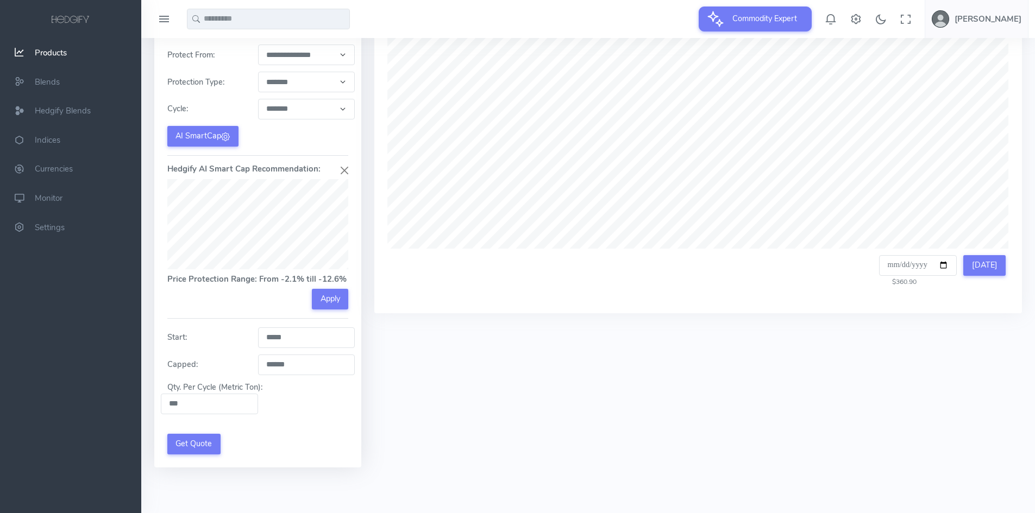
click at [255, 362] on div "Capped: ******" at bounding box center [258, 365] width 194 height 21
type input "****"
click at [237, 358] on div "Capped: ****" at bounding box center [258, 365] width 194 height 21
click at [344, 388] on div "Qty. Per Cycle (Metric Ton): ***" at bounding box center [258, 398] width 194 height 33
click at [187, 445] on button "Get Quote" at bounding box center [193, 444] width 53 height 21
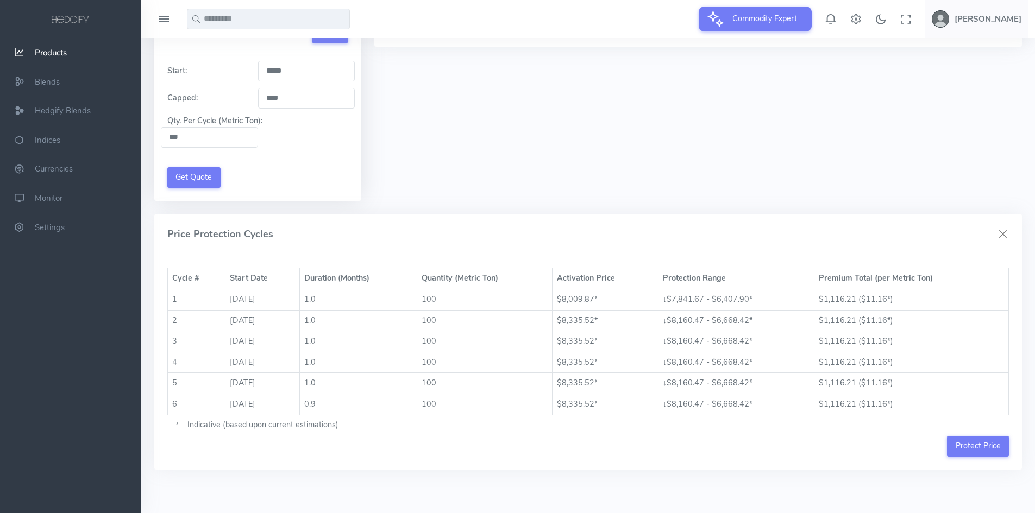
scroll to position [554, 0]
click at [544, 220] on div "Price Protection Cycles" at bounding box center [587, 232] width 867 height 41
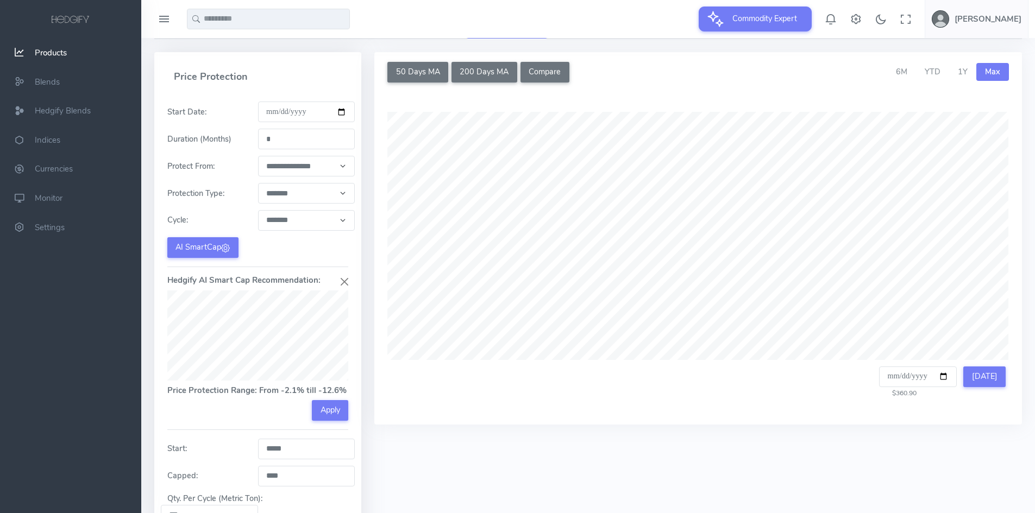
scroll to position [65, 0]
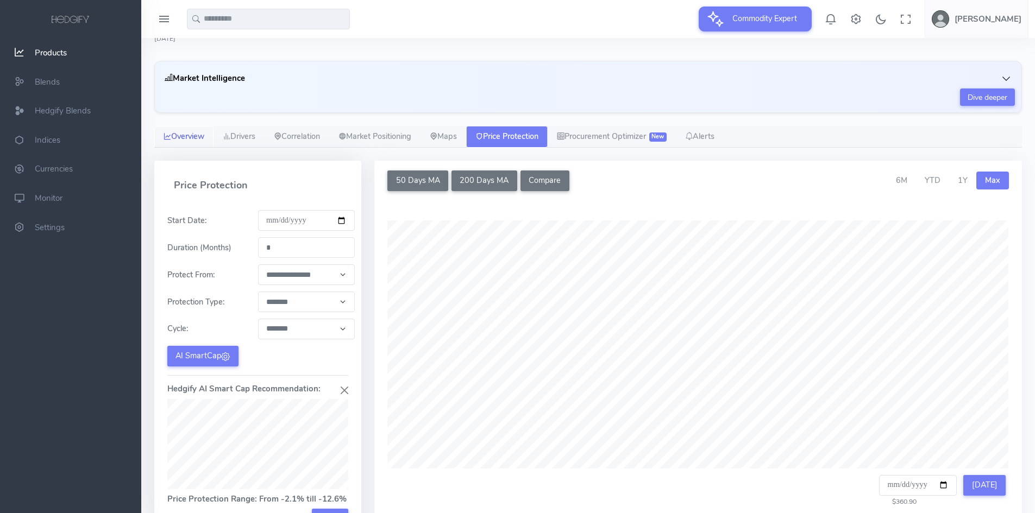
click at [184, 136] on link "Overview" at bounding box center [183, 137] width 59 height 22
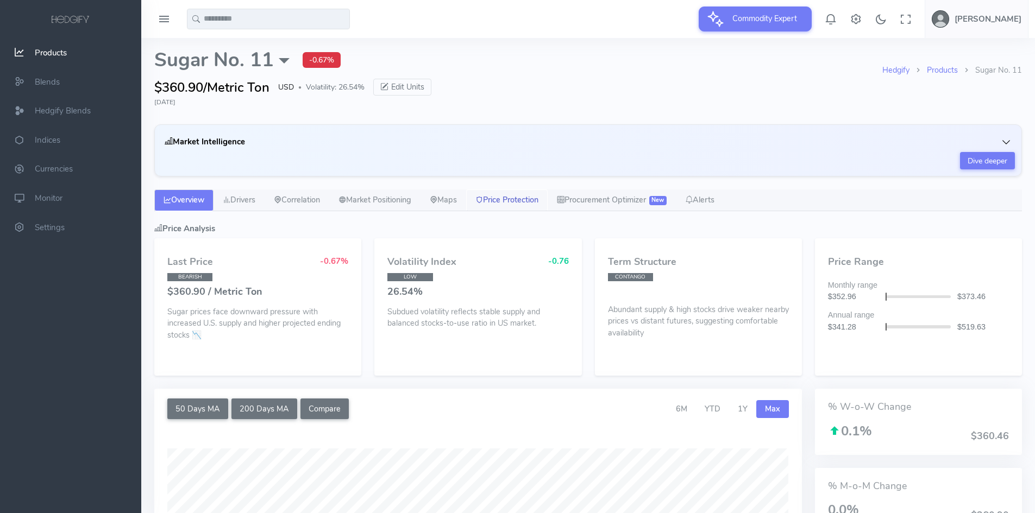
scroll to position [0, 0]
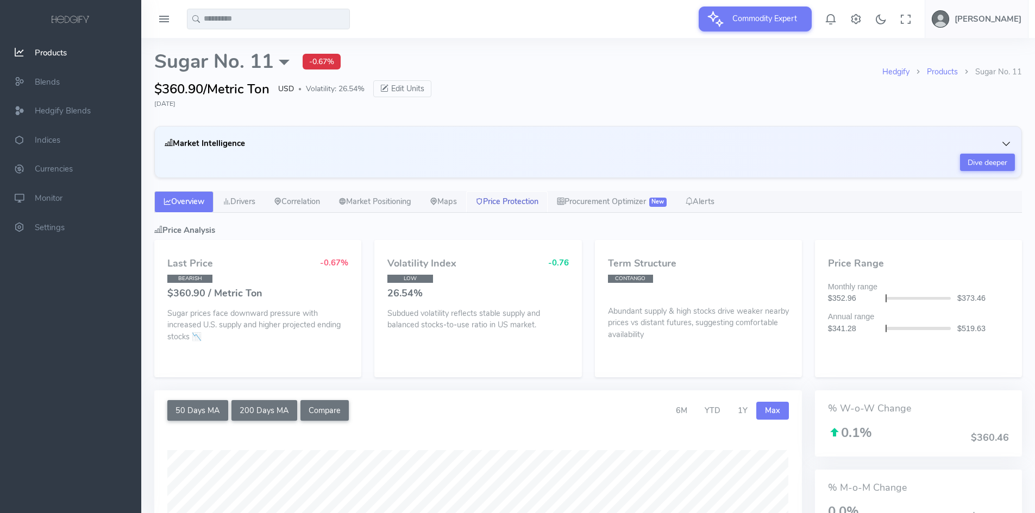
click at [528, 209] on link "Price Protection" at bounding box center [506, 202] width 81 height 22
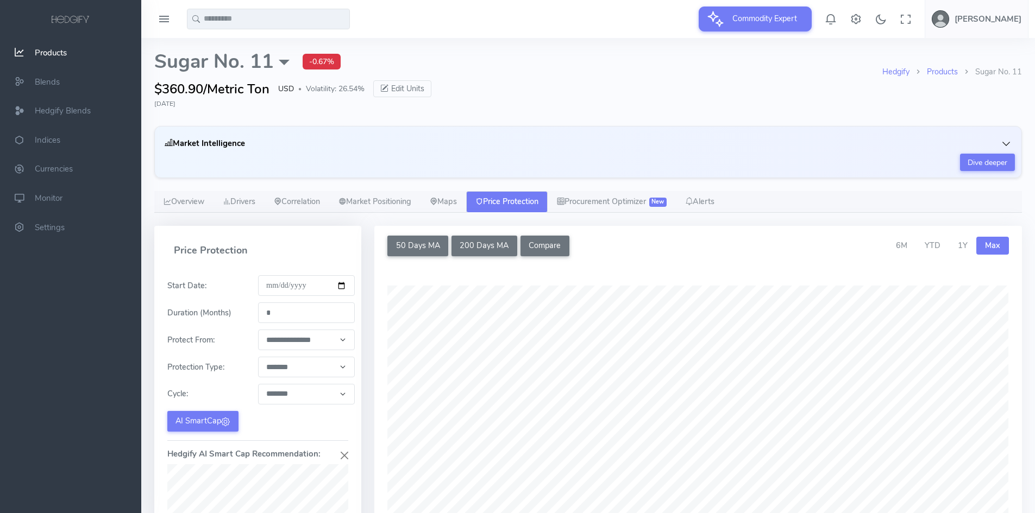
click at [329, 338] on select "**********" at bounding box center [306, 340] width 97 height 21
select select "**********"
click at [258, 330] on select "**********" at bounding box center [306, 340] width 97 height 21
type input "****"
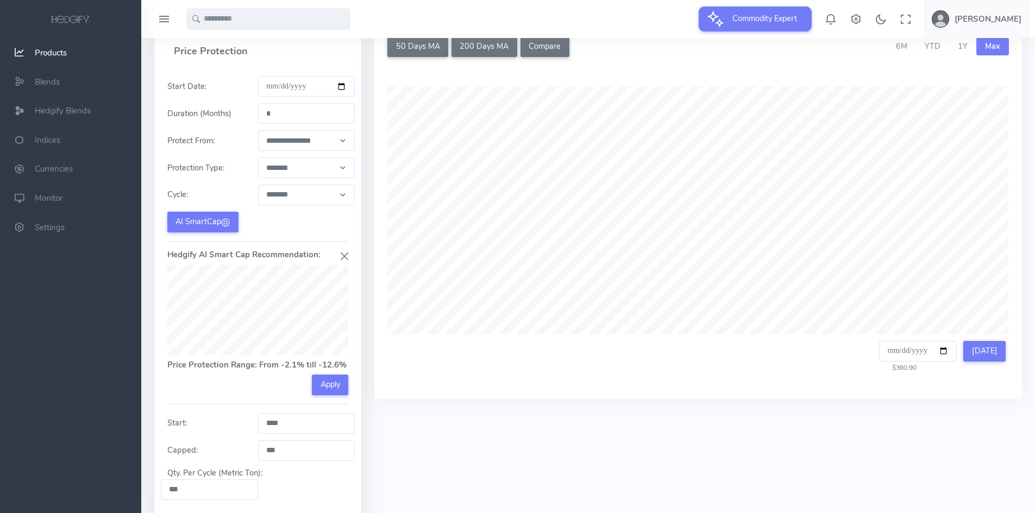
scroll to position [217, 0]
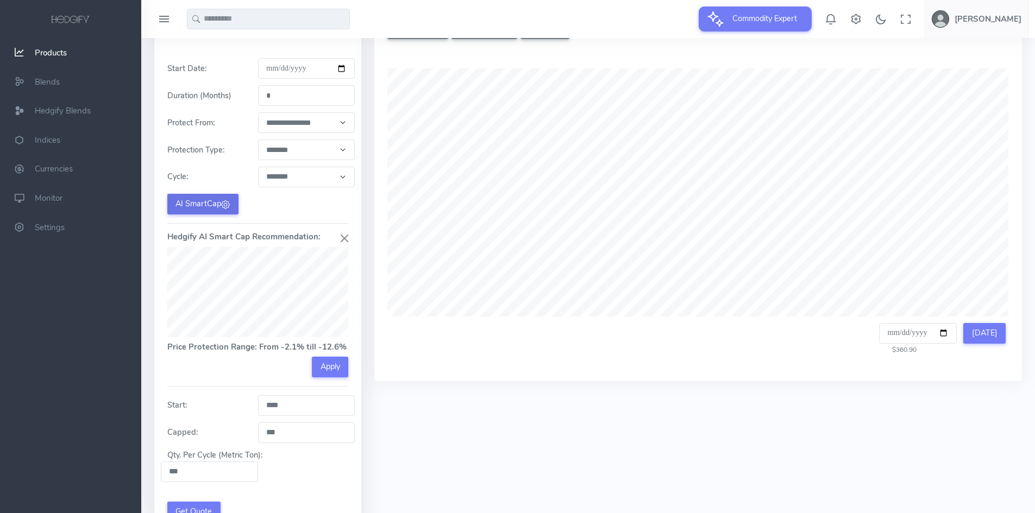
click at [201, 200] on button "AI SmartCap" at bounding box center [202, 204] width 71 height 21
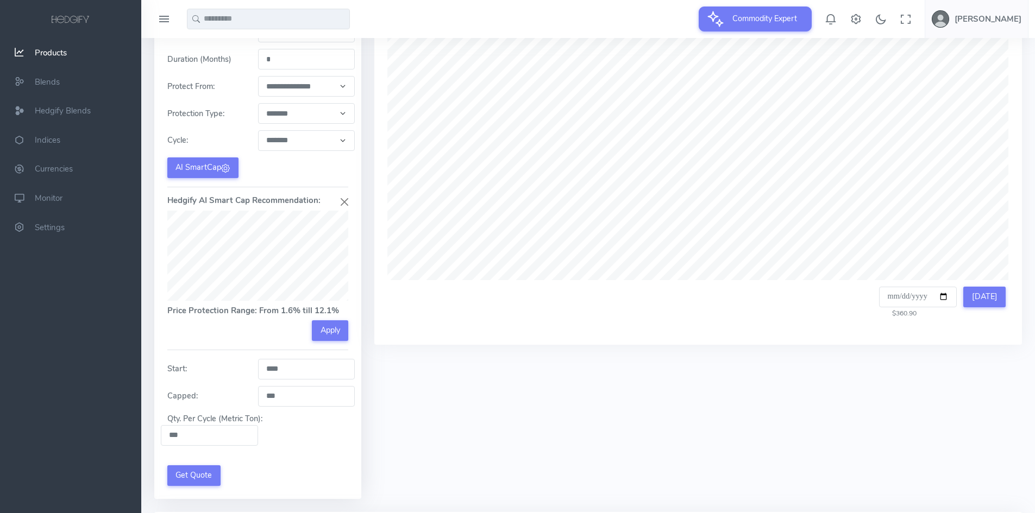
scroll to position [272, 0]
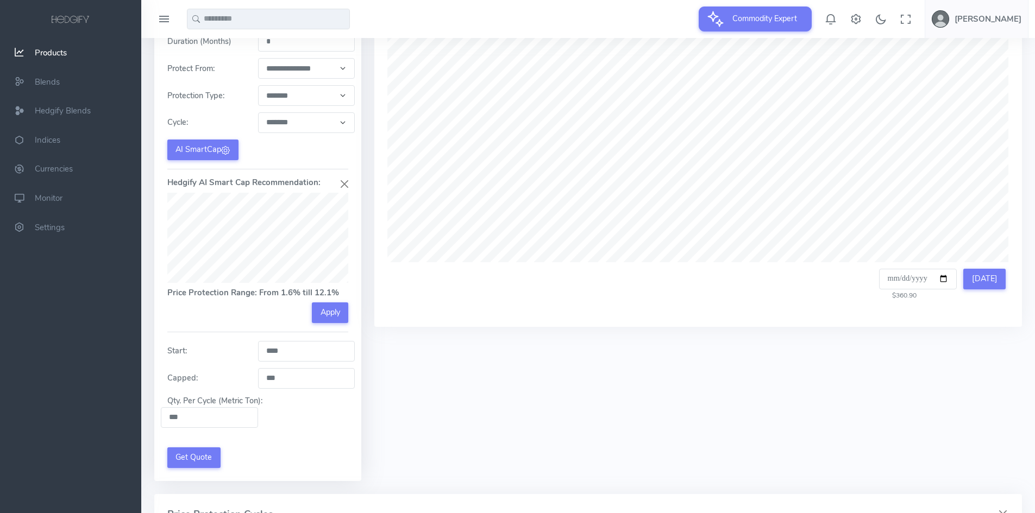
drag, startPoint x: 275, startPoint y: 380, endPoint x: 261, endPoint y: 380, distance: 13.6
click at [261, 380] on input "***" at bounding box center [306, 378] width 97 height 21
type input "***"
click at [414, 429] on div "50 Days MA 200 Days MA Compare Compare Commodities Select up to 4 additional co…" at bounding box center [698, 224] width 660 height 540
click at [319, 417] on div "Qty. Per Cycle (Metric Ton): ***" at bounding box center [258, 411] width 194 height 33
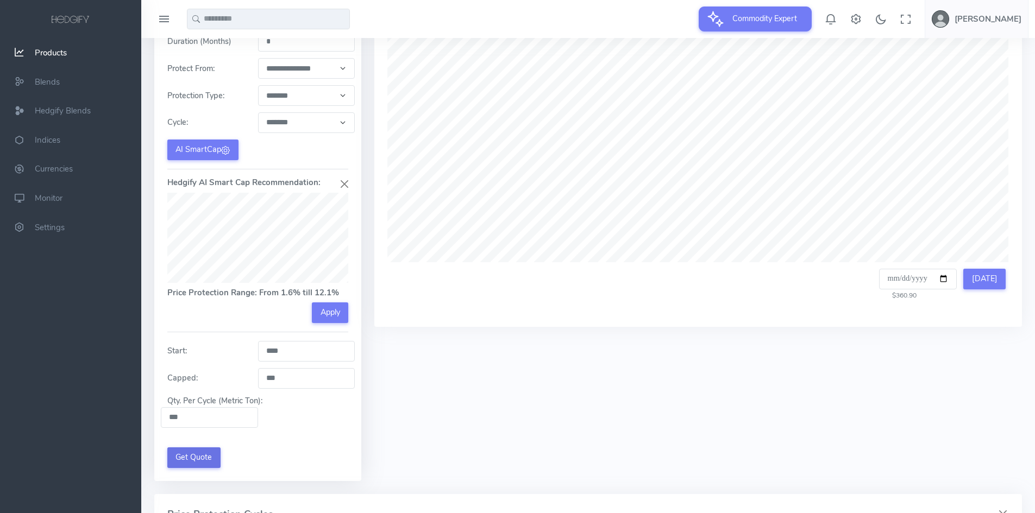
click at [203, 458] on button "Get Quote" at bounding box center [193, 458] width 53 height 21
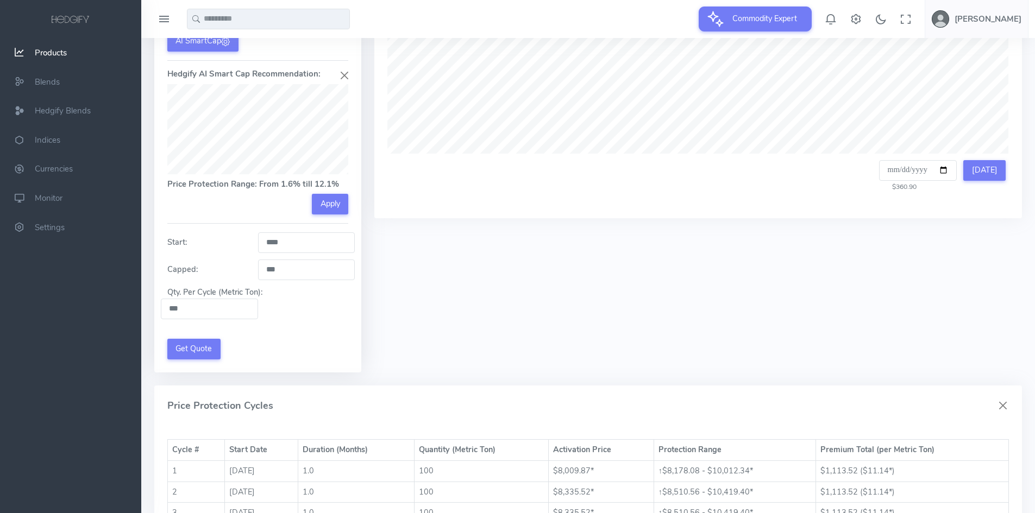
scroll to position [554, 0]
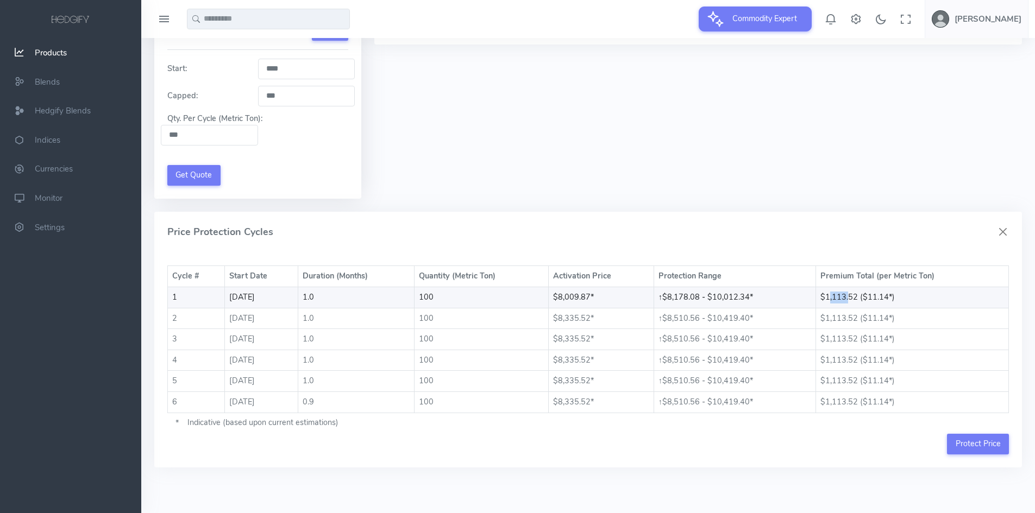
drag, startPoint x: 835, startPoint y: 299, endPoint x: 854, endPoint y: 298, distance: 19.6
click at [854, 298] on td "$1,113.52 ($11.14*)" at bounding box center [912, 297] width 193 height 21
drag, startPoint x: 675, startPoint y: 296, endPoint x: 688, endPoint y: 296, distance: 12.5
click at [688, 296] on td "↑ $8,178.08 - $10,012.34*" at bounding box center [734, 297] width 162 height 21
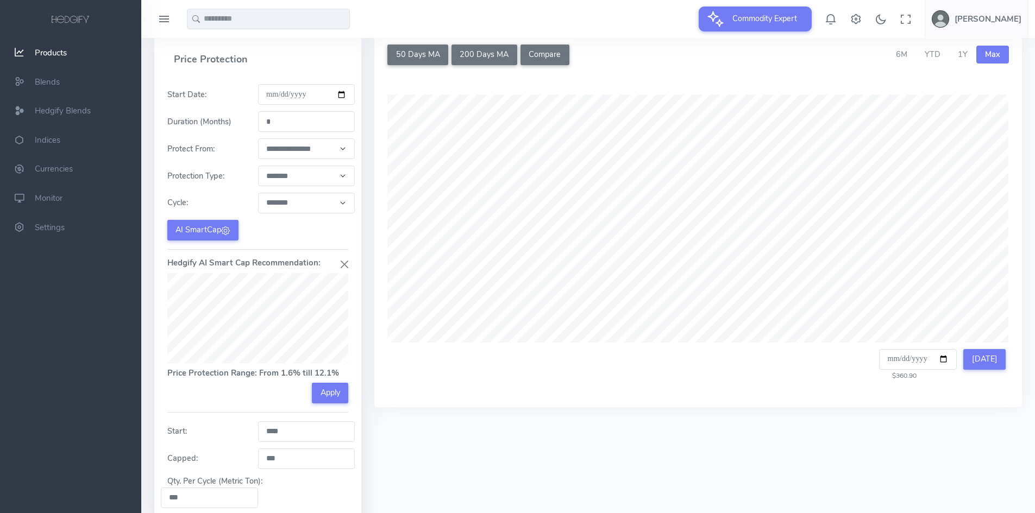
scroll to position [174, 0]
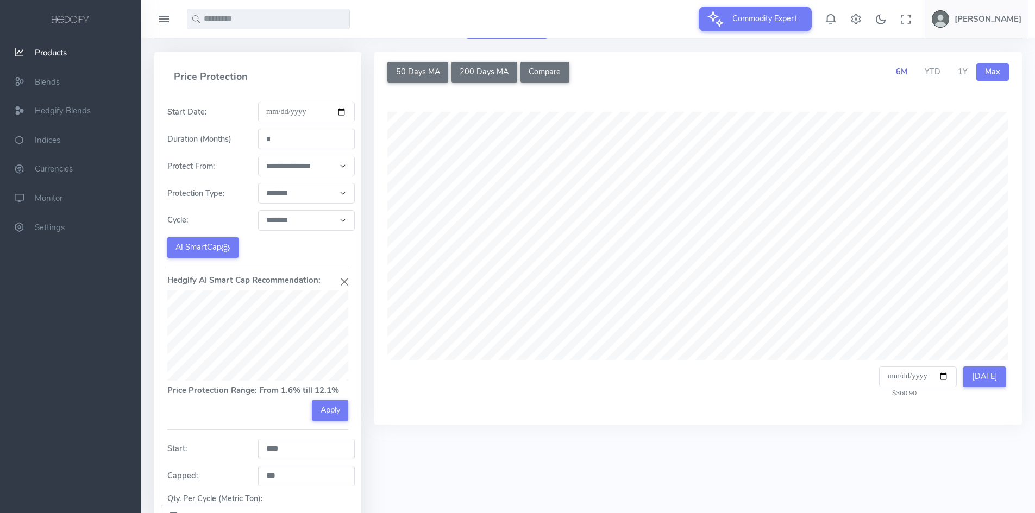
click at [899, 68] on span "6M" at bounding box center [901, 71] width 11 height 11
click at [993, 383] on button "Today" at bounding box center [984, 377] width 42 height 21
type input "**********"
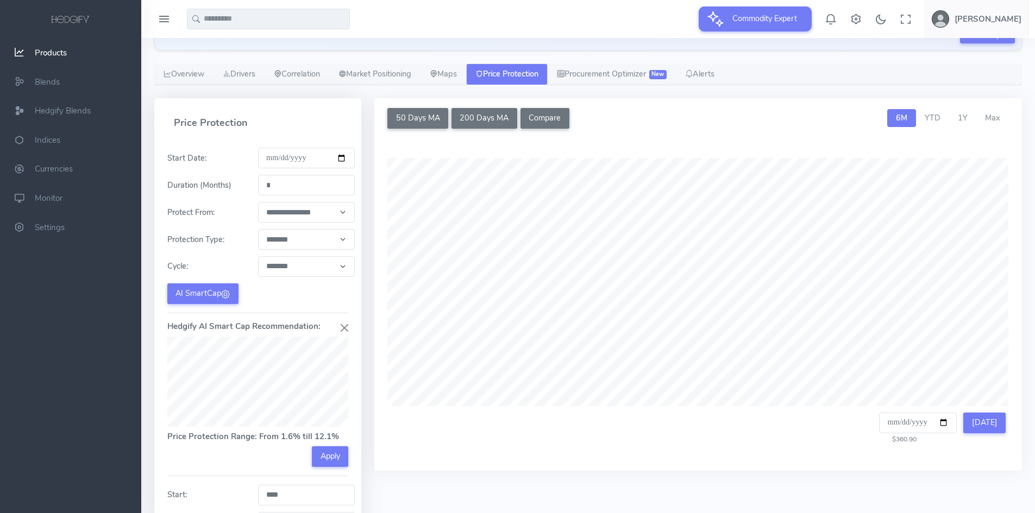
scroll to position [119, 0]
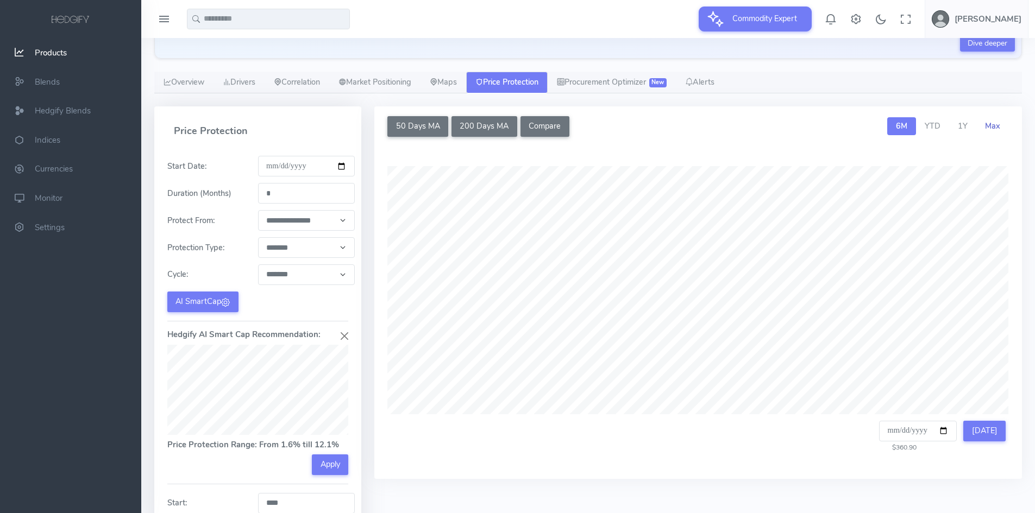
click at [991, 124] on span "Max" at bounding box center [992, 126] width 15 height 11
click at [898, 121] on span "6M" at bounding box center [901, 126] width 11 height 11
click at [995, 125] on span "Max" at bounding box center [992, 126] width 15 height 11
click at [203, 83] on link "Overview" at bounding box center [183, 83] width 59 height 22
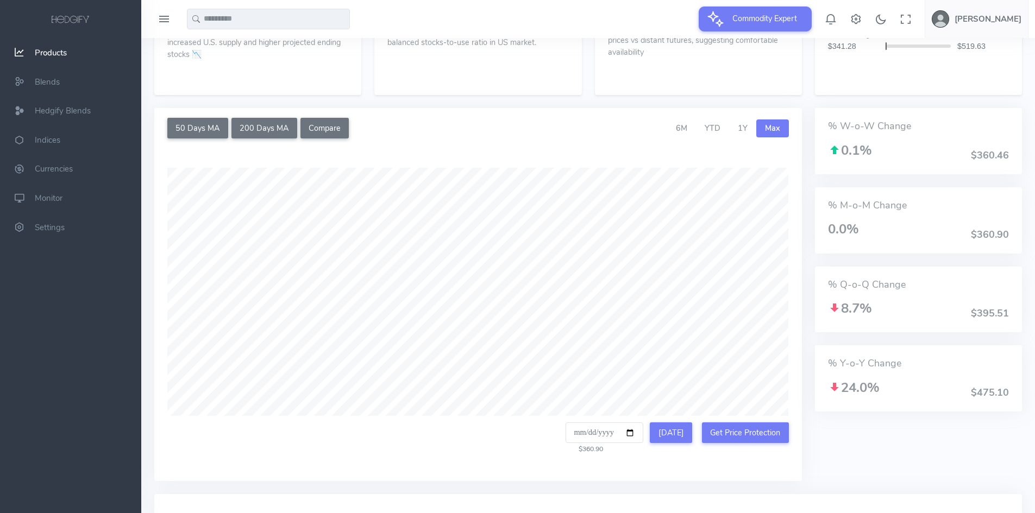
scroll to position [337, 0]
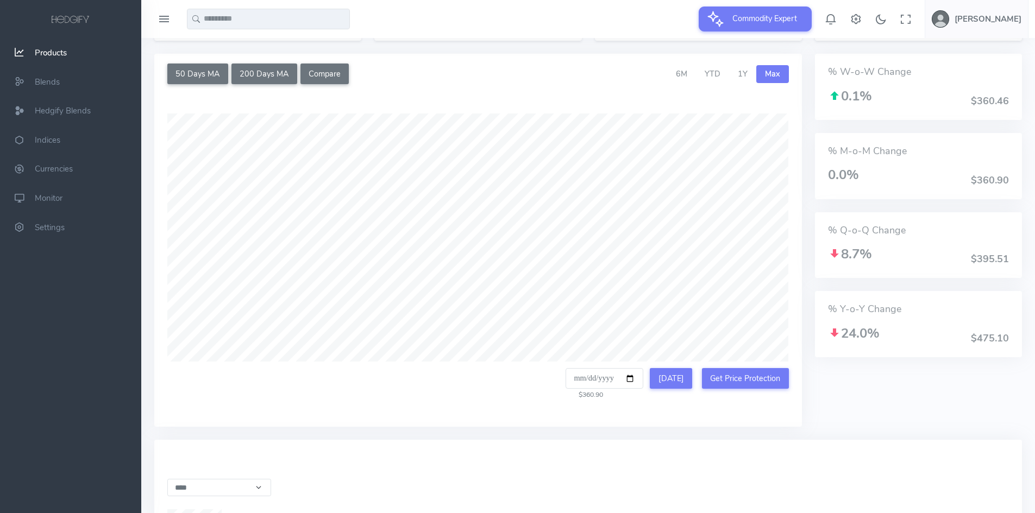
click at [807, 358] on div "50 Days MA 200 Days MA Compare Compare Commodities Select up to 4 additional co…" at bounding box center [478, 247] width 660 height 386
click at [795, 337] on div "**********" at bounding box center [477, 256] width 647 height 313
click at [806, 389] on div "50 Days MA 200 Days MA Compare Compare Commodities Select up to 4 additional co…" at bounding box center [478, 247] width 660 height 386
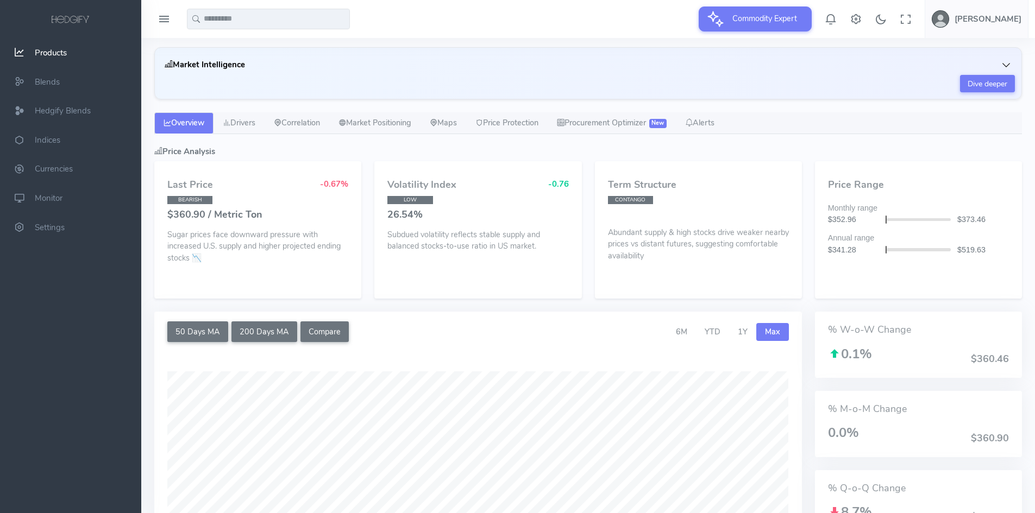
scroll to position [0, 0]
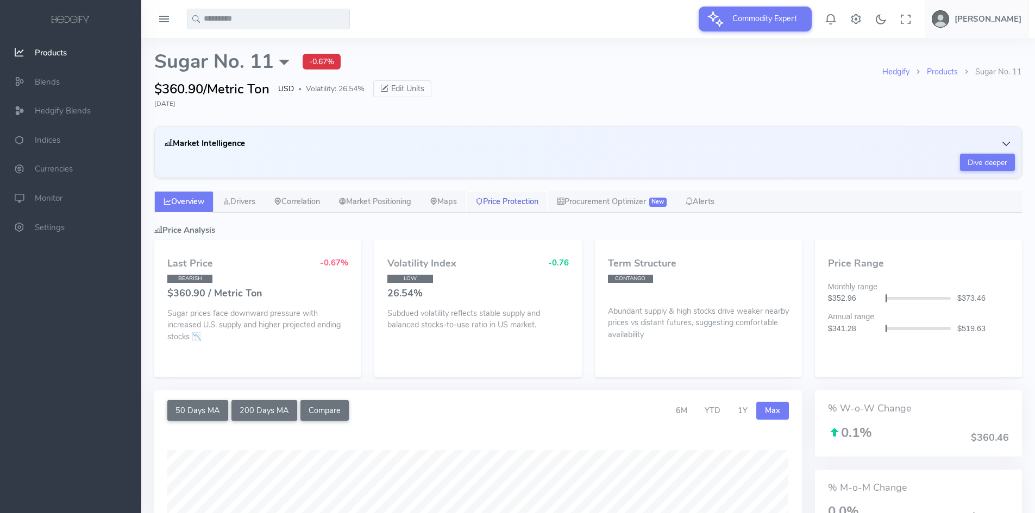
click at [528, 204] on link "Price Protection" at bounding box center [506, 202] width 81 height 22
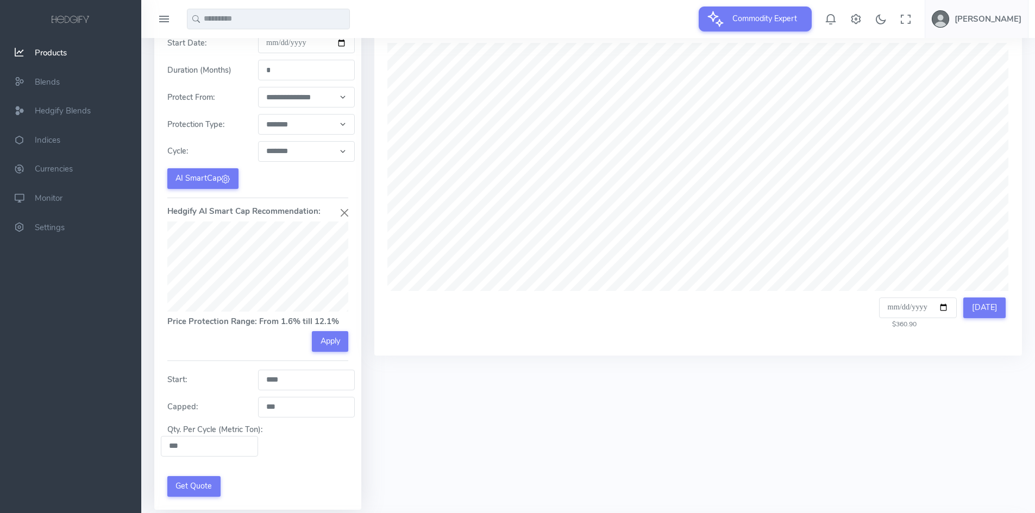
scroll to position [380, 0]
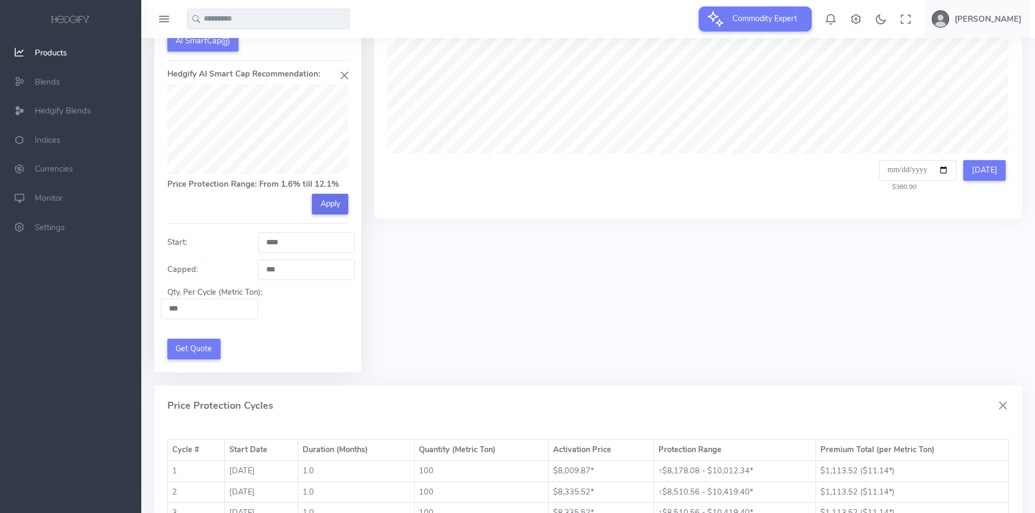
click at [339, 209] on button "Apply" at bounding box center [330, 204] width 36 height 21
type input "****"
type input "*****"
click at [201, 348] on button "Get Quote" at bounding box center [193, 349] width 53 height 21
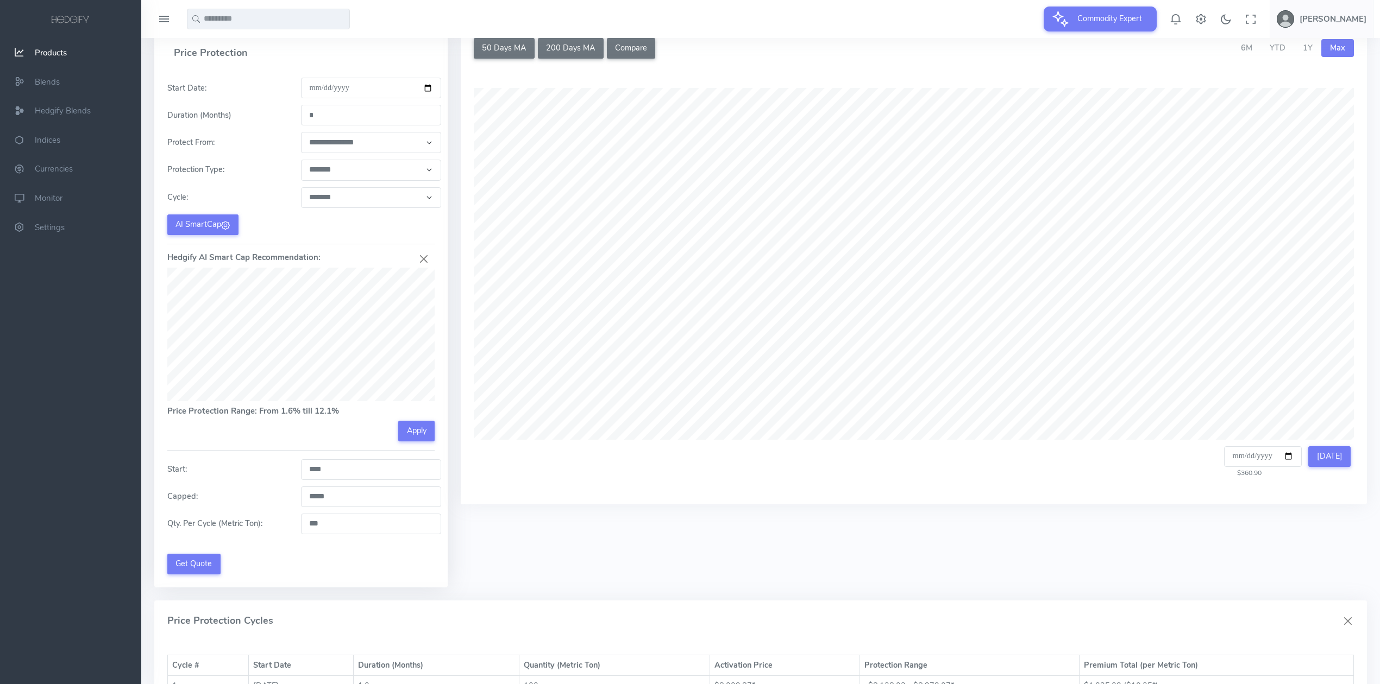
scroll to position [217, 0]
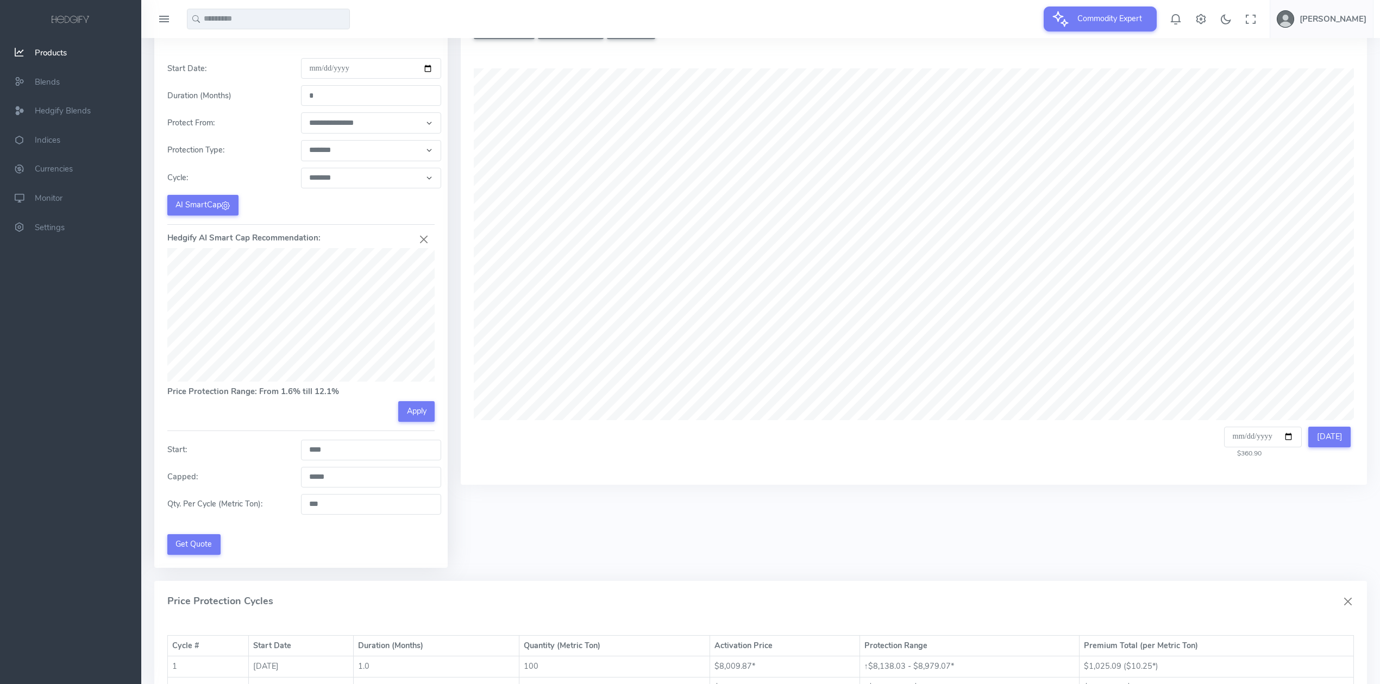
click at [687, 594] on div "Price Protection Cycles" at bounding box center [760, 601] width 1212 height 41
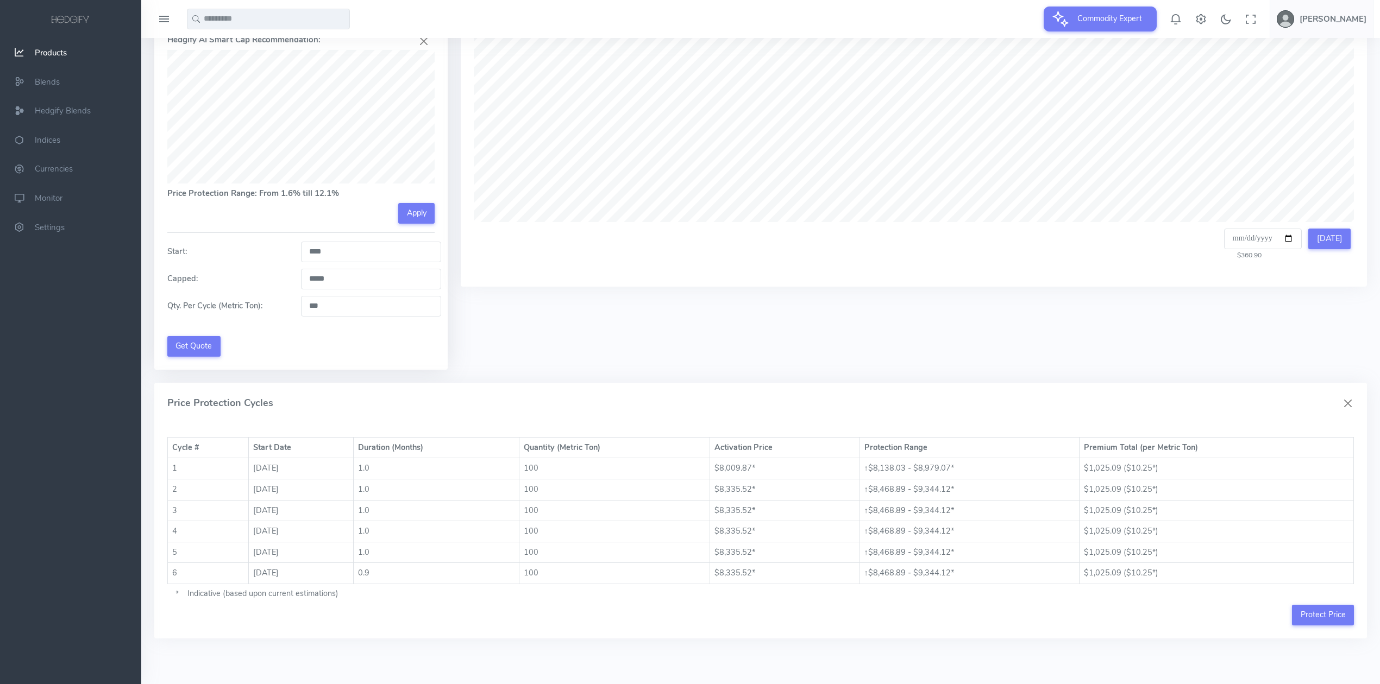
click at [177, 594] on button "*" at bounding box center [177, 594] width 20 height 21
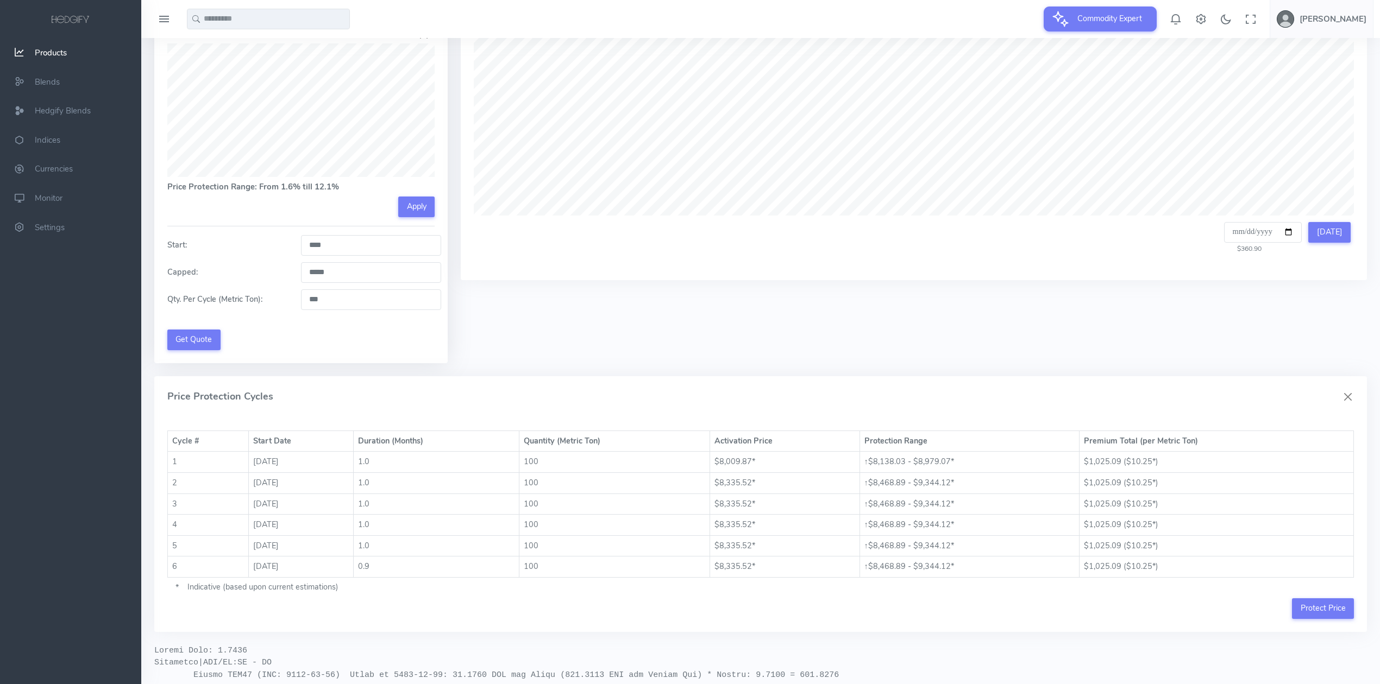
click at [177, 594] on button "*" at bounding box center [177, 588] width 20 height 21
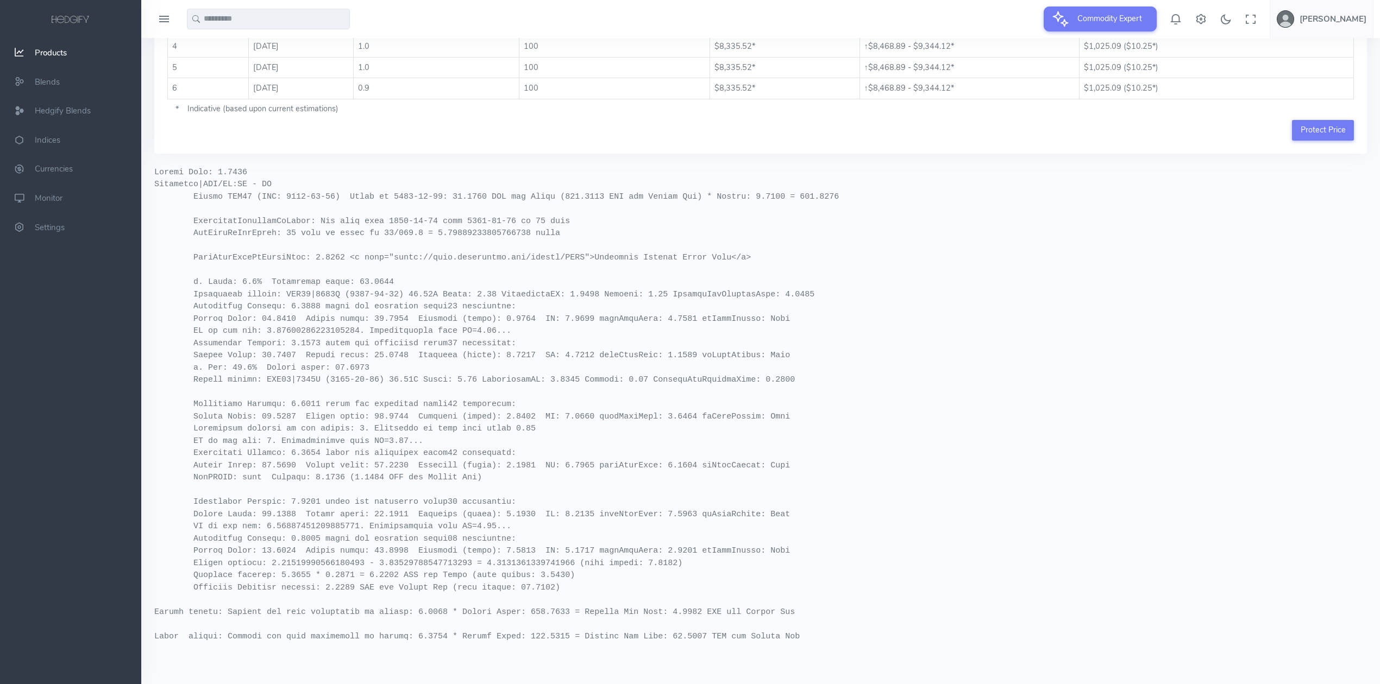
scroll to position [932, 0]
click at [867, 313] on pre at bounding box center [760, 405] width 1212 height 477
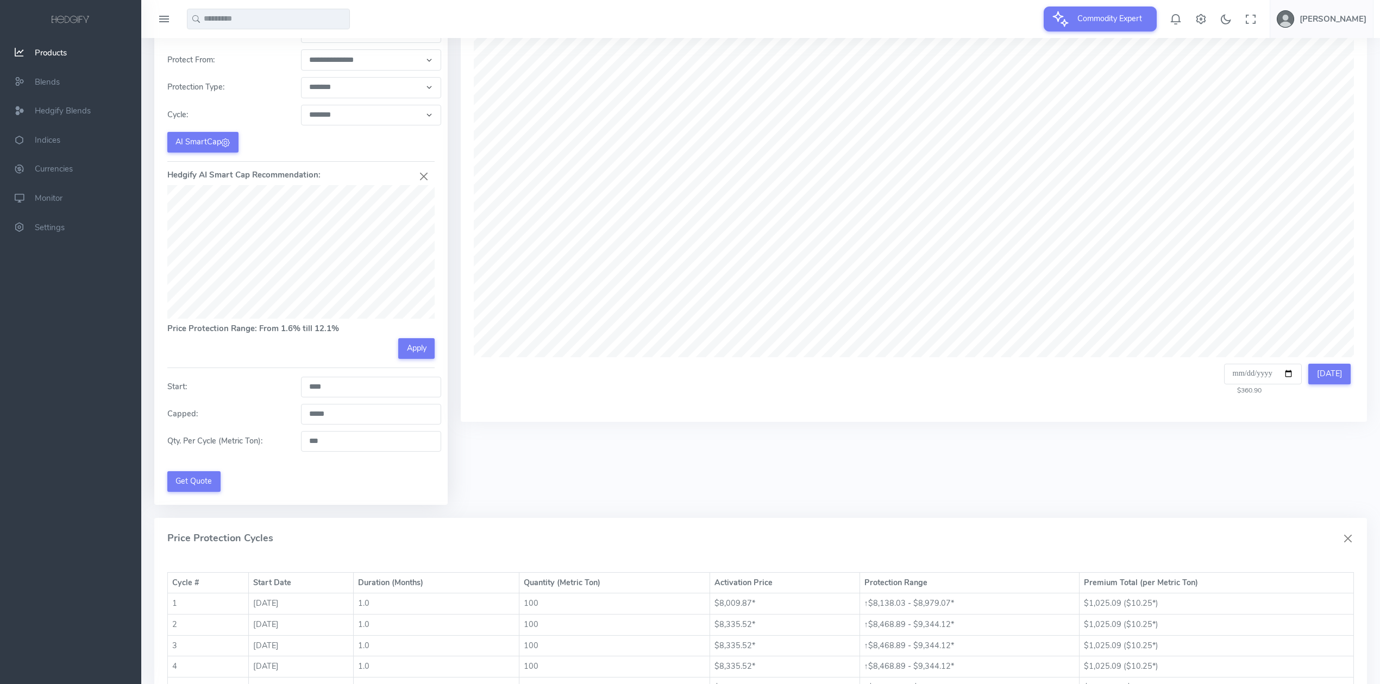
scroll to position [0, 0]
